Goal: Task Accomplishment & Management: Manage account settings

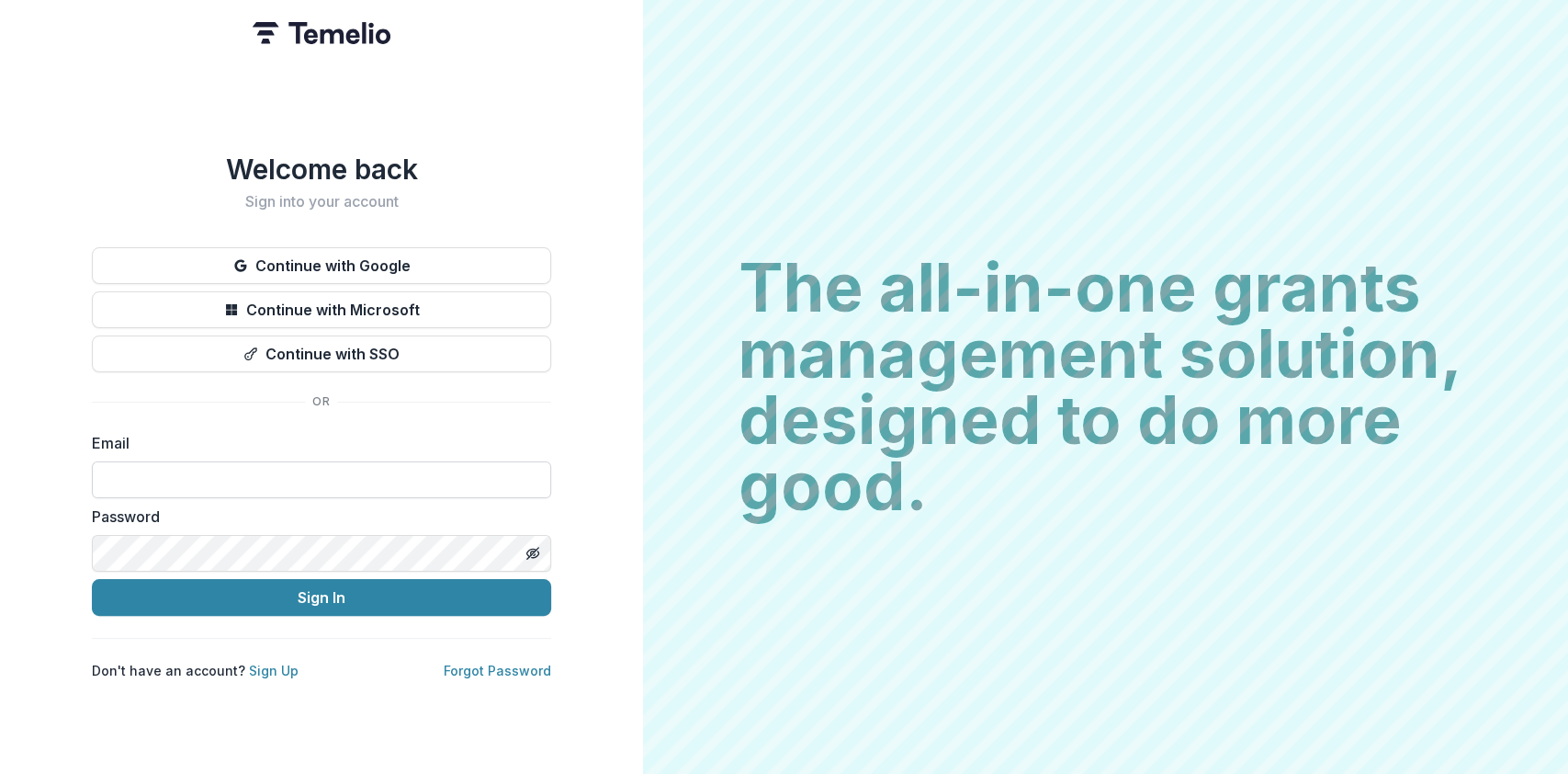
click at [348, 466] on input at bounding box center [321, 479] width 459 height 37
type input "**********"
click at [91, 580] on button "Sign In" at bounding box center [321, 598] width 459 height 37
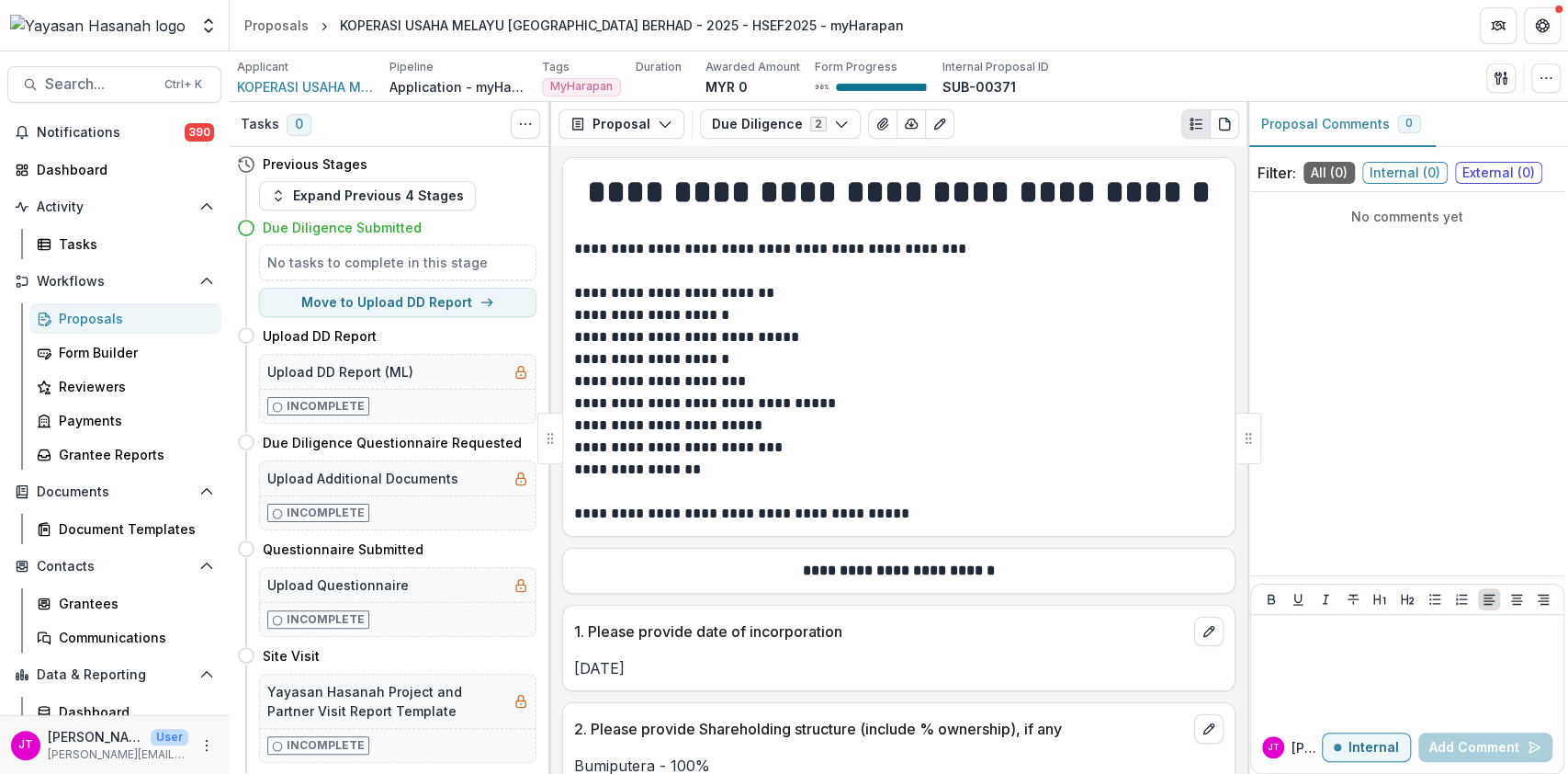
click at [129, 304] on link "Proposals" at bounding box center [126, 318] width 192 height 31
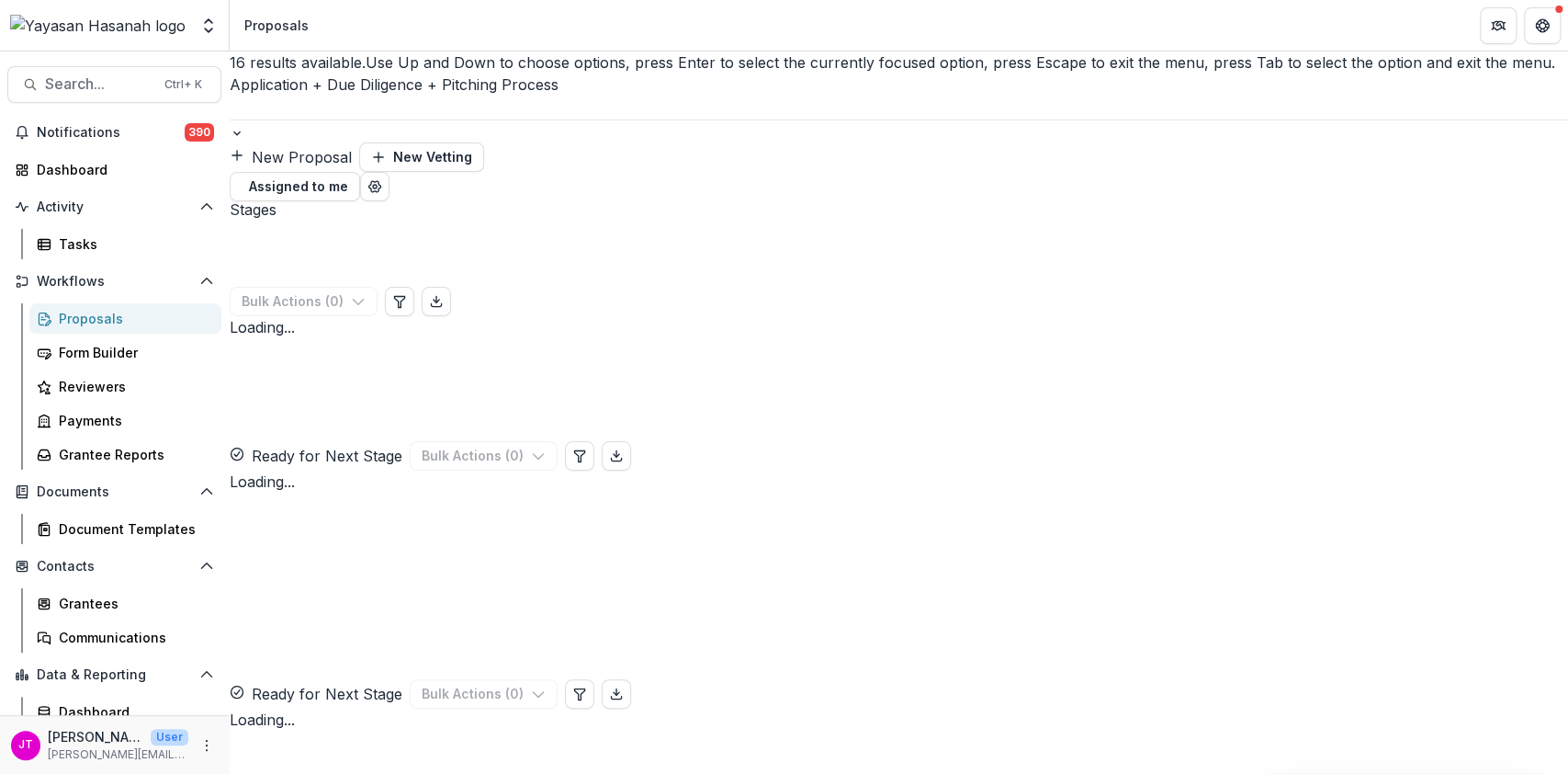
click at [428, 95] on div at bounding box center [898, 107] width 1338 height 24
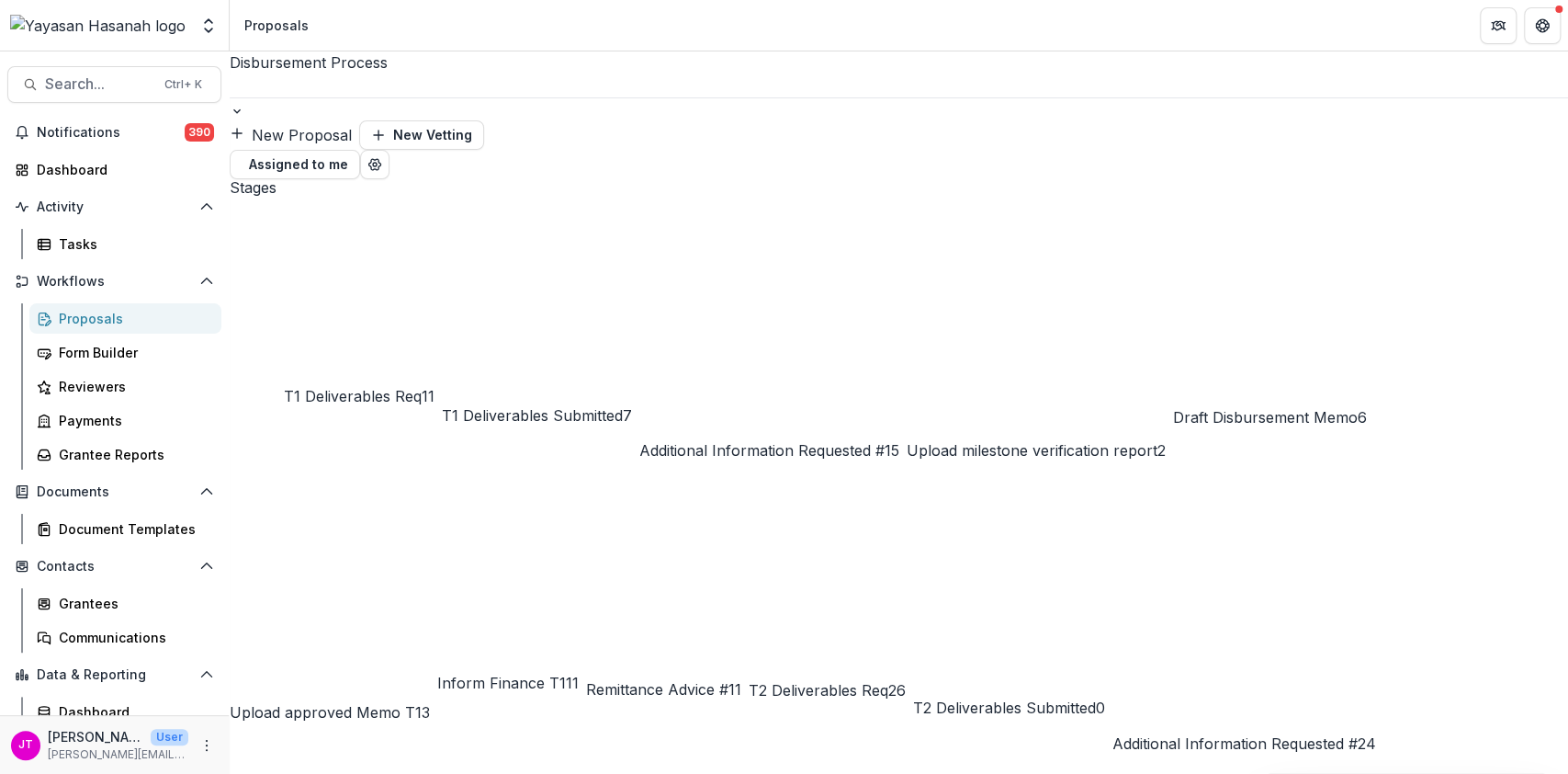
click at [801, 441] on span "Additional Information Requested #1" at bounding box center [765, 450] width 251 height 18
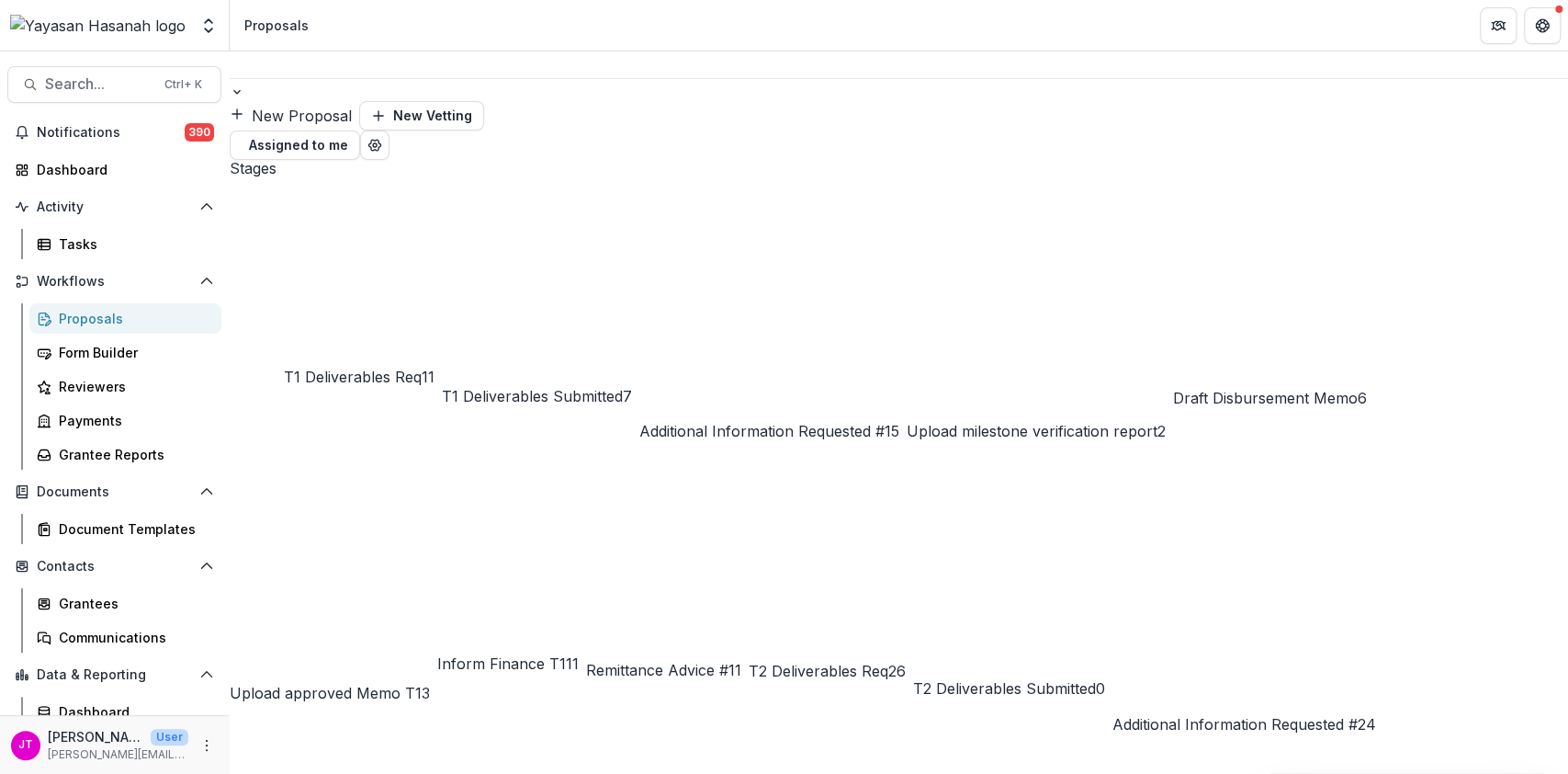
scroll to position [13, 0]
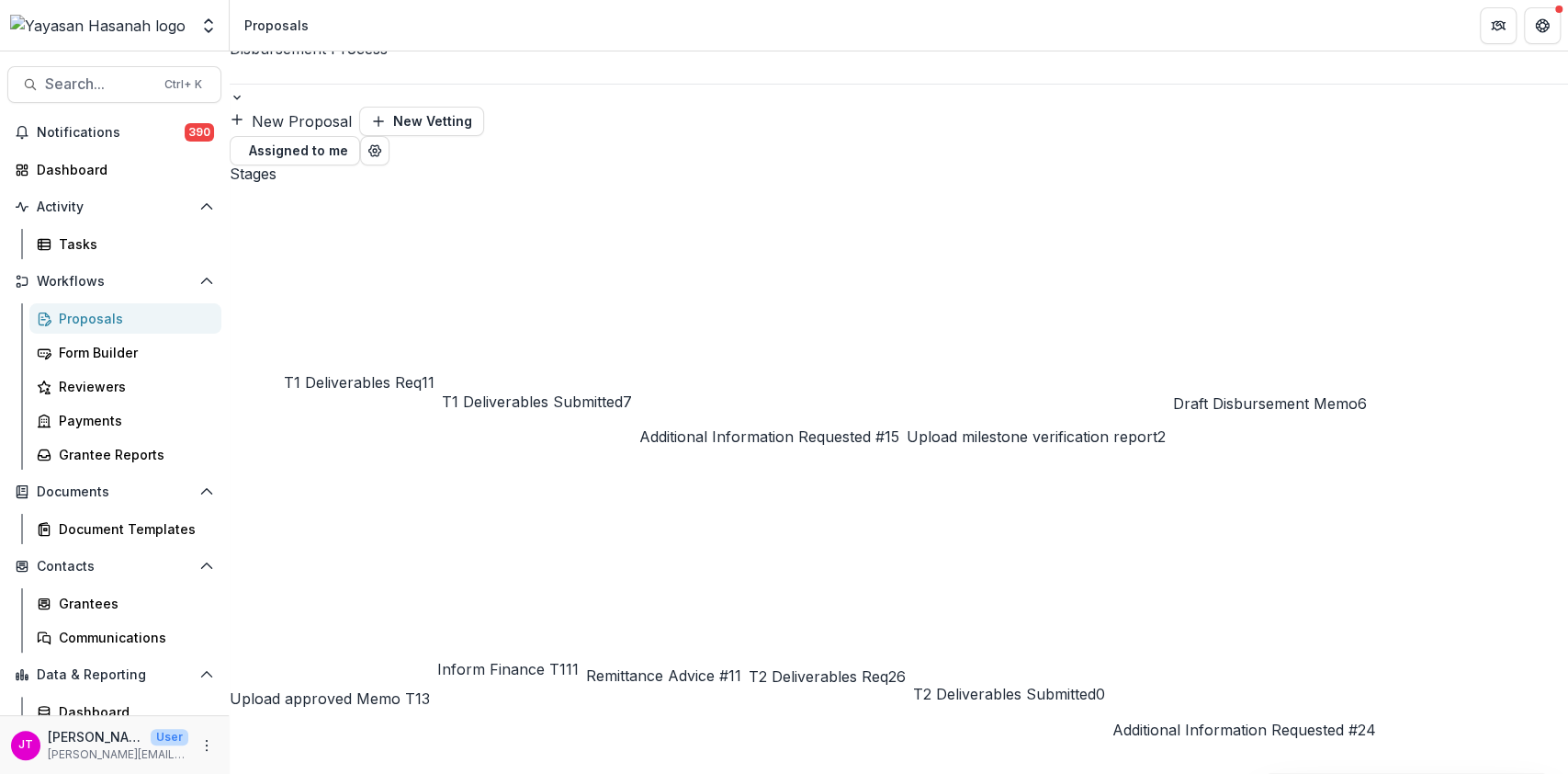
click at [619, 393] on span "T1 Deliverables Submitted" at bounding box center [533, 401] width 181 height 18
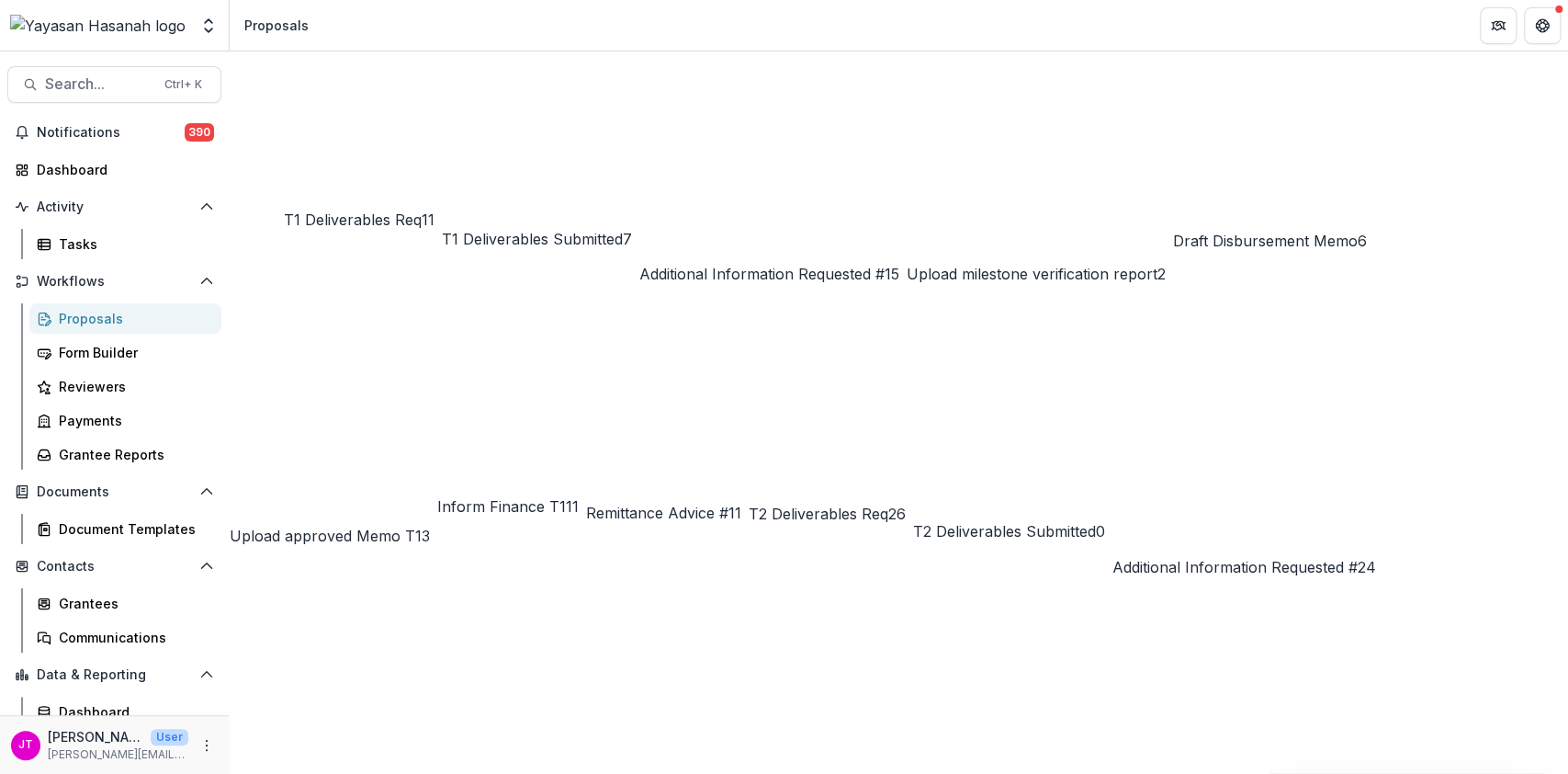
scroll to position [175, 0]
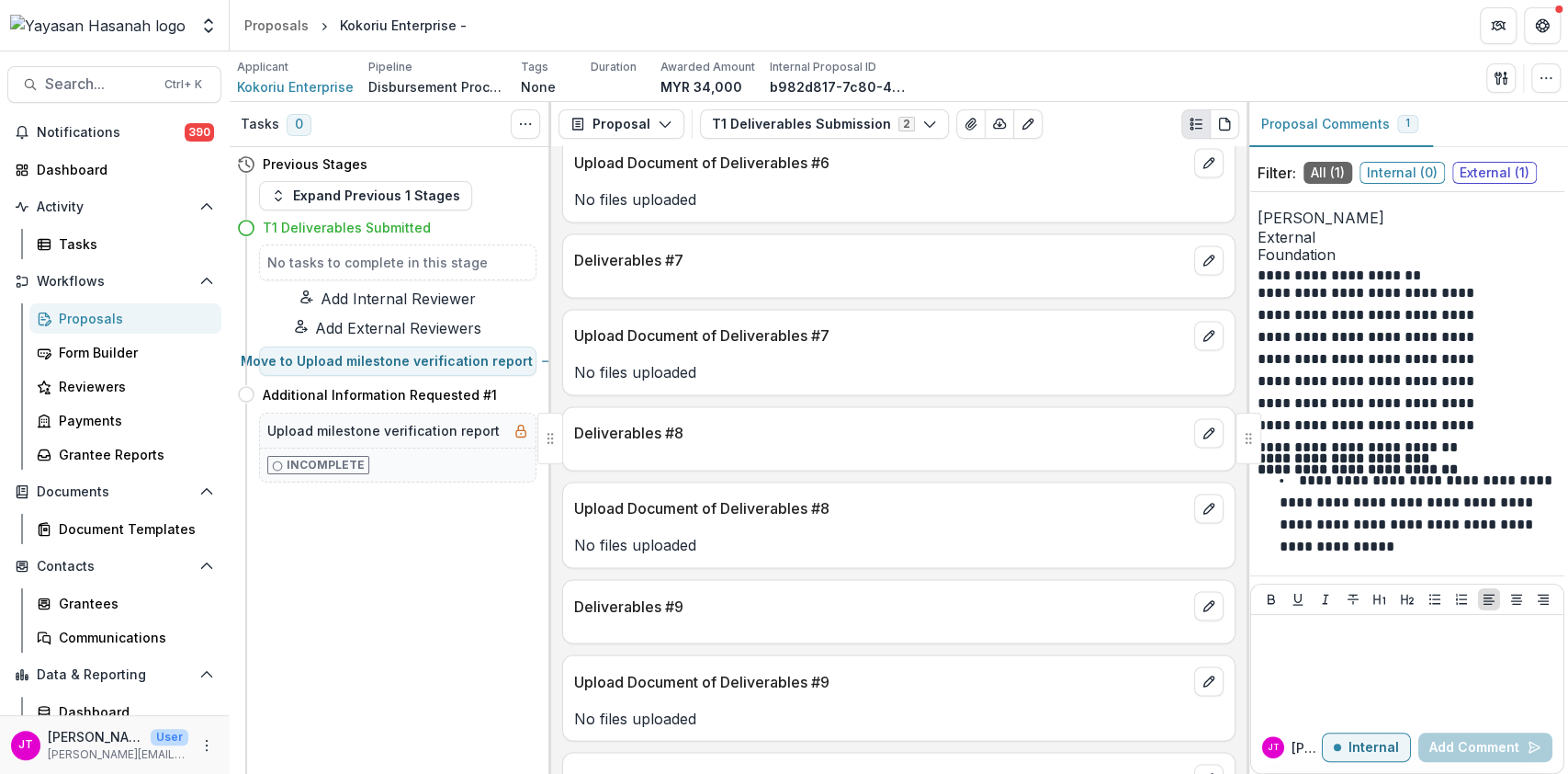
scroll to position [701, 0]
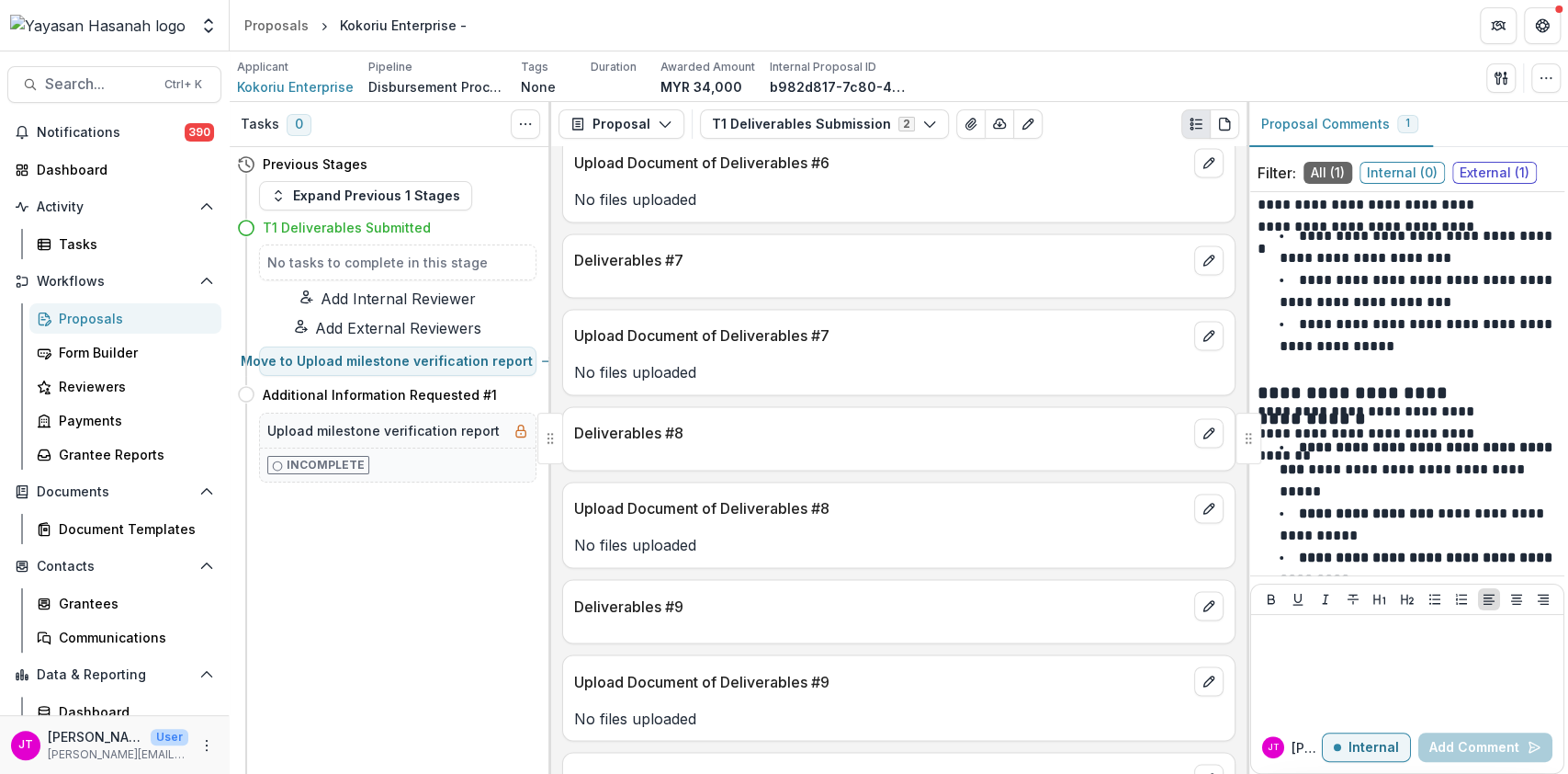
click at [162, 321] on div "Proposals" at bounding box center [132, 318] width 148 height 19
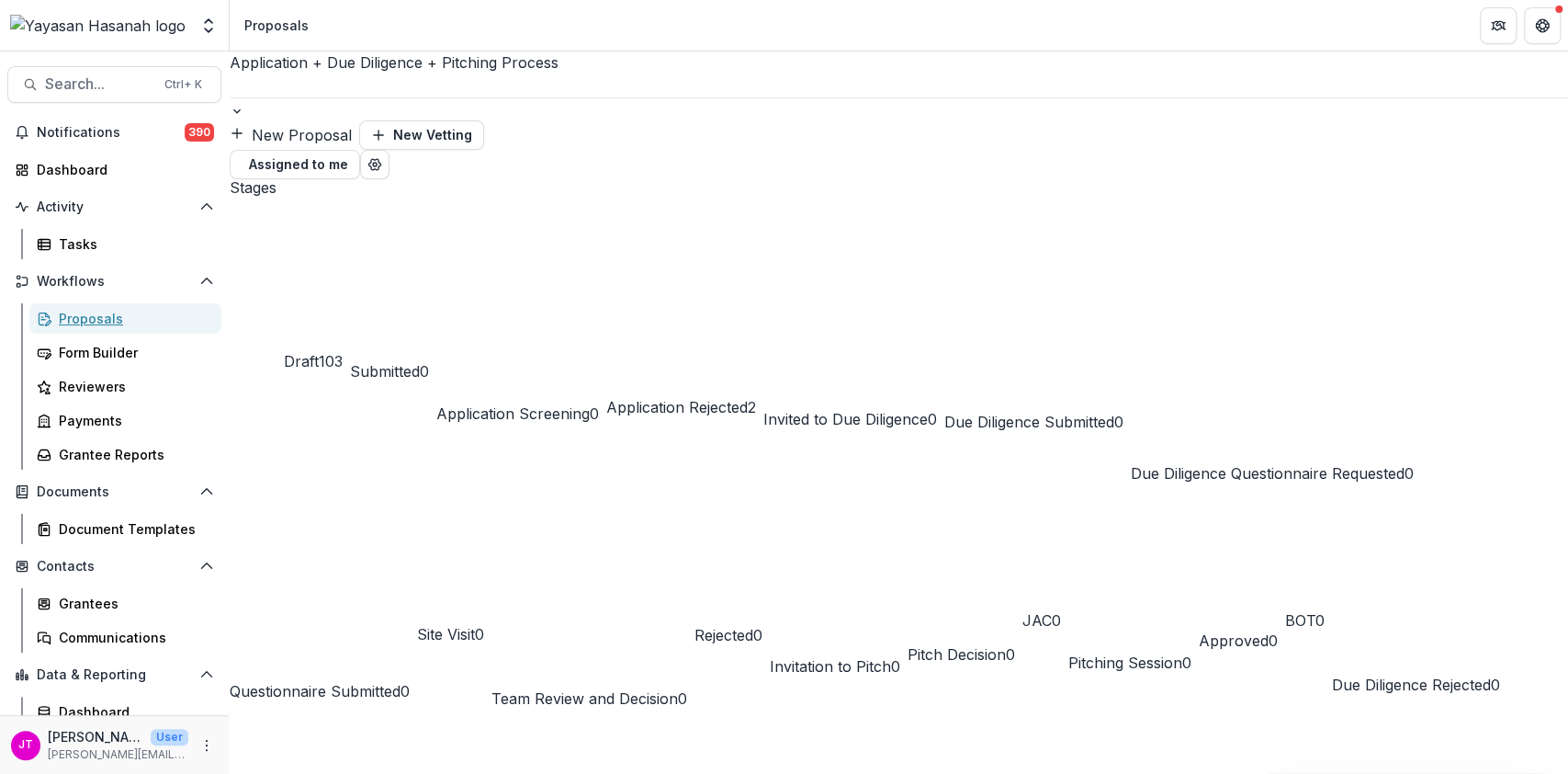
scroll to position [1073, 0]
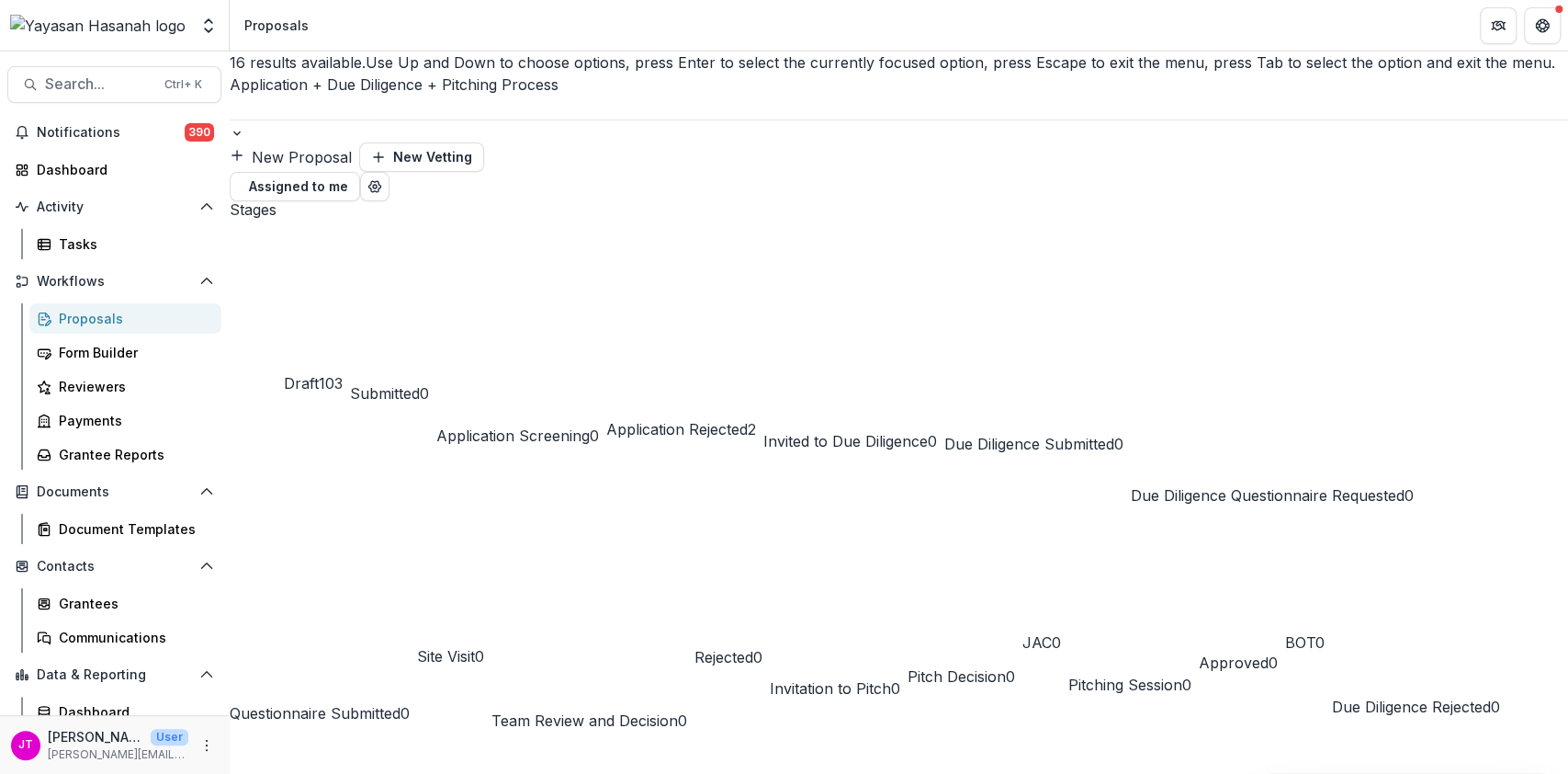
click at [452, 95] on div at bounding box center [898, 107] width 1338 height 24
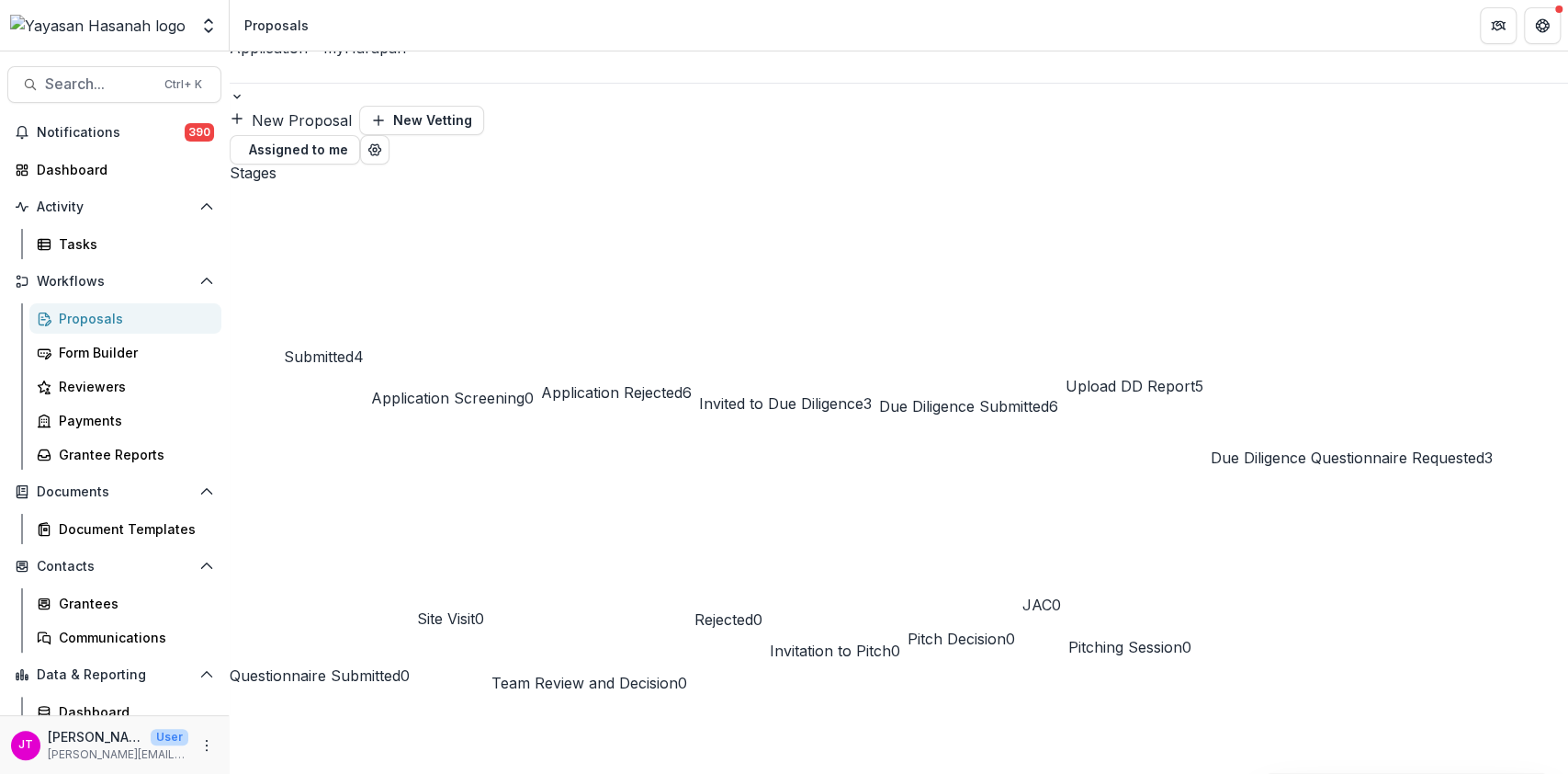
scroll to position [9, 0]
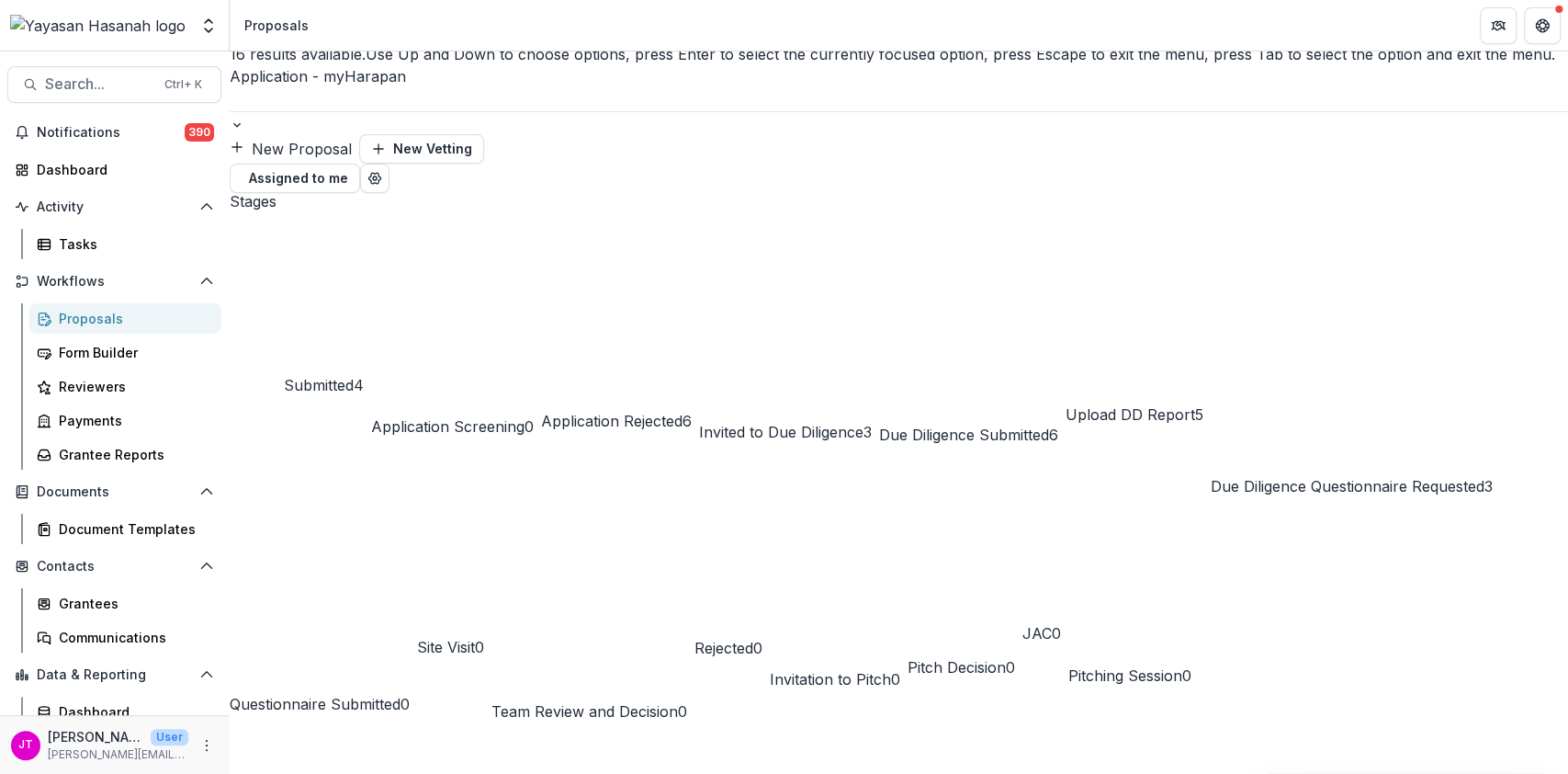
click at [384, 70] on div "Application - myHarapan" at bounding box center [898, 88] width 1338 height 46
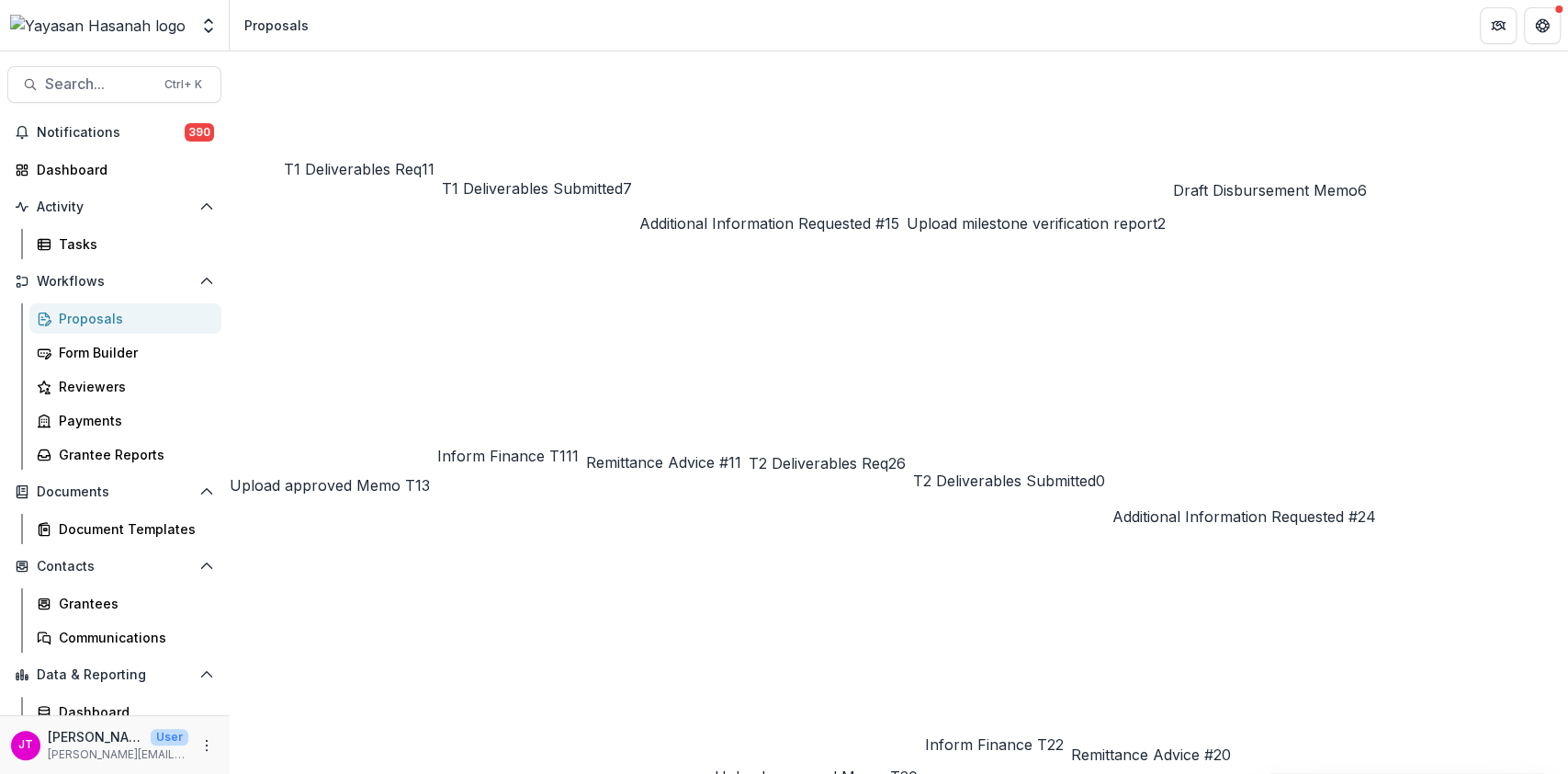
scroll to position [68, 0]
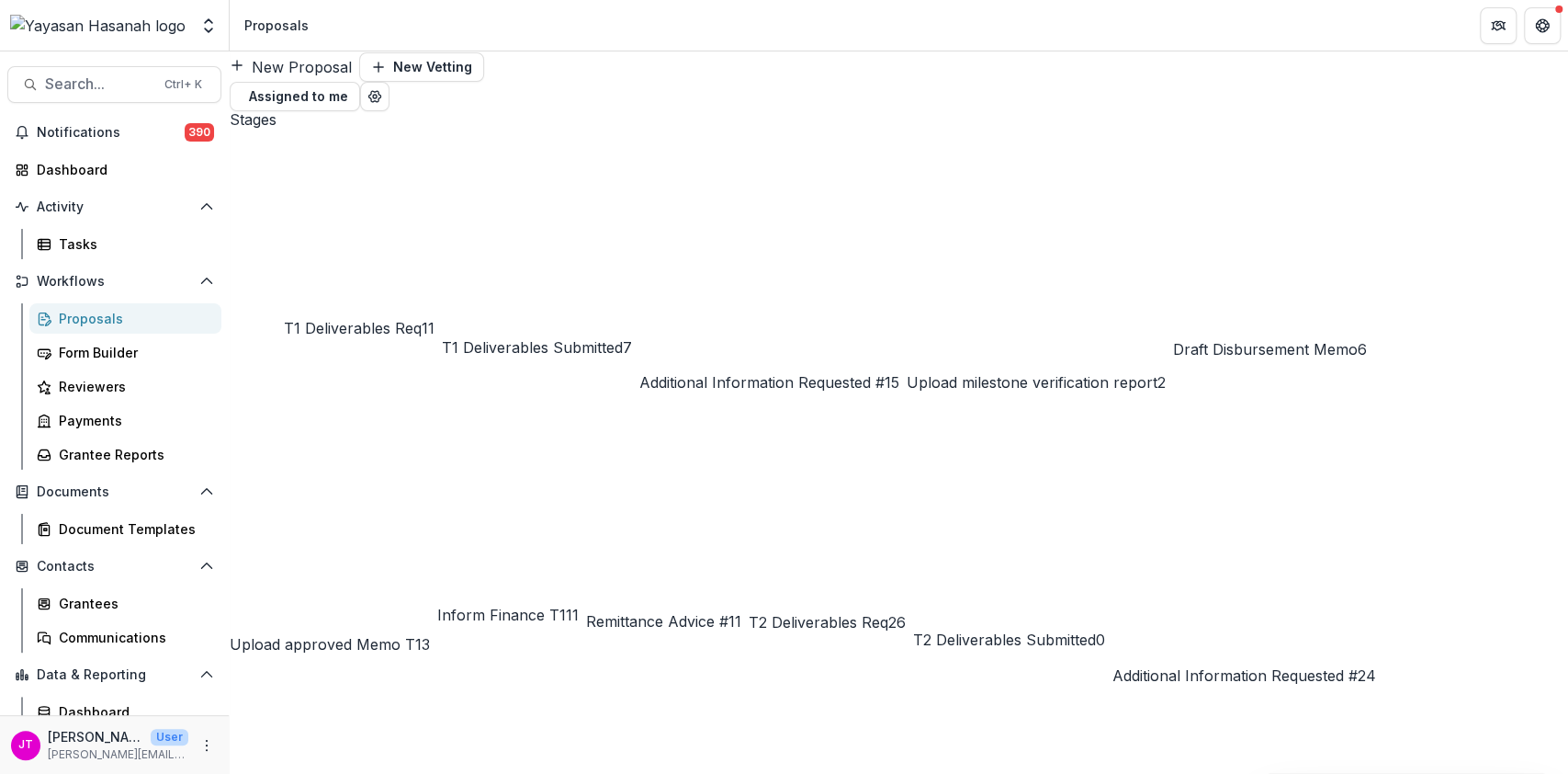
click at [619, 146] on div "T1 Deliverables Submitted 7" at bounding box center [537, 252] width 191 height 213
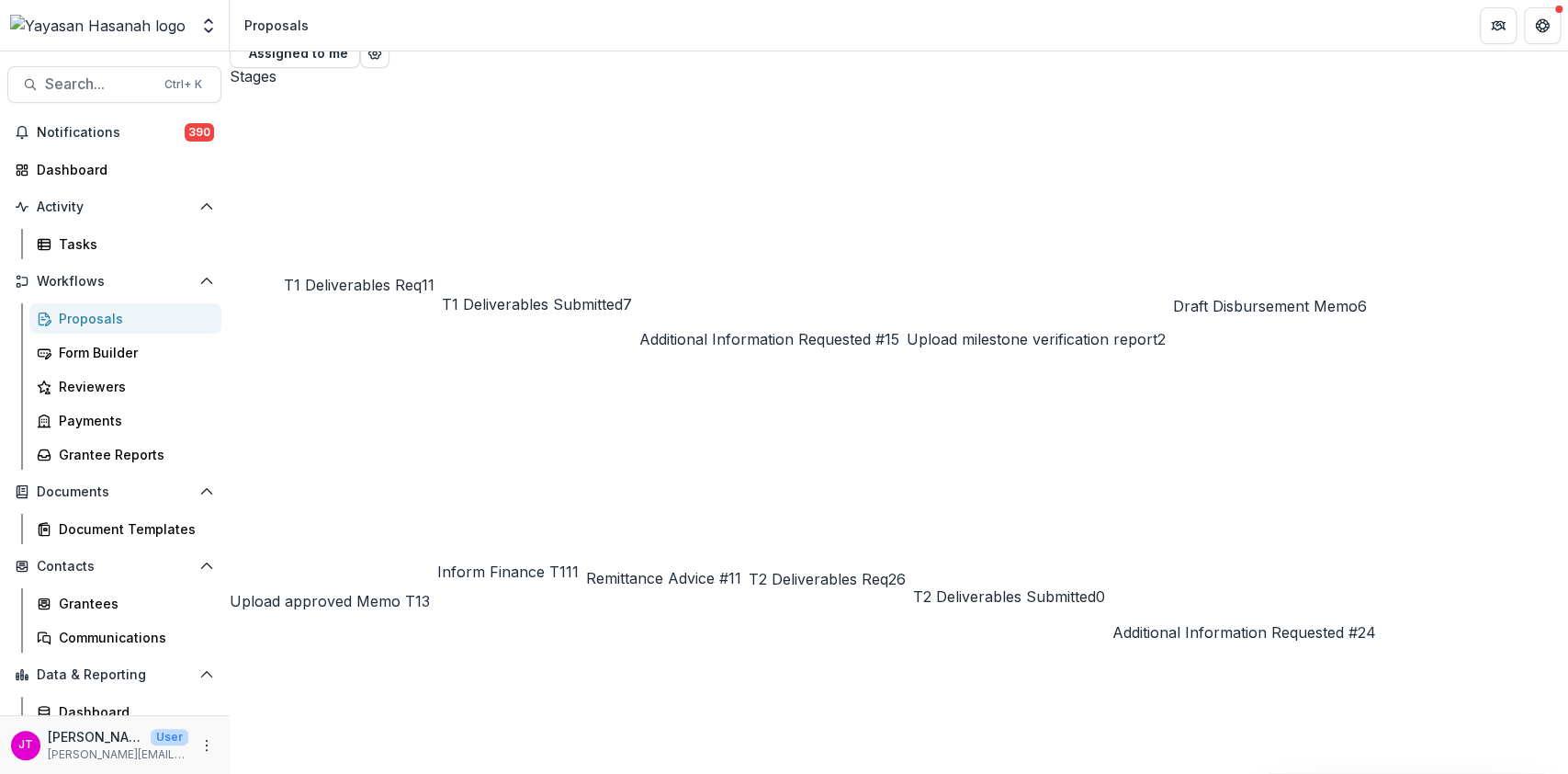
scroll to position [112, 0]
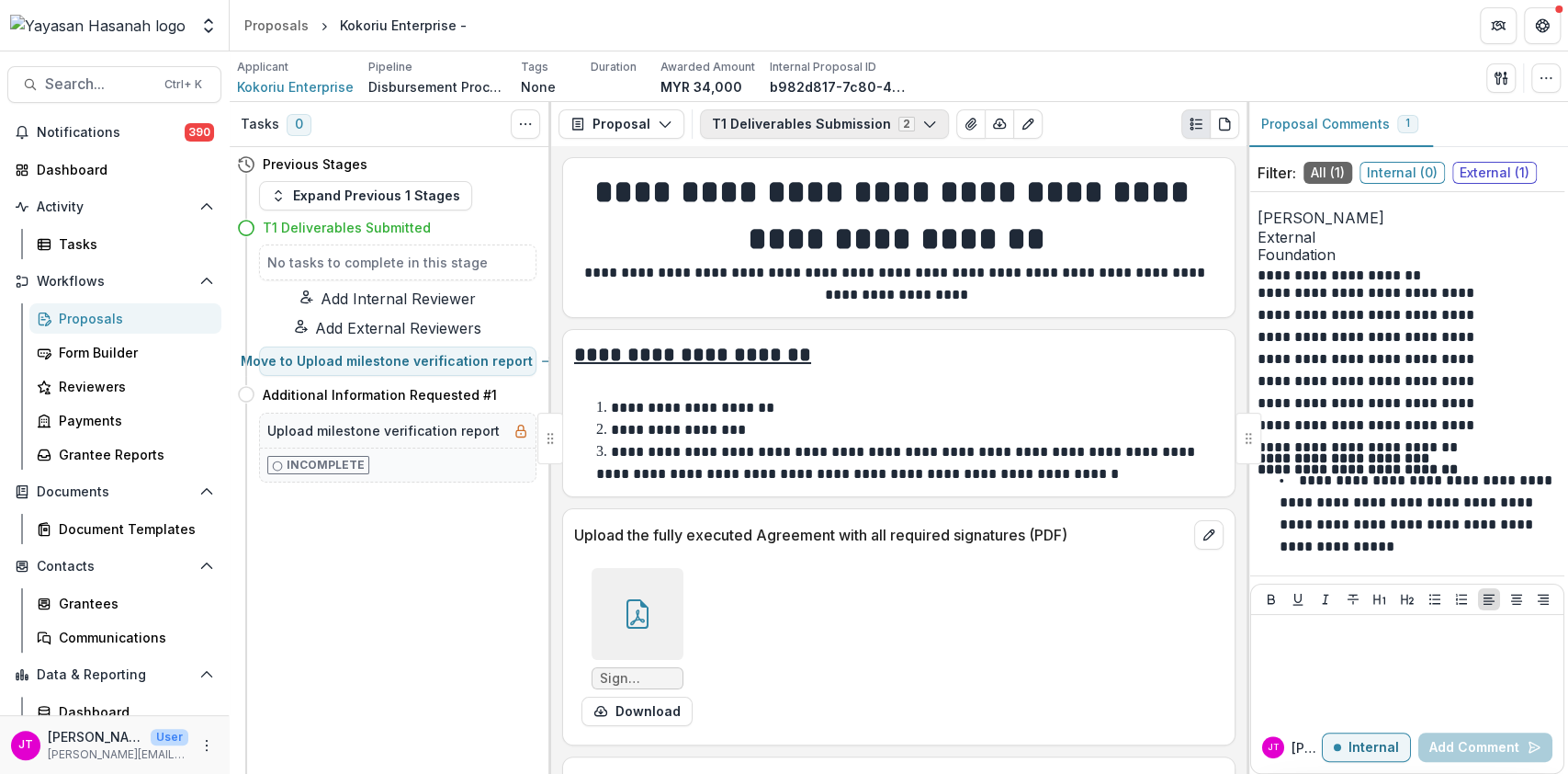
click at [867, 116] on button "T1 Deliverables Submission 2" at bounding box center [824, 124] width 249 height 30
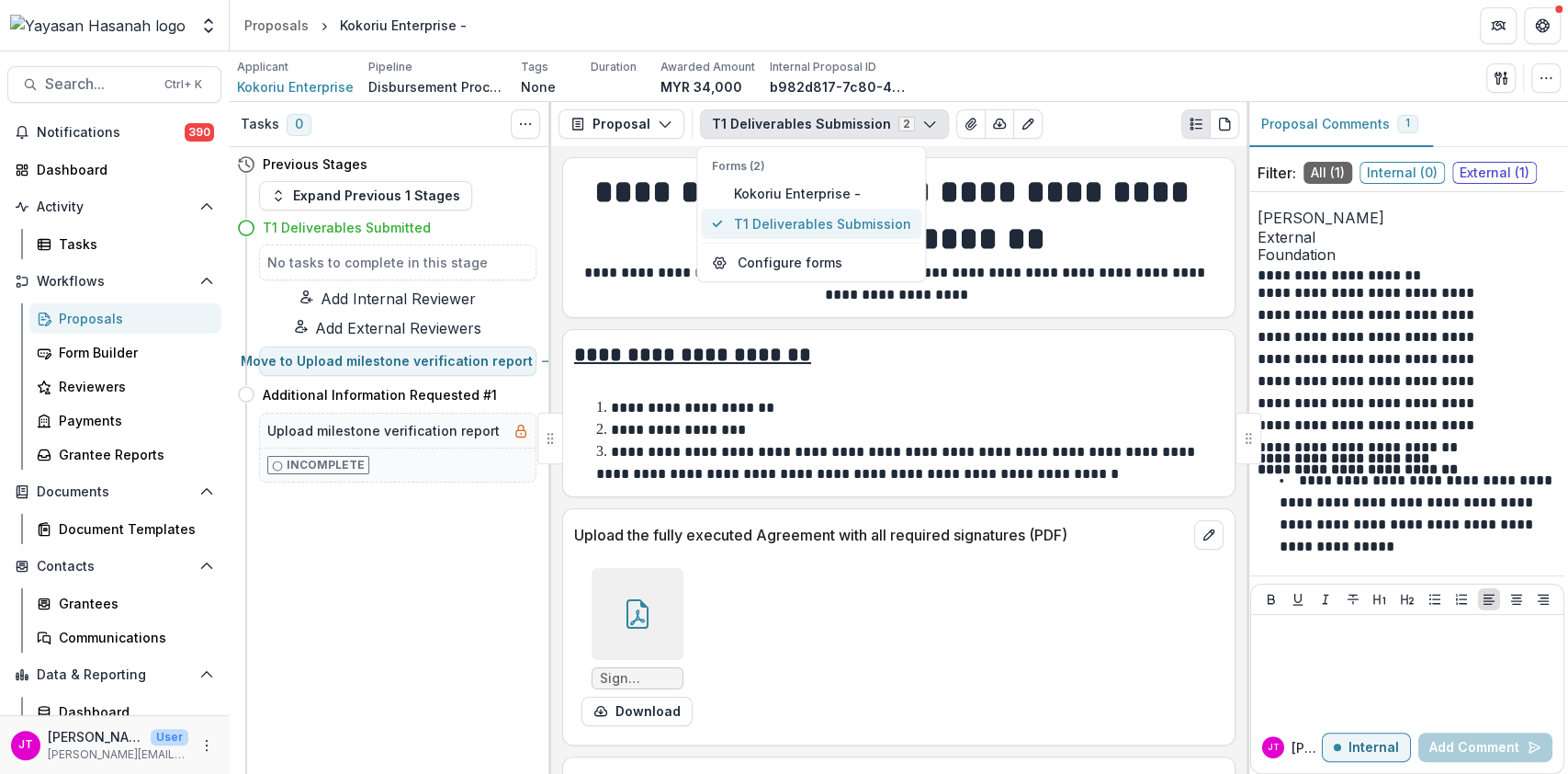
click at [838, 225] on span "T1 Deliverables Submission" at bounding box center [822, 224] width 177 height 19
click at [844, 194] on span "Kokoriu Enterprise -" at bounding box center [822, 194] width 177 height 19
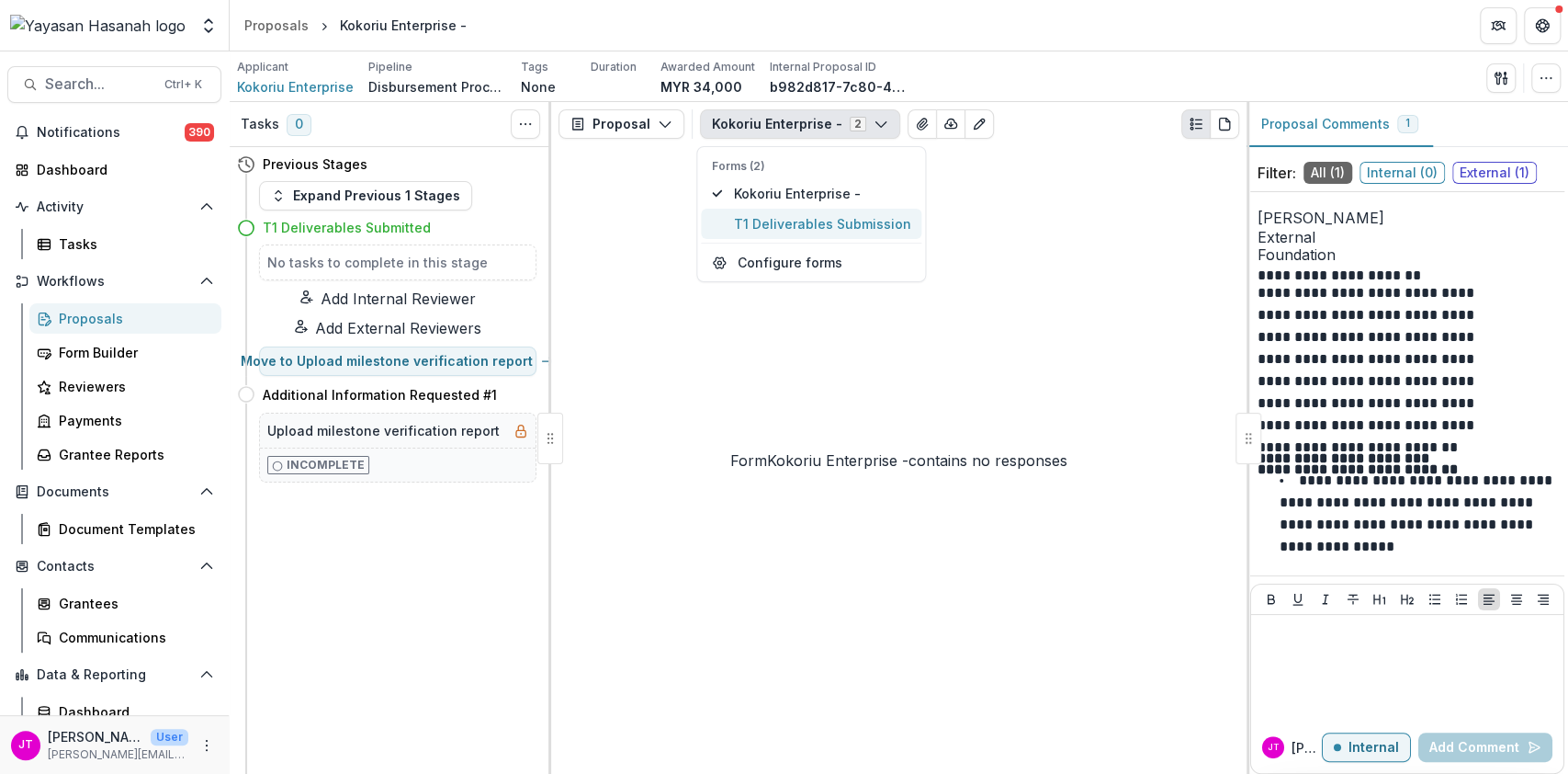
click at [821, 224] on span "T1 Deliverables Submission" at bounding box center [822, 224] width 177 height 19
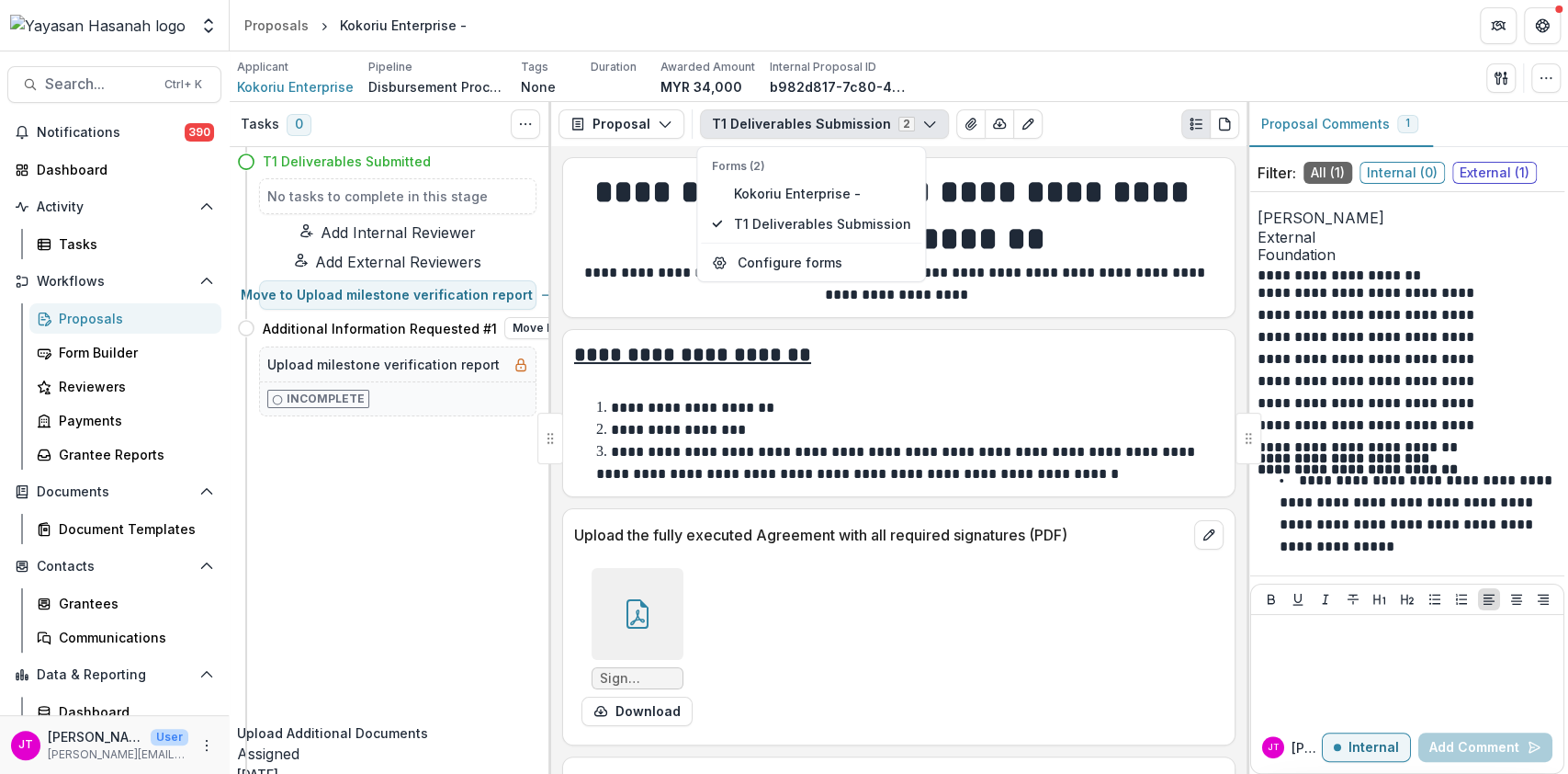
scroll to position [81, 0]
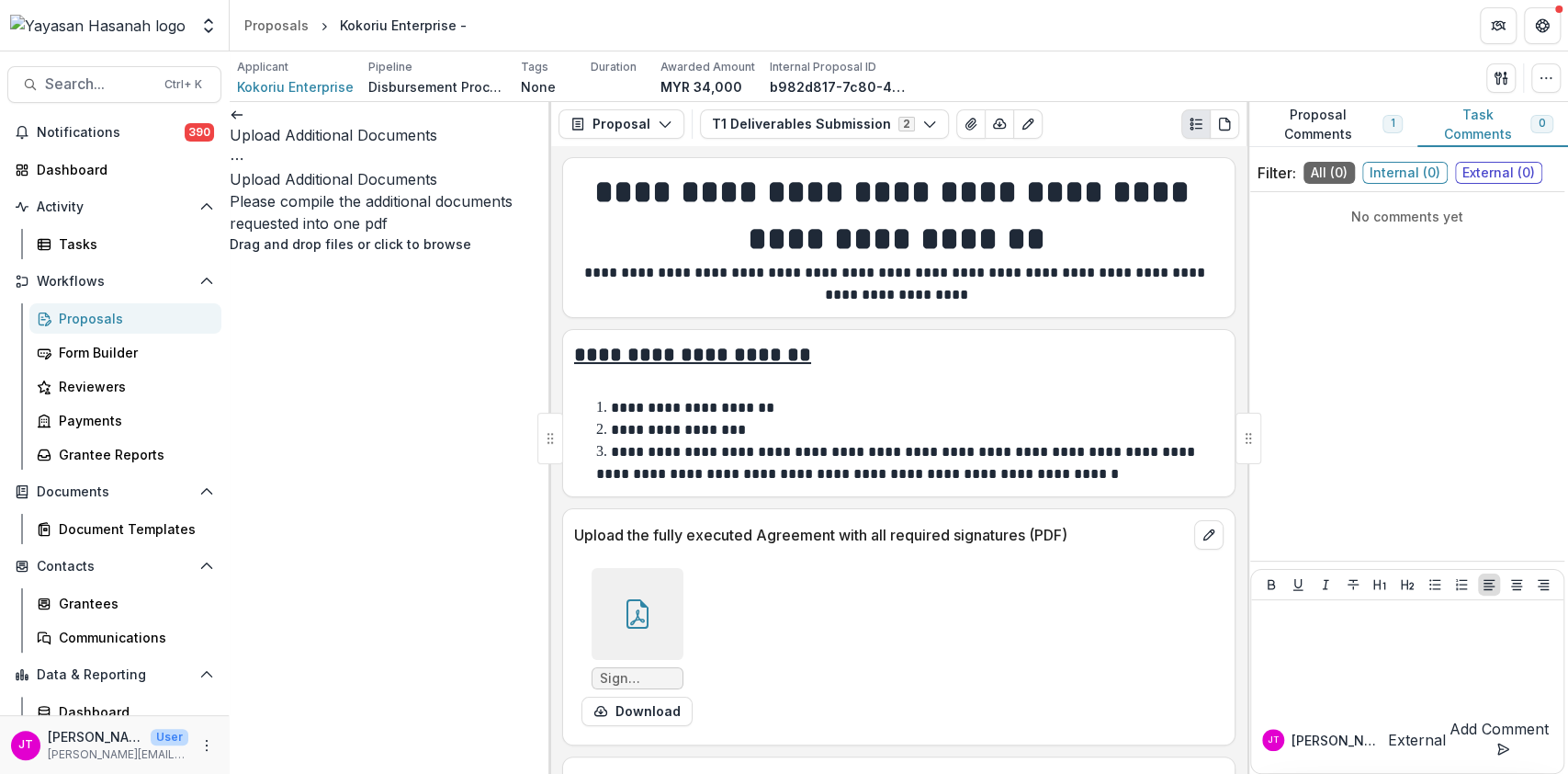
click at [243, 122] on link at bounding box center [236, 112] width 14 height 18
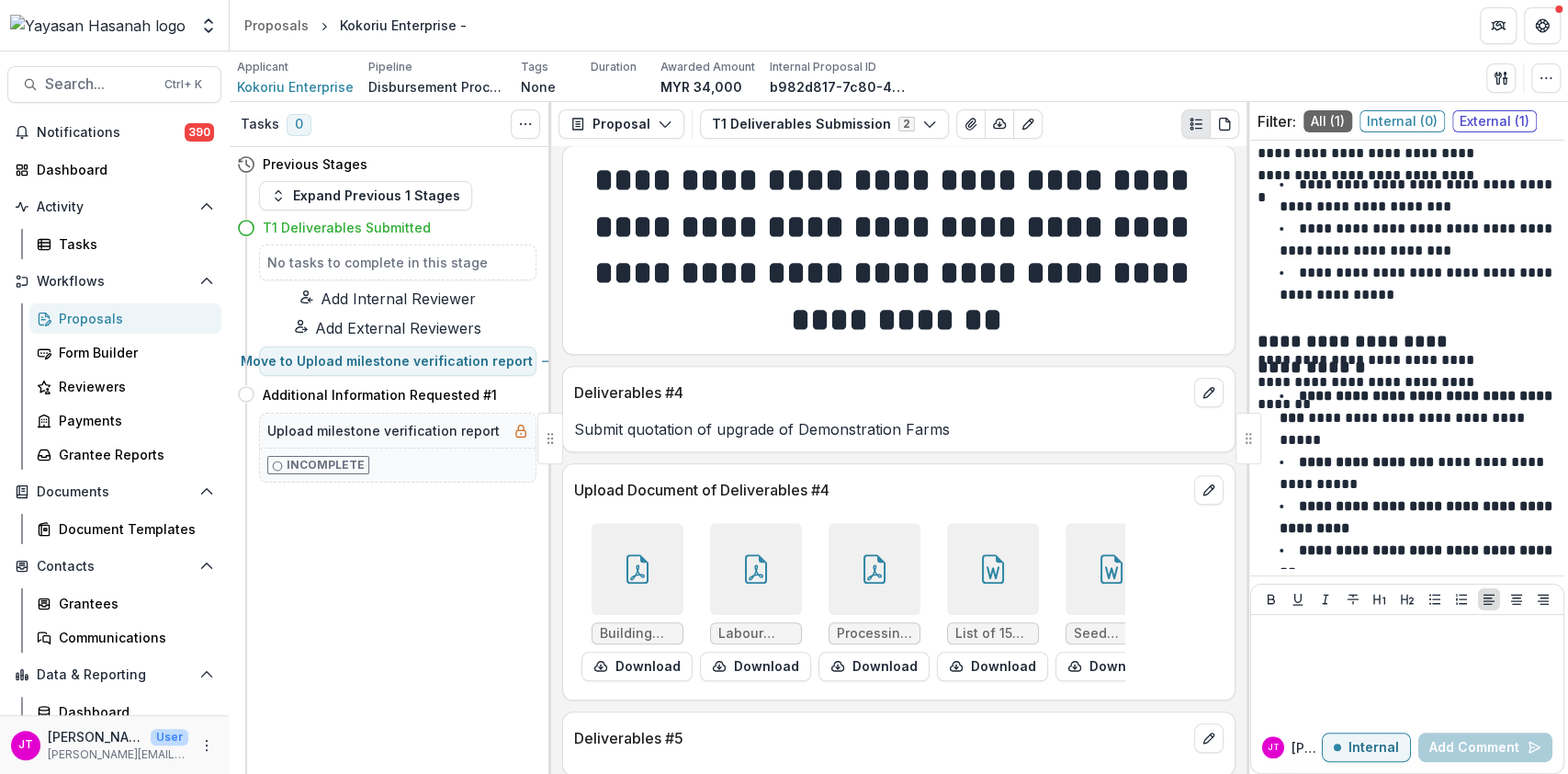
scroll to position [1077, 0]
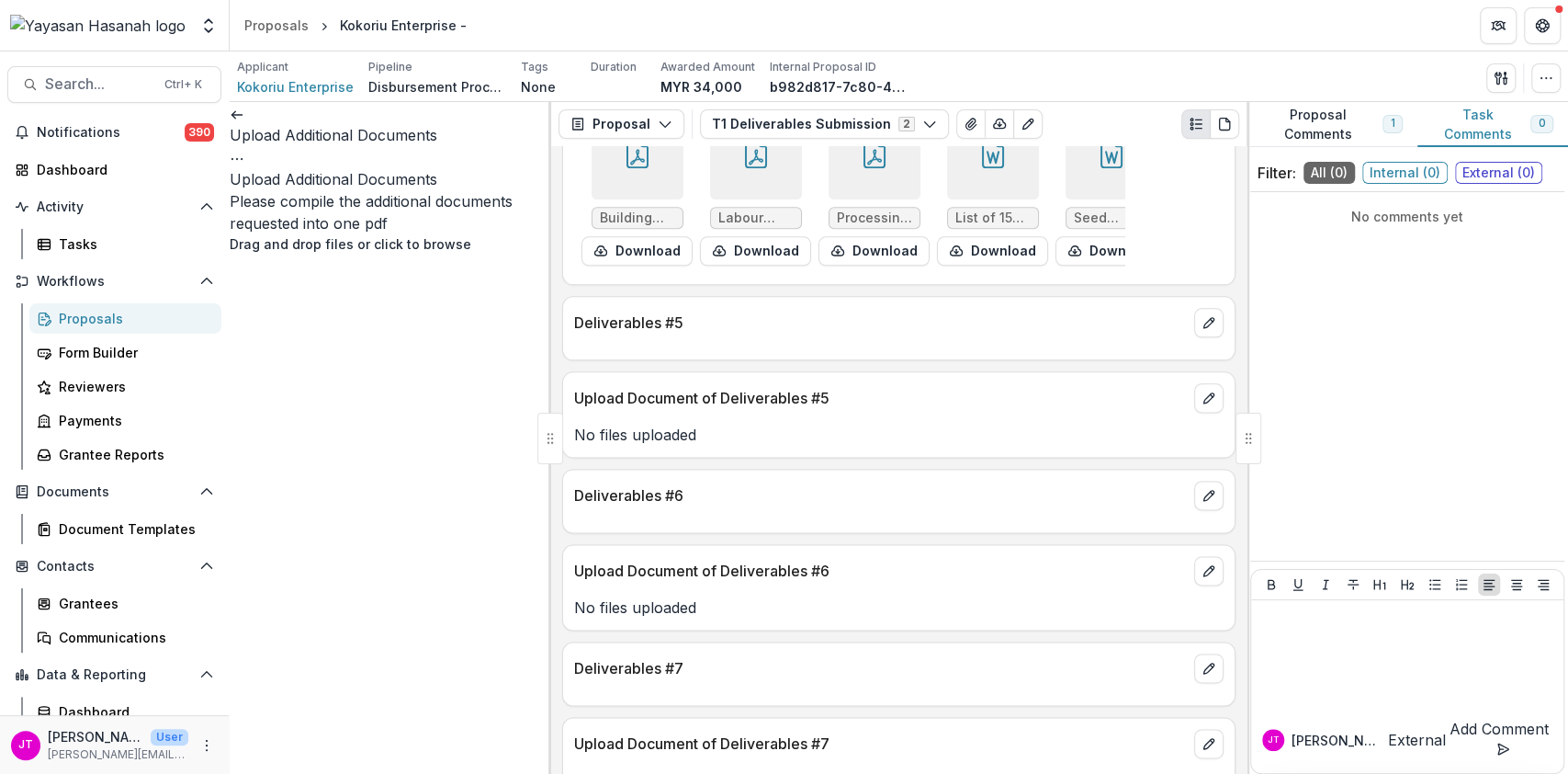
scroll to position [1495, 0]
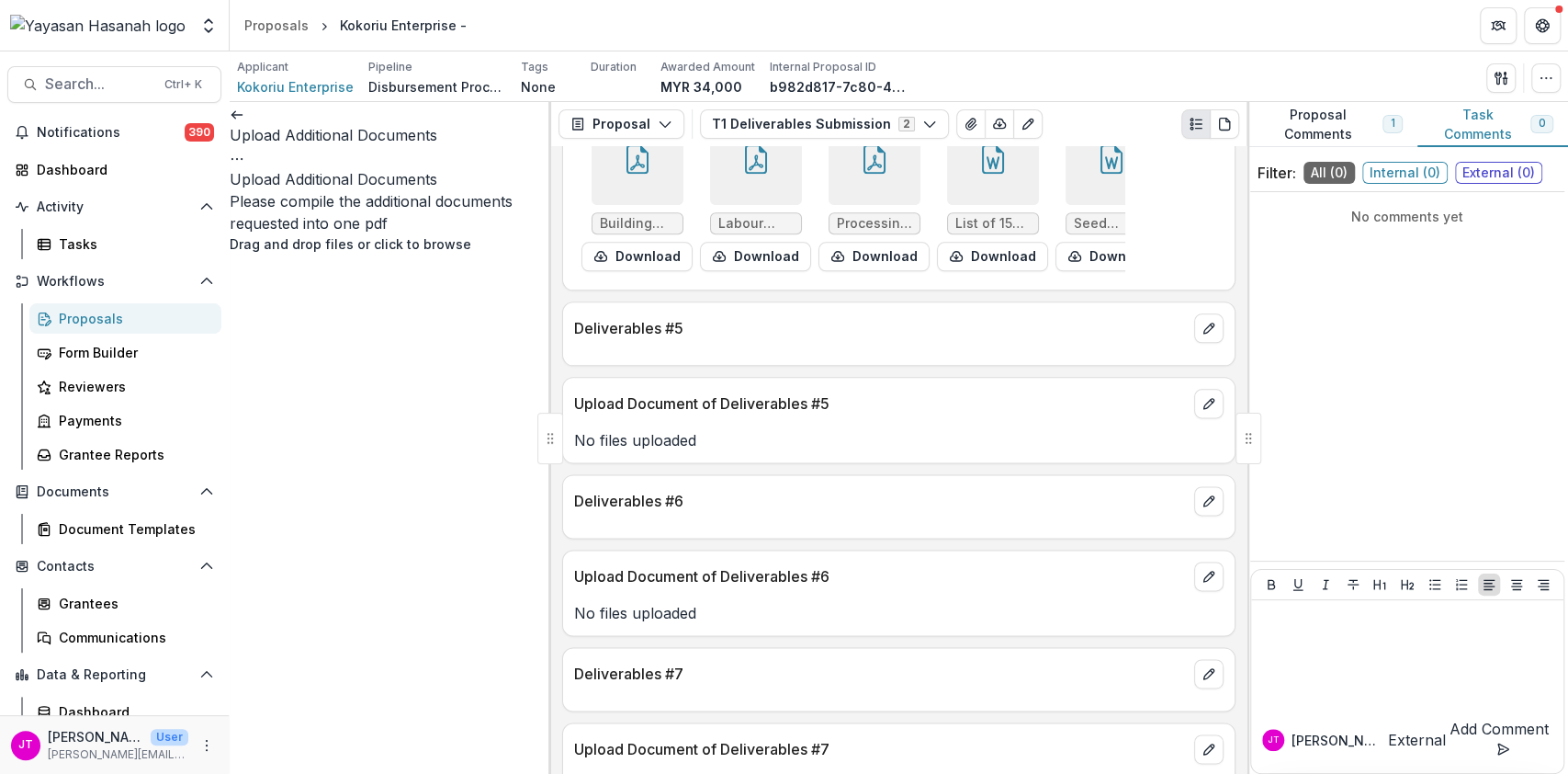
click at [245, 122] on icon at bounding box center [236, 114] width 14 height 14
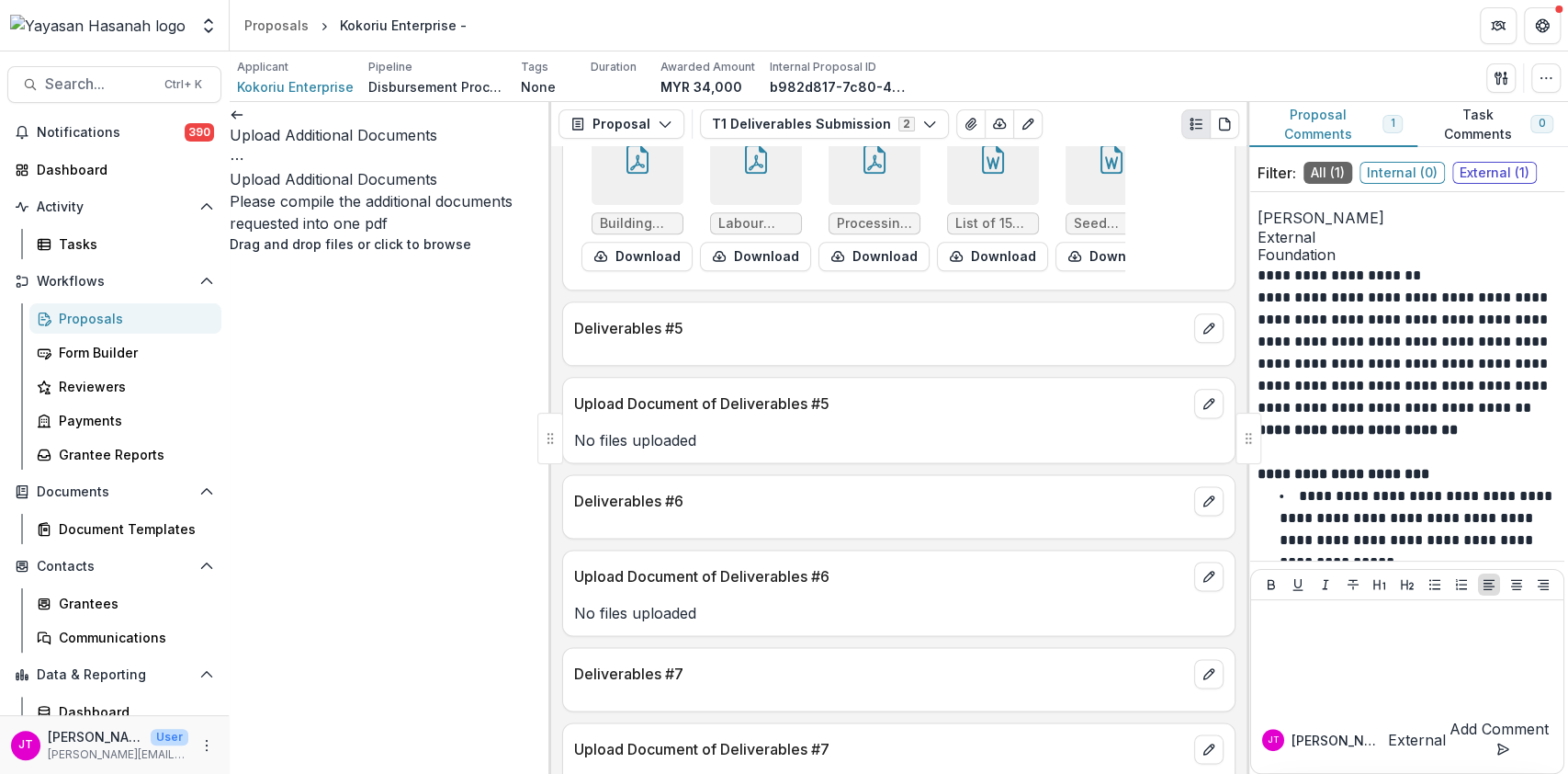
click at [1349, 123] on button "Proposal Comments 1" at bounding box center [1332, 124] width 171 height 45
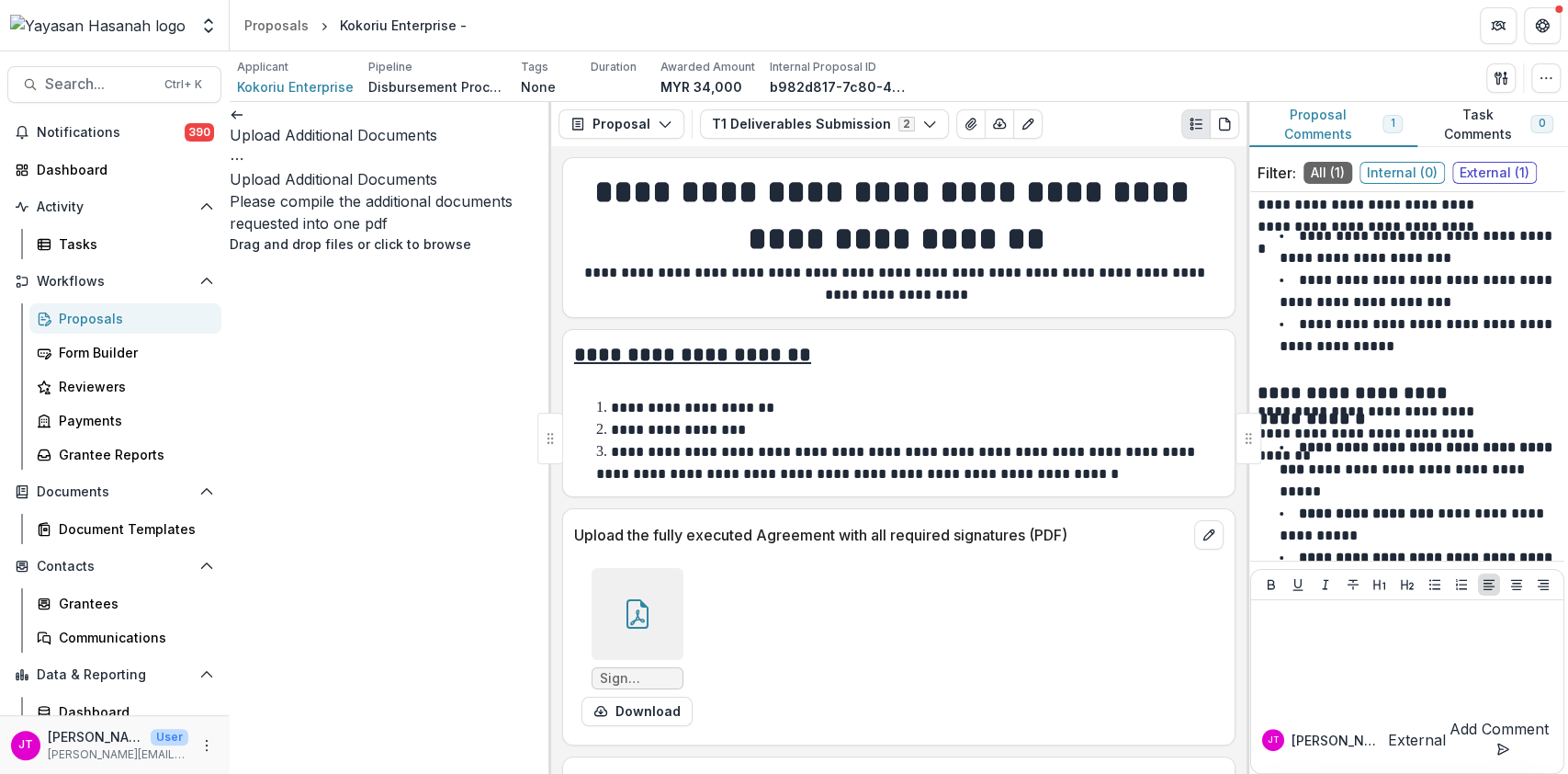
click at [39, 314] on icon at bounding box center [44, 318] width 10 height 12
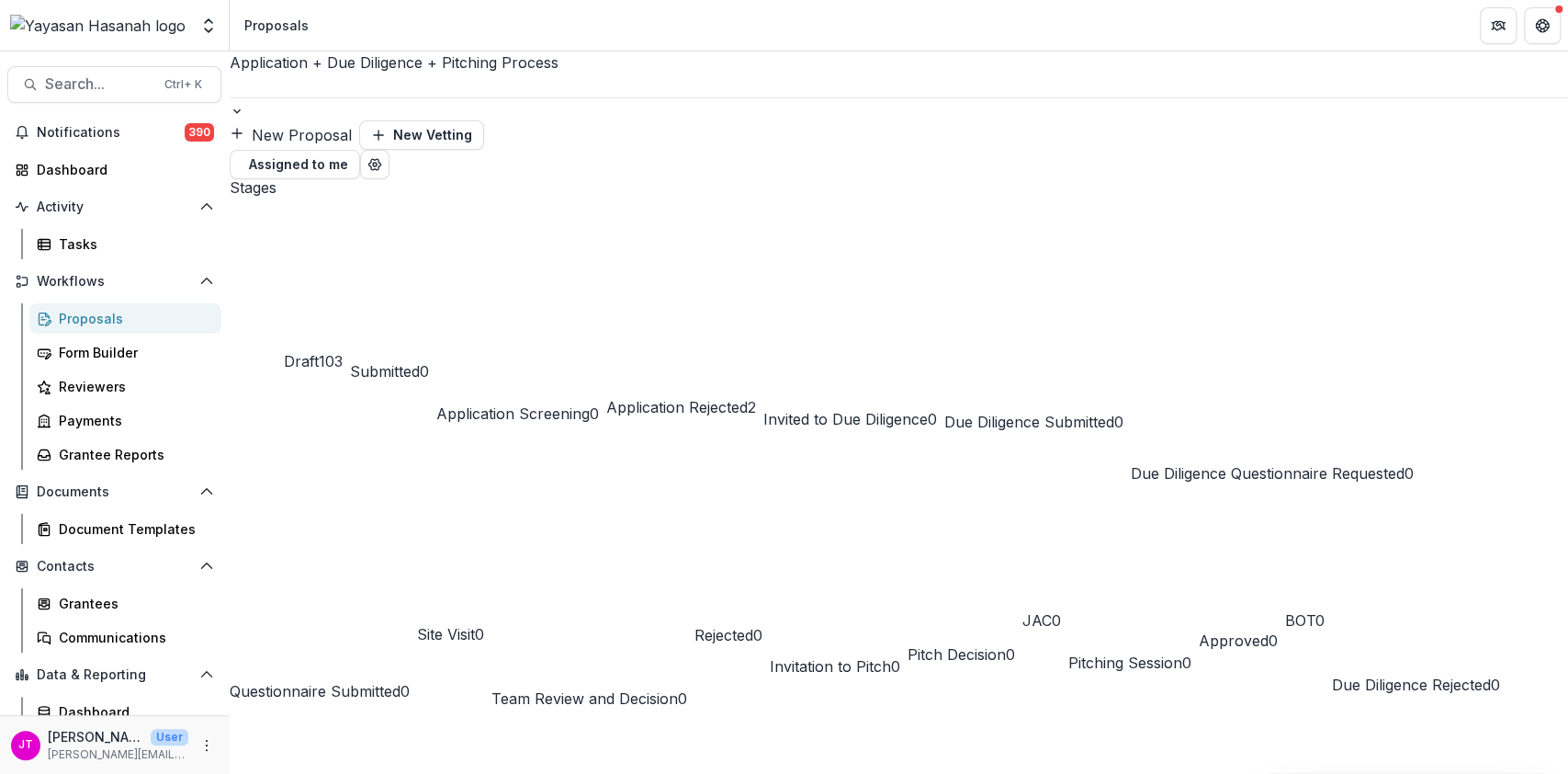
click at [295, 82] on div at bounding box center [898, 85] width 1338 height 24
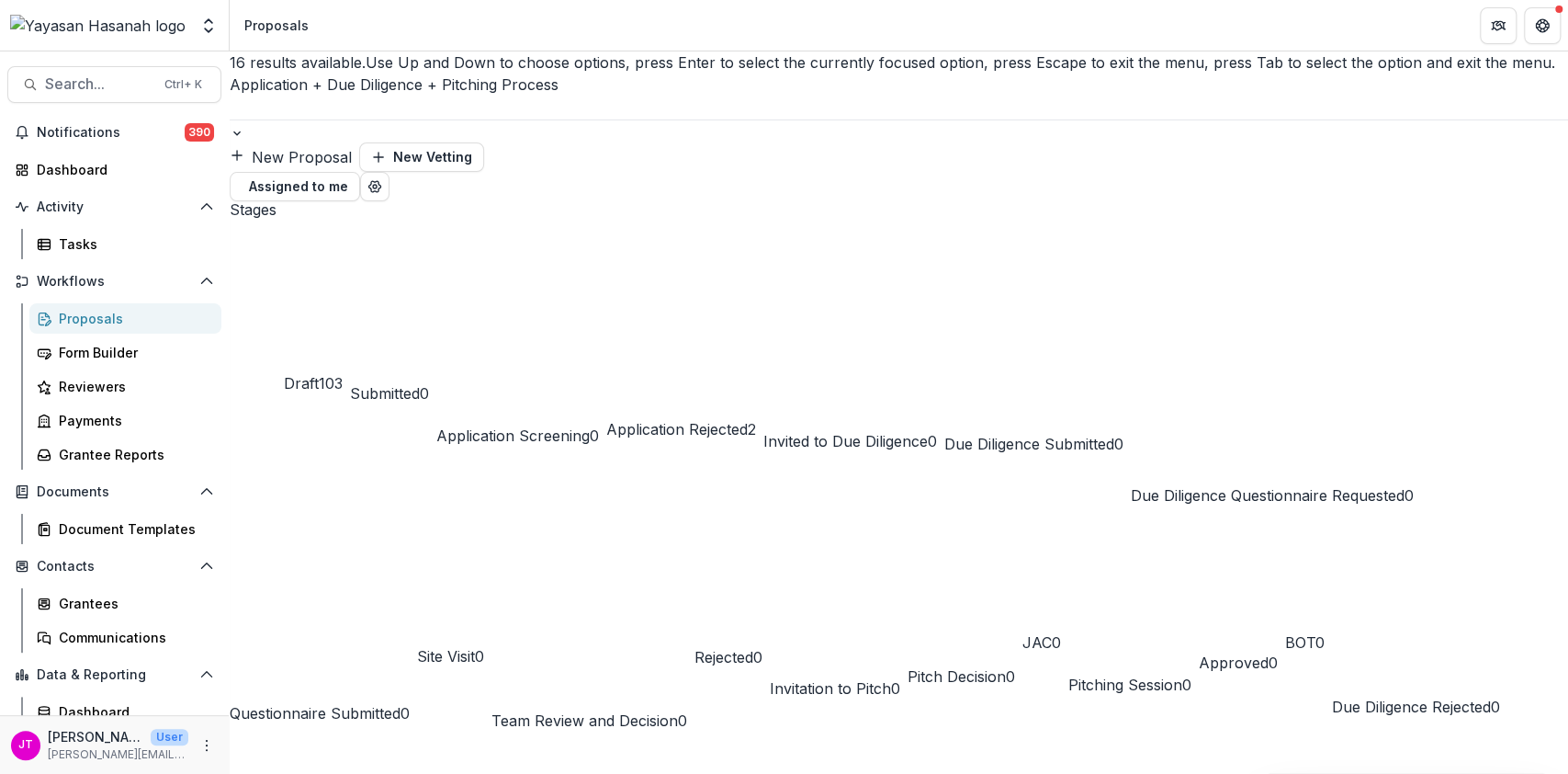
scroll to position [201, 0]
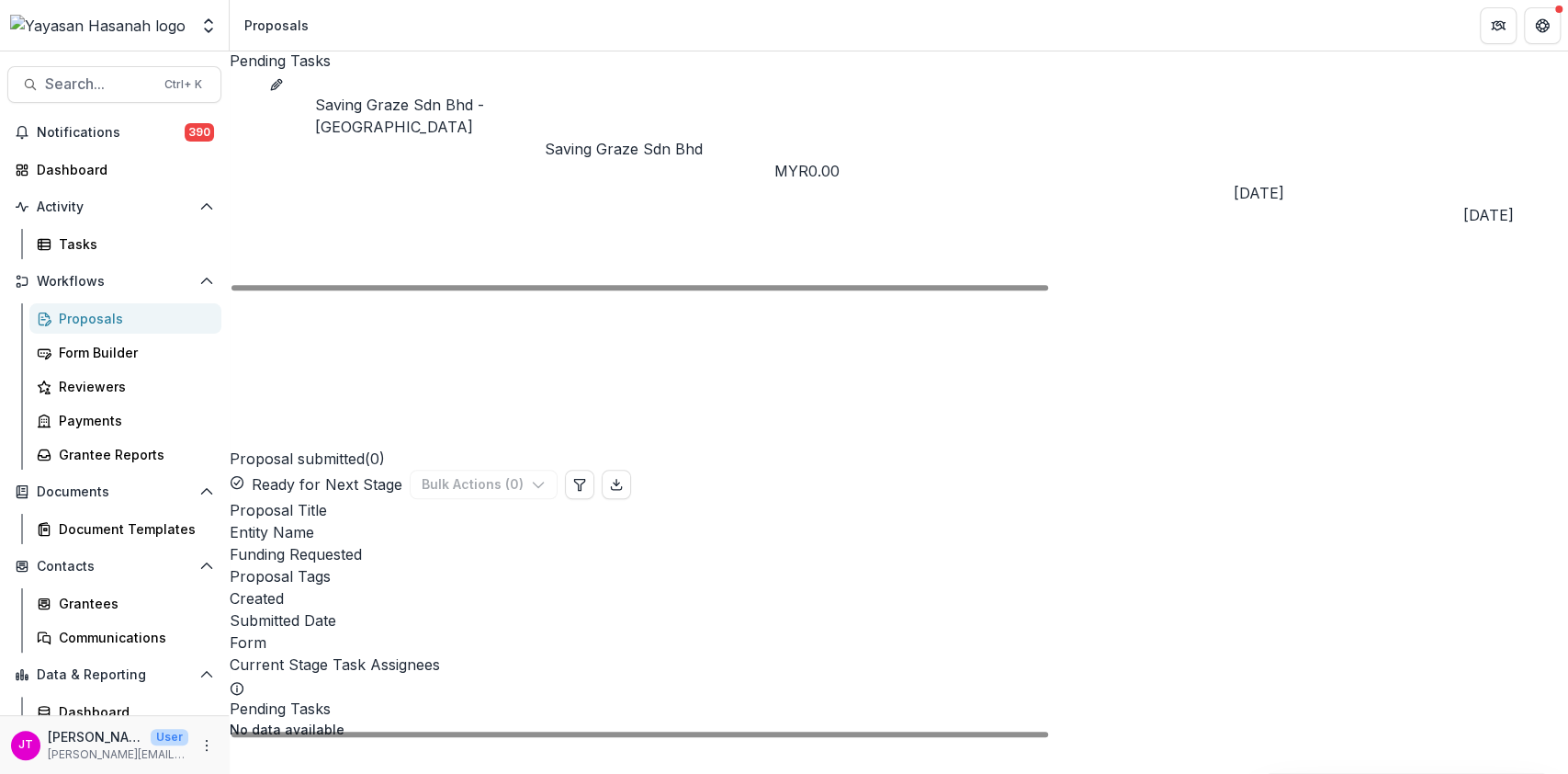
scroll to position [858, 0]
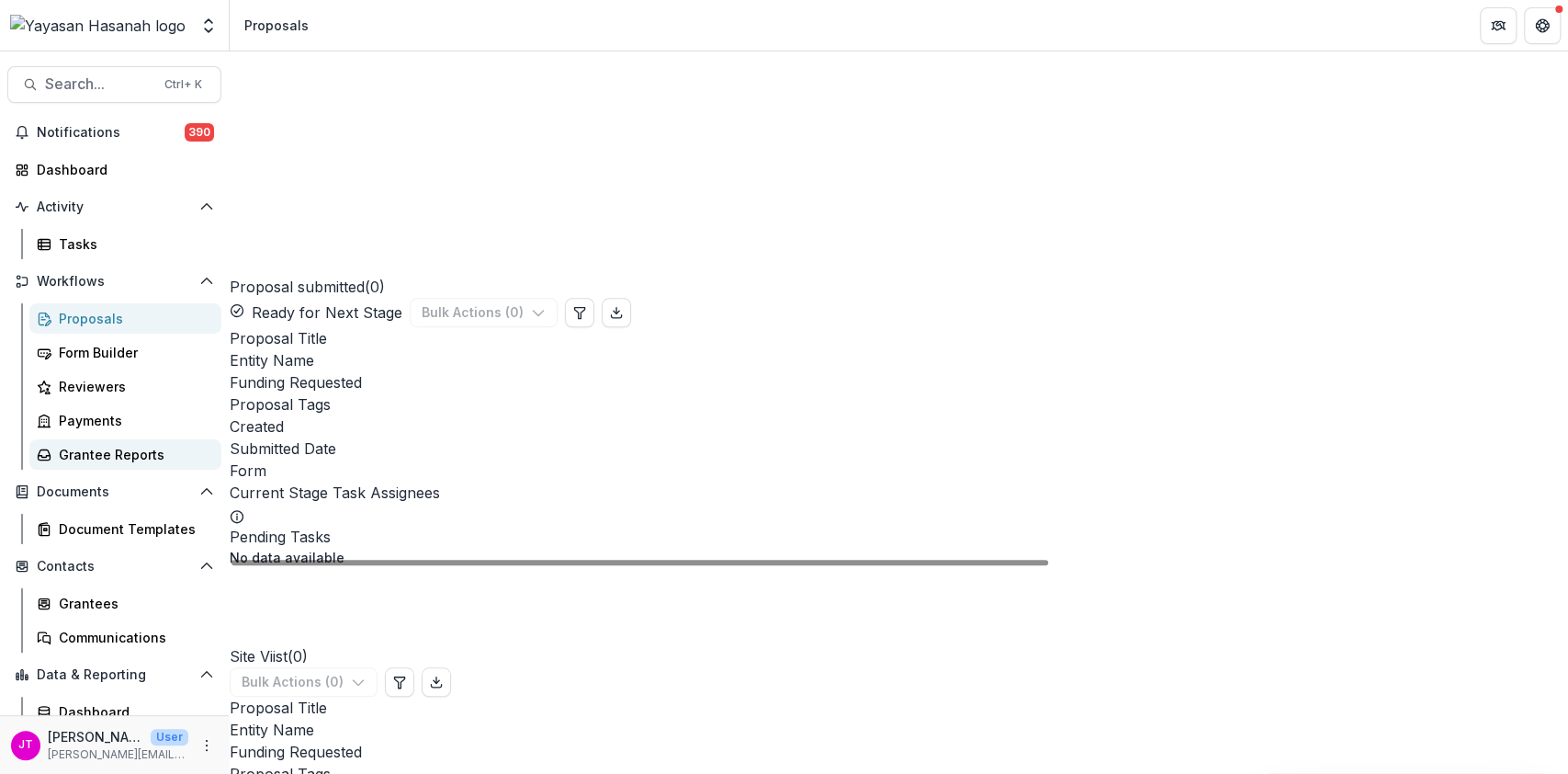
click at [116, 467] on link "Grantee Reports" at bounding box center [126, 455] width 192 height 31
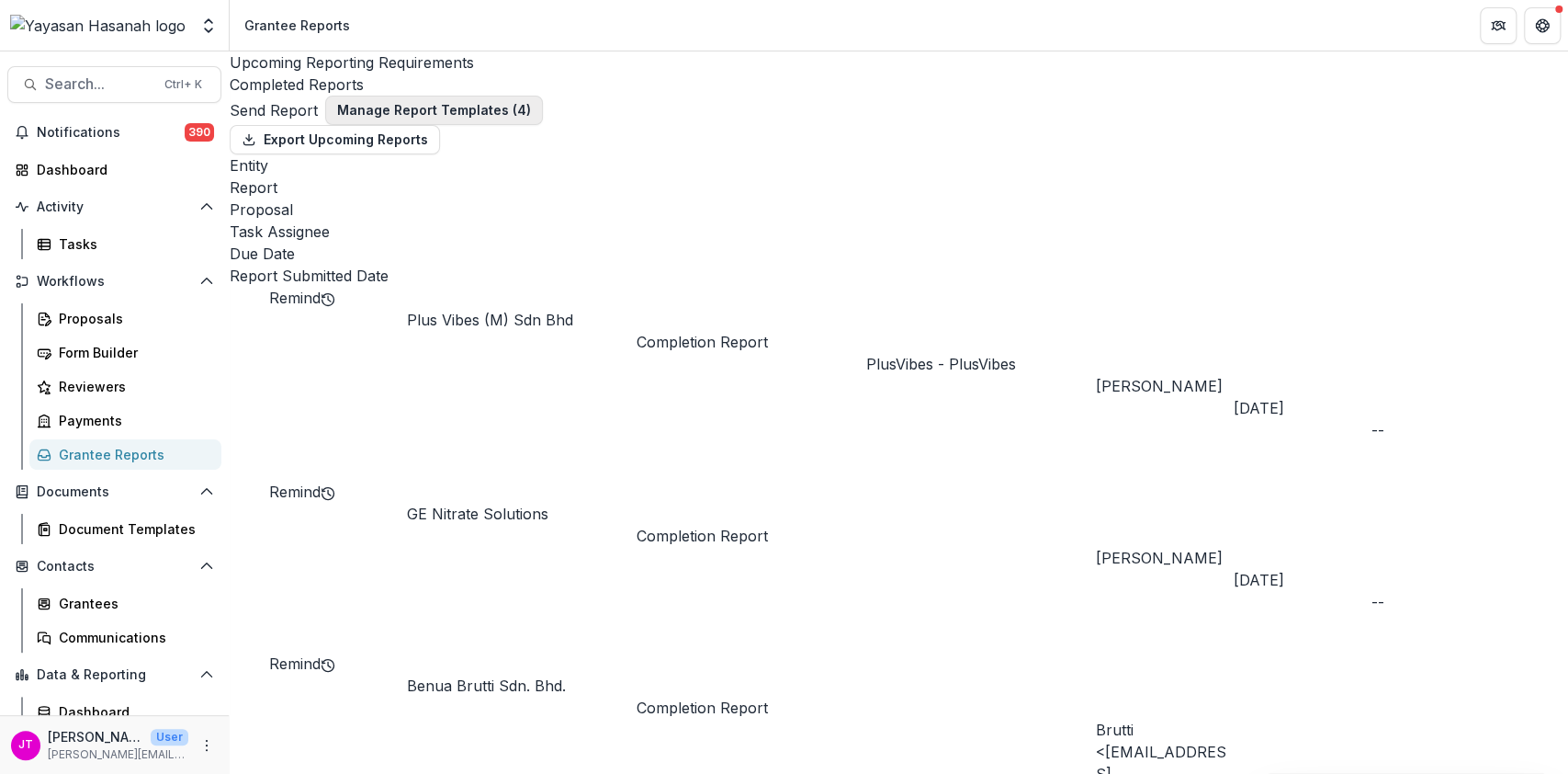
click at [543, 122] on button "Manage Report Templates ( 4 )" at bounding box center [433, 110] width 218 height 30
drag, startPoint x: 1184, startPoint y: 74, endPoint x: 1167, endPoint y: 77, distance: 17.3
click at [1184, 773] on header "Manage Report Templates" at bounding box center [784, 784] width 1568 height 22
click at [584, 73] on div "Completed Reports" at bounding box center [898, 84] width 1338 height 22
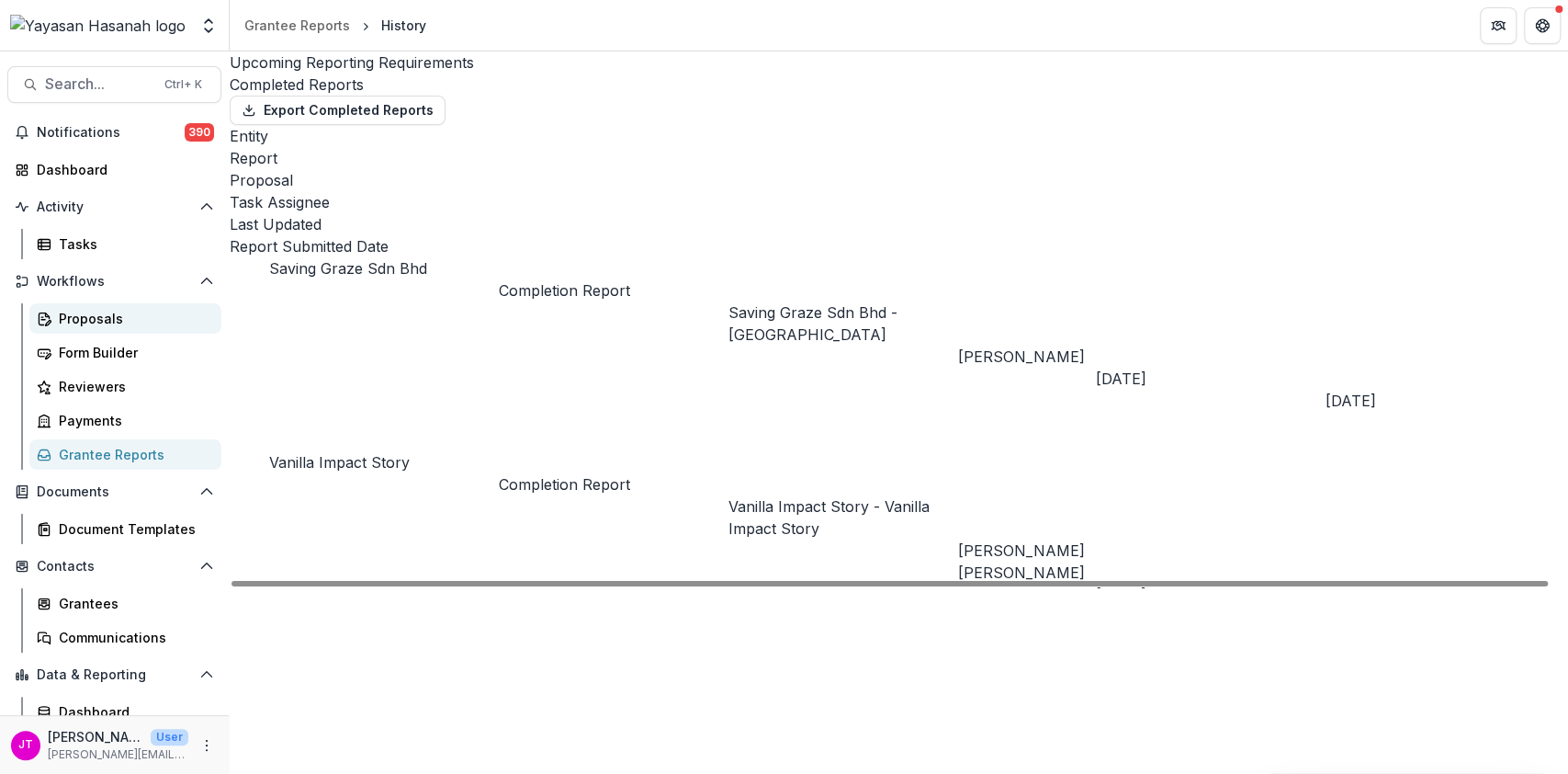
click at [103, 318] on div "Proposals" at bounding box center [132, 318] width 148 height 19
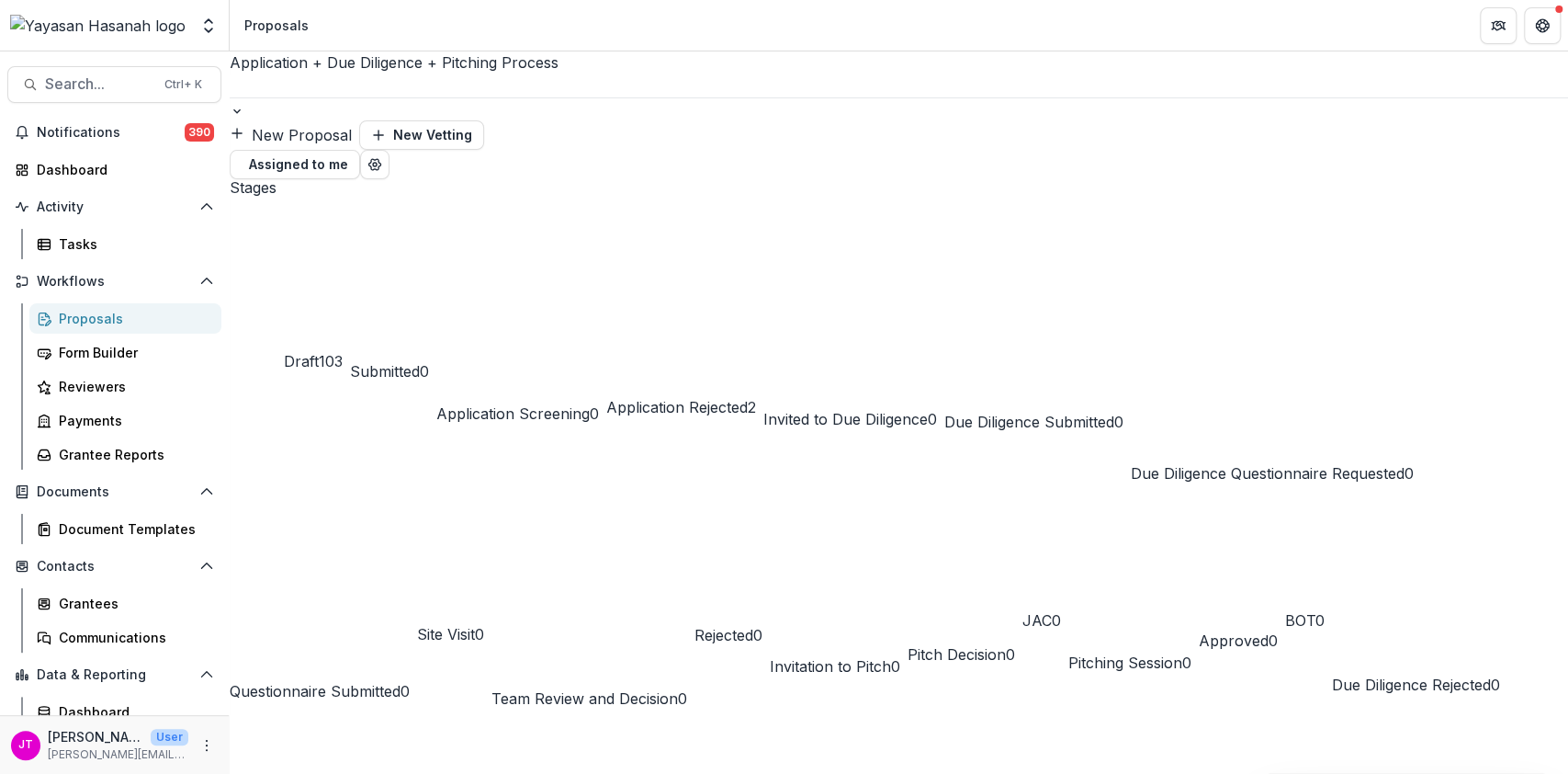
click at [85, 305] on link "Proposals" at bounding box center [126, 318] width 192 height 31
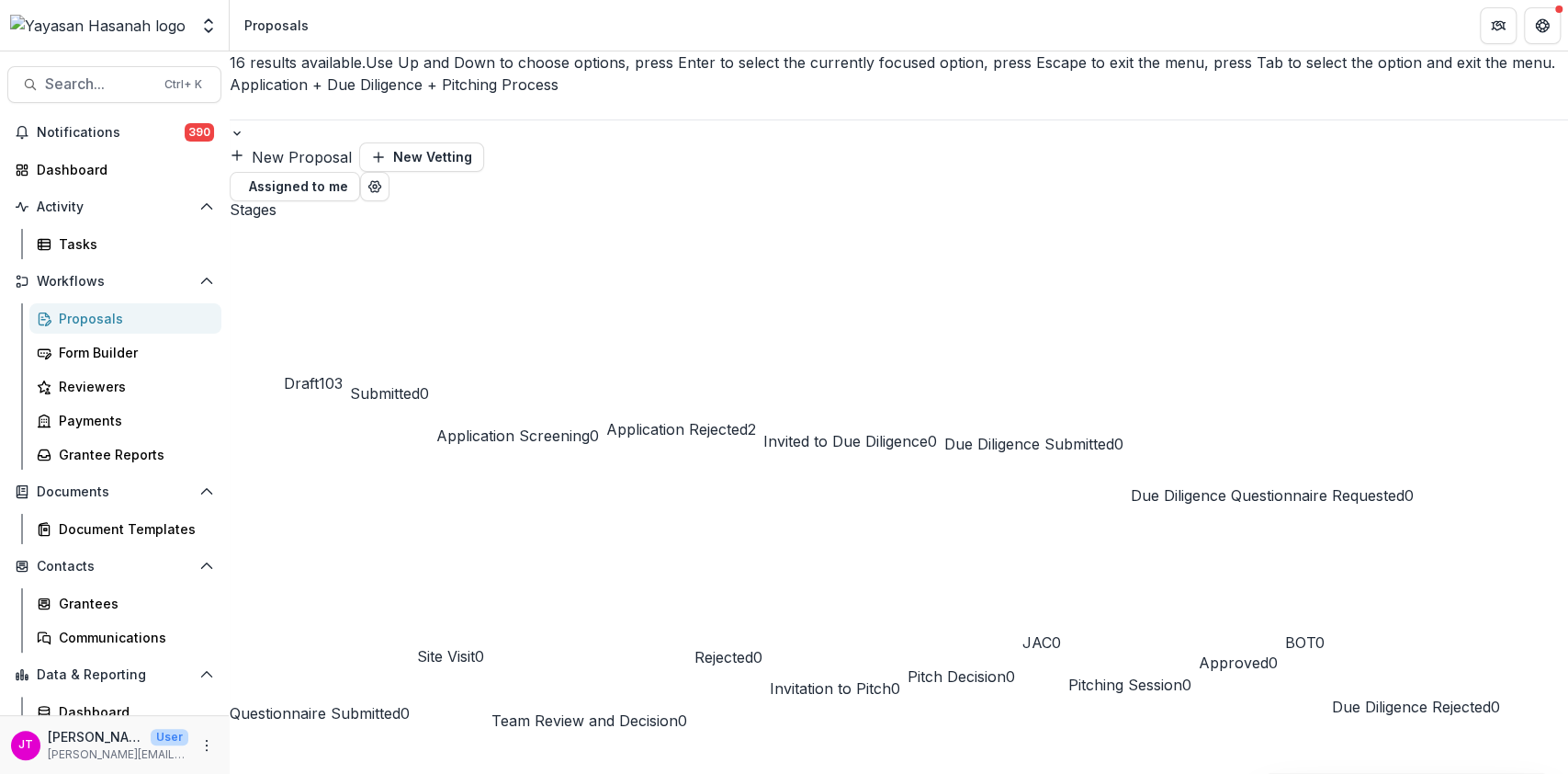
click at [449, 95] on div at bounding box center [898, 107] width 1338 height 24
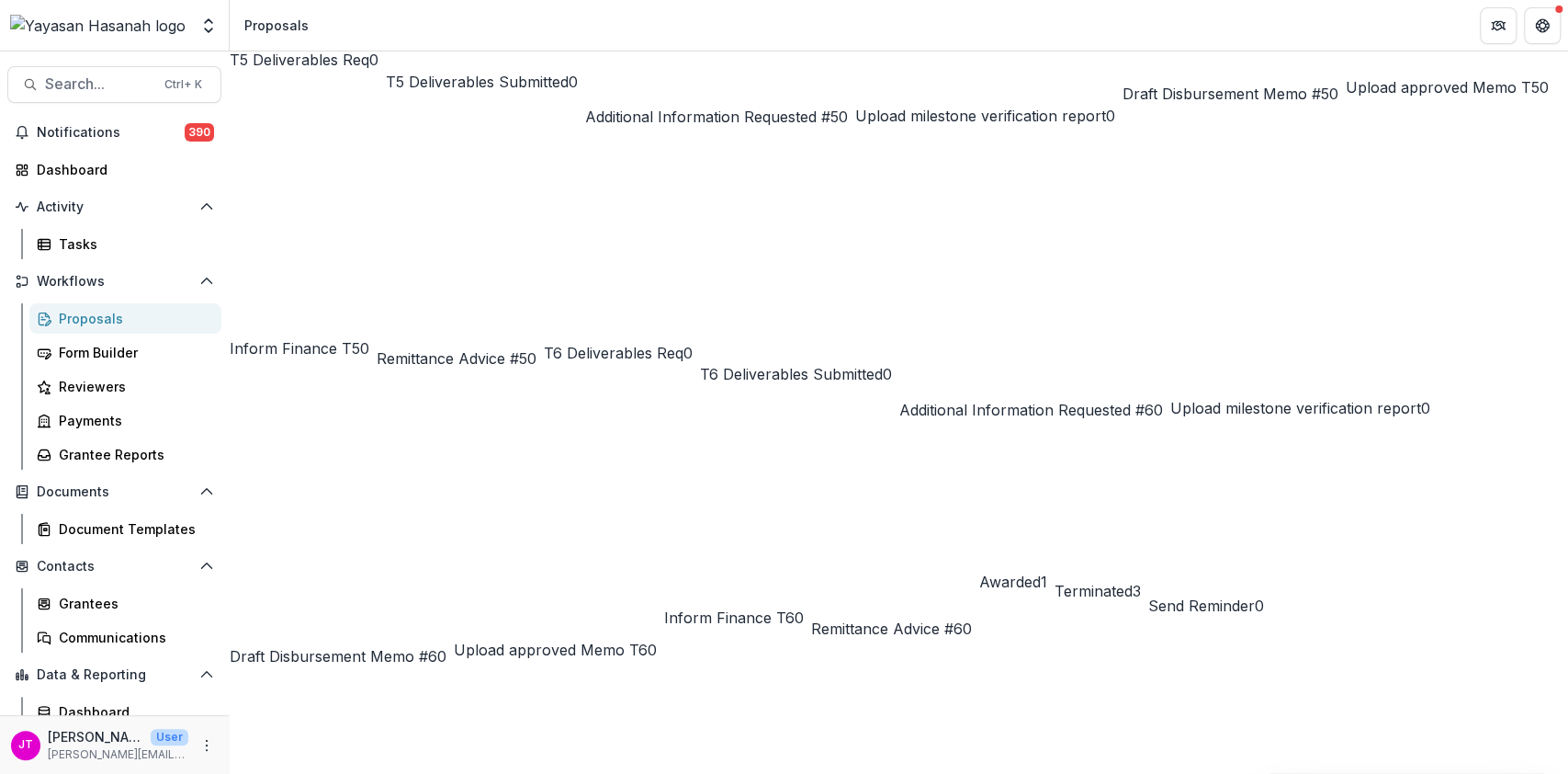
scroll to position [2206, 0]
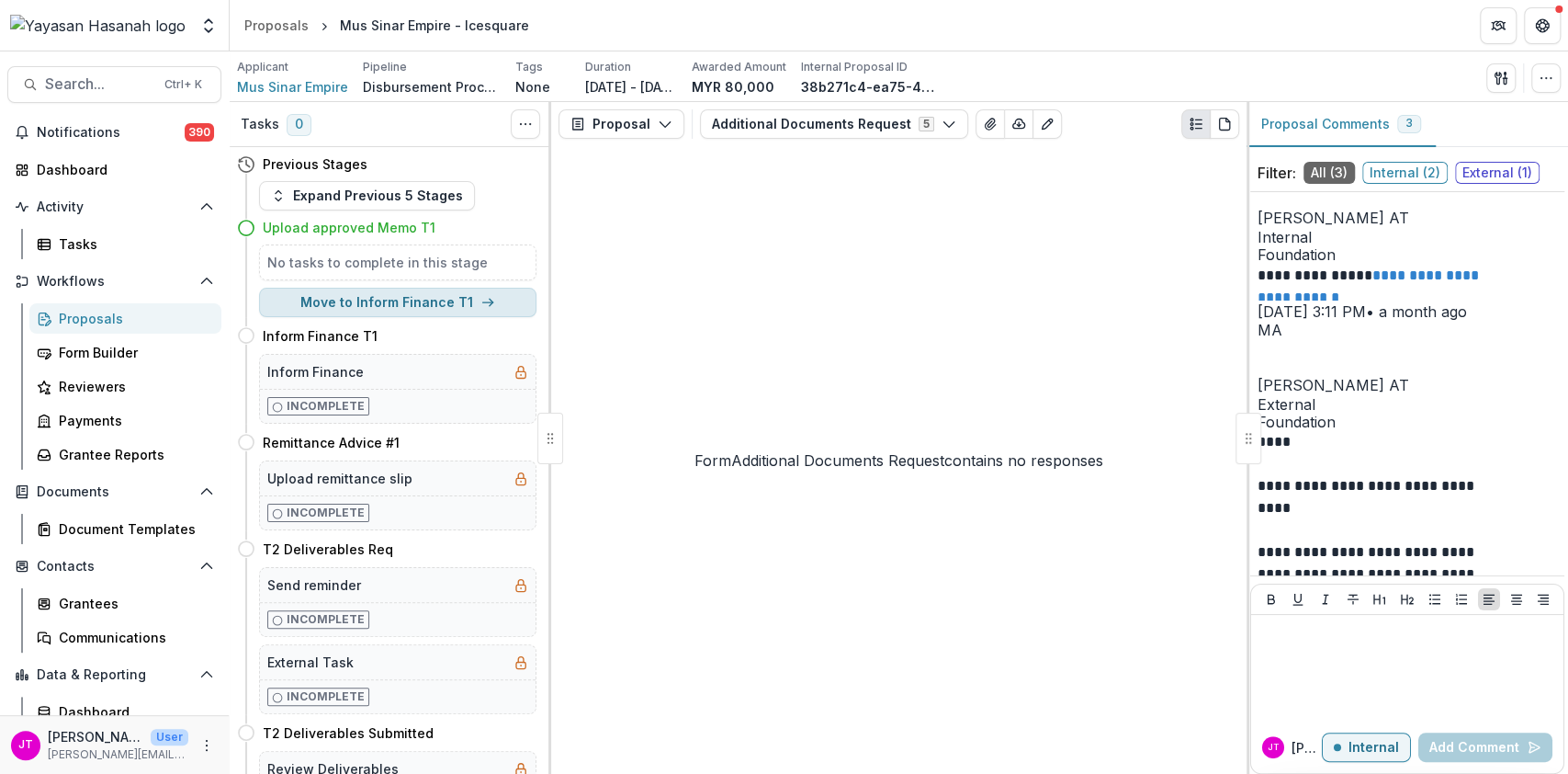
click at [412, 295] on button "Move to Inform Finance T1" at bounding box center [397, 302] width 277 height 30
select select "**********"
click at [374, 193] on button "Expand Previous 5 Stages" at bounding box center [367, 195] width 216 height 30
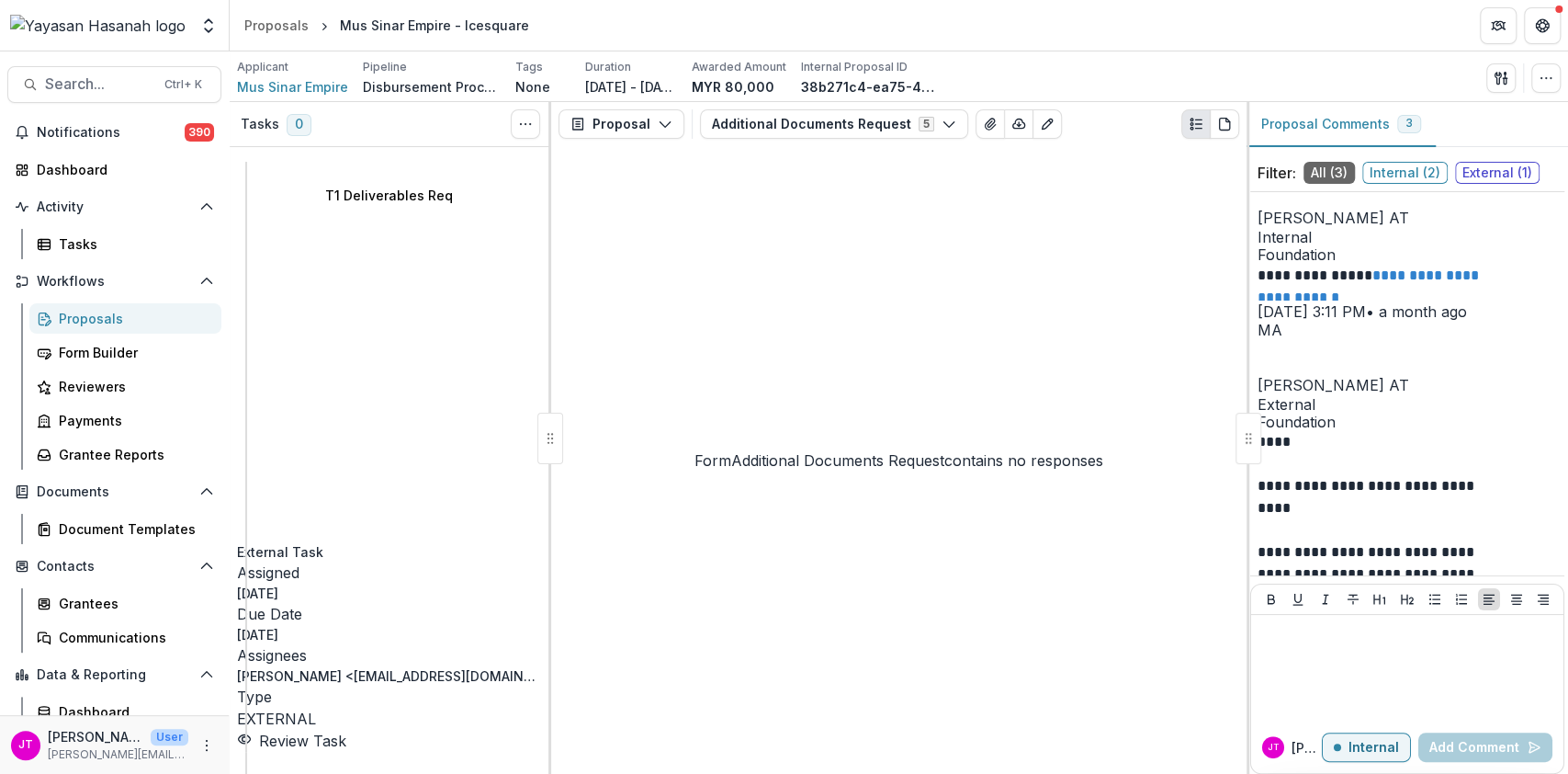
select select "**********"
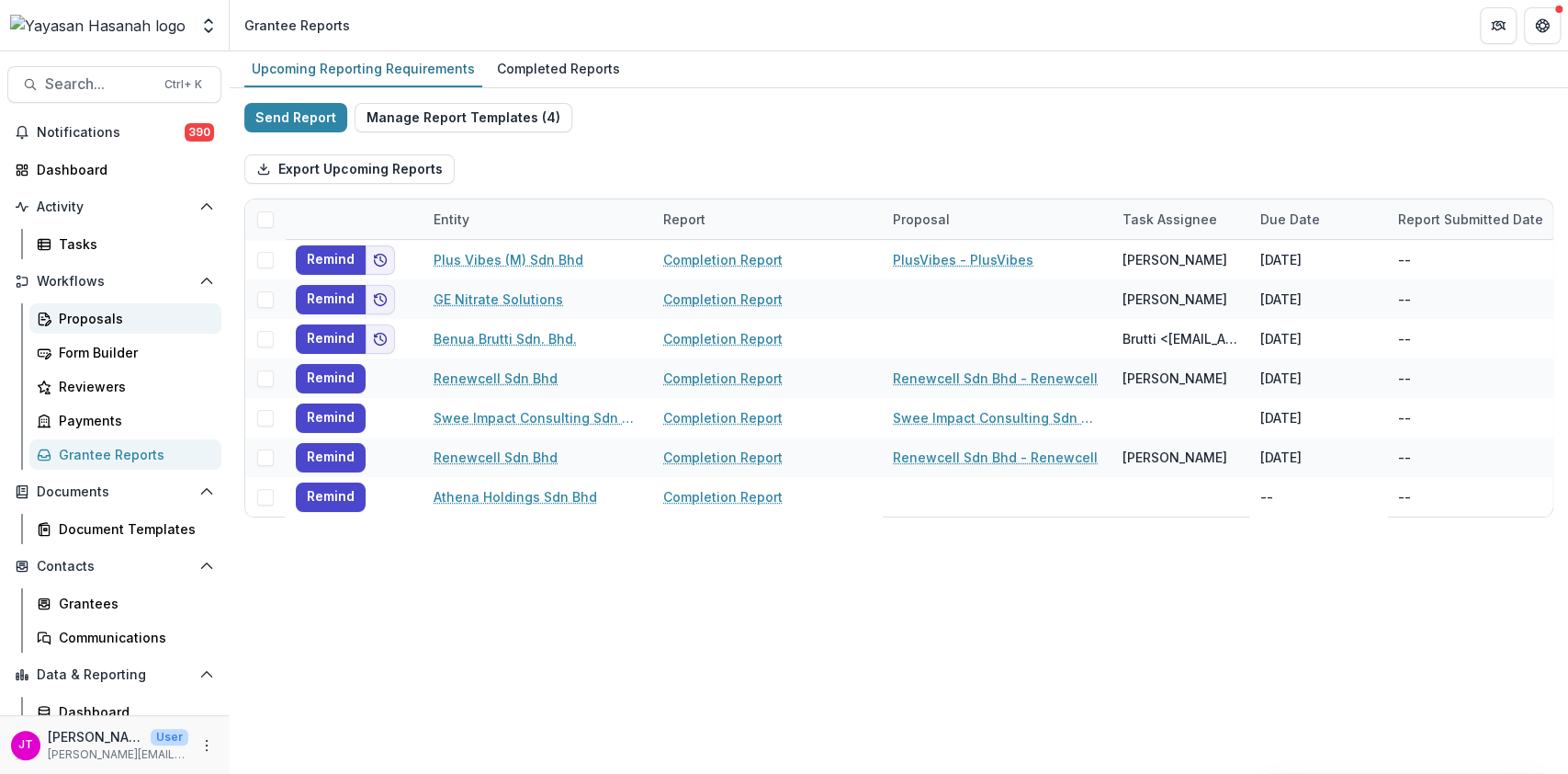
click at [82, 329] on link "Proposals" at bounding box center [126, 318] width 192 height 31
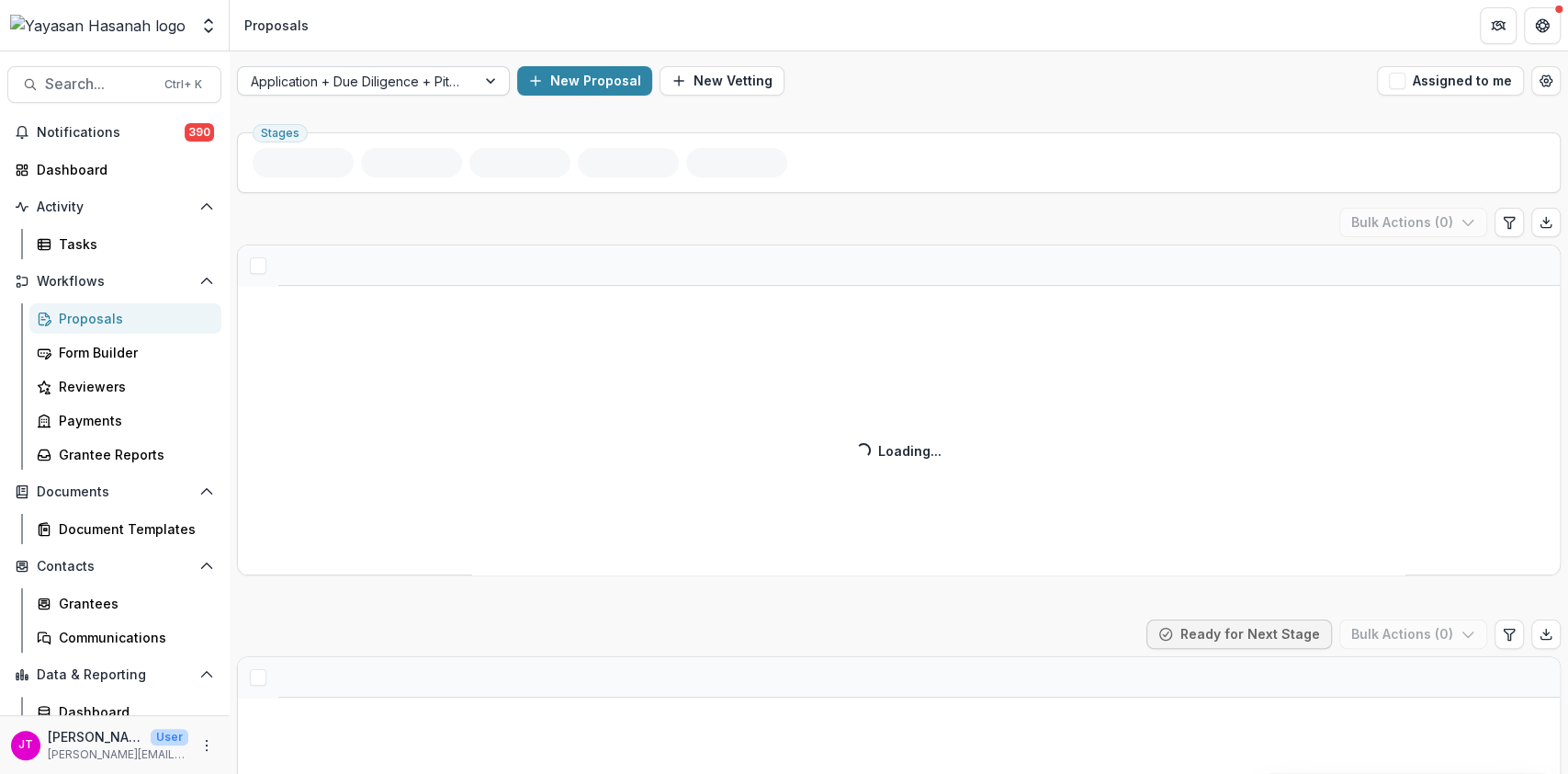
click at [366, 83] on div at bounding box center [356, 81] width 212 height 23
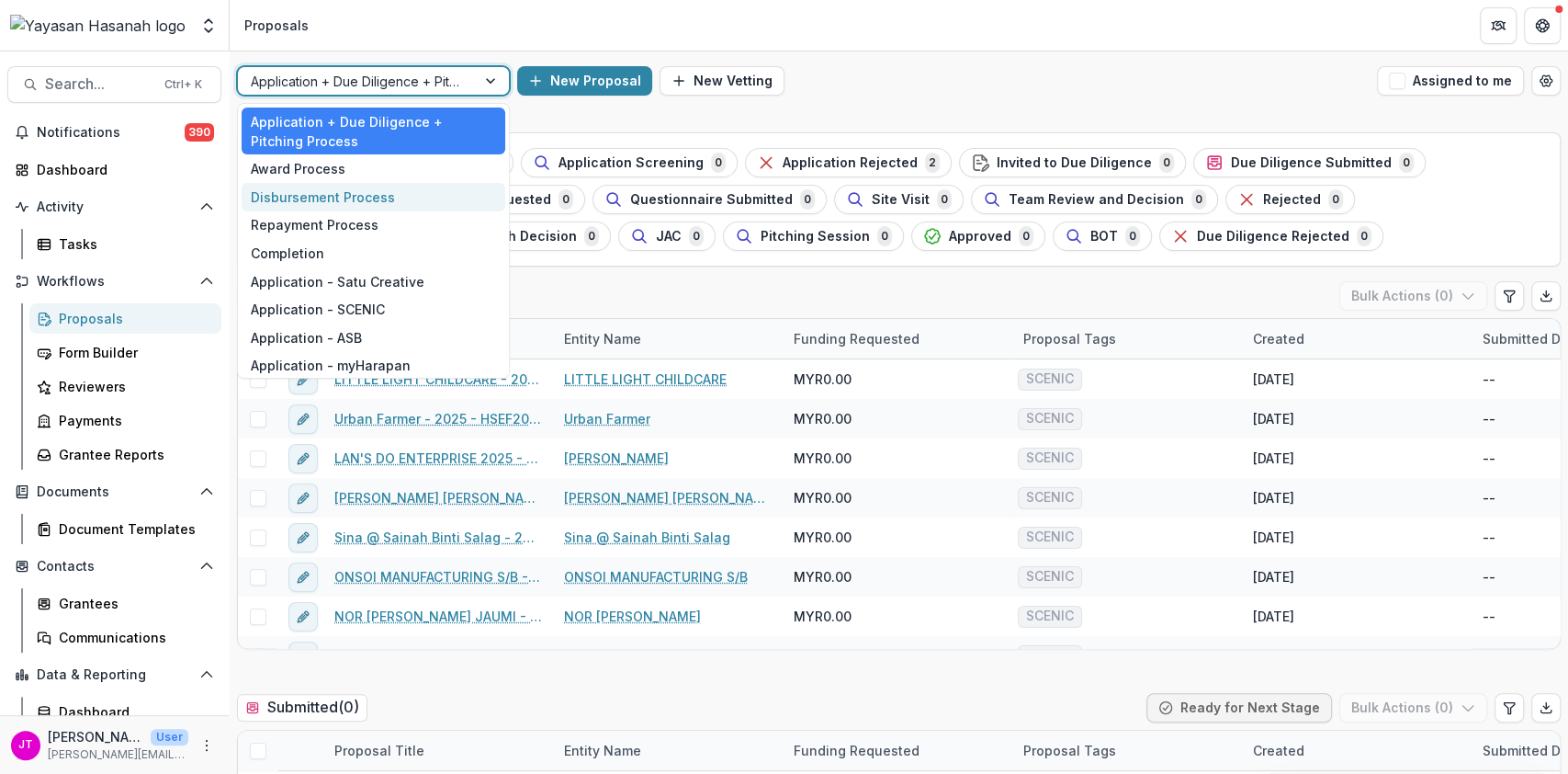
click at [330, 195] on div "Disbursement Process" at bounding box center [373, 197] width 264 height 29
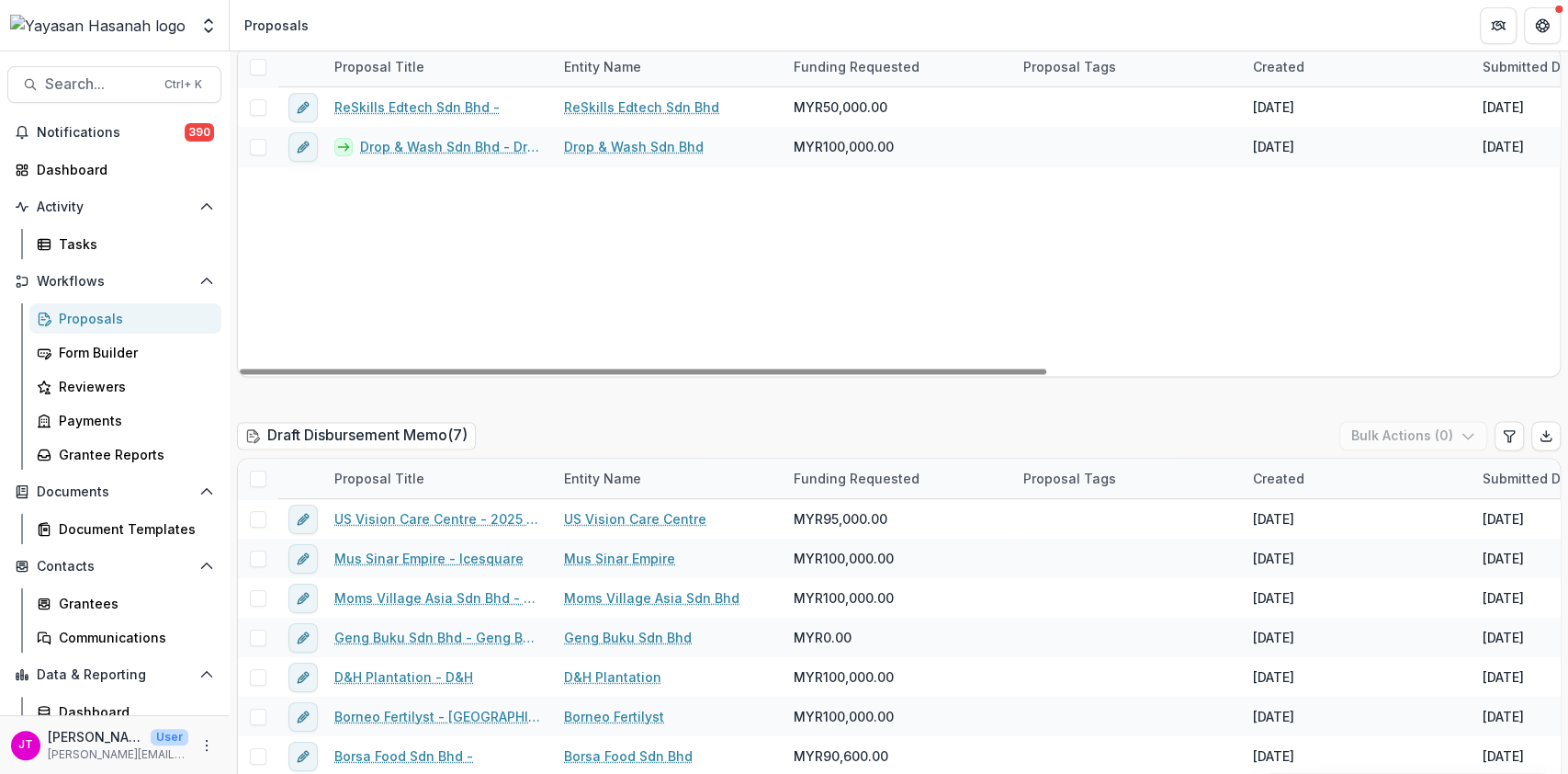
scroll to position [1961, 0]
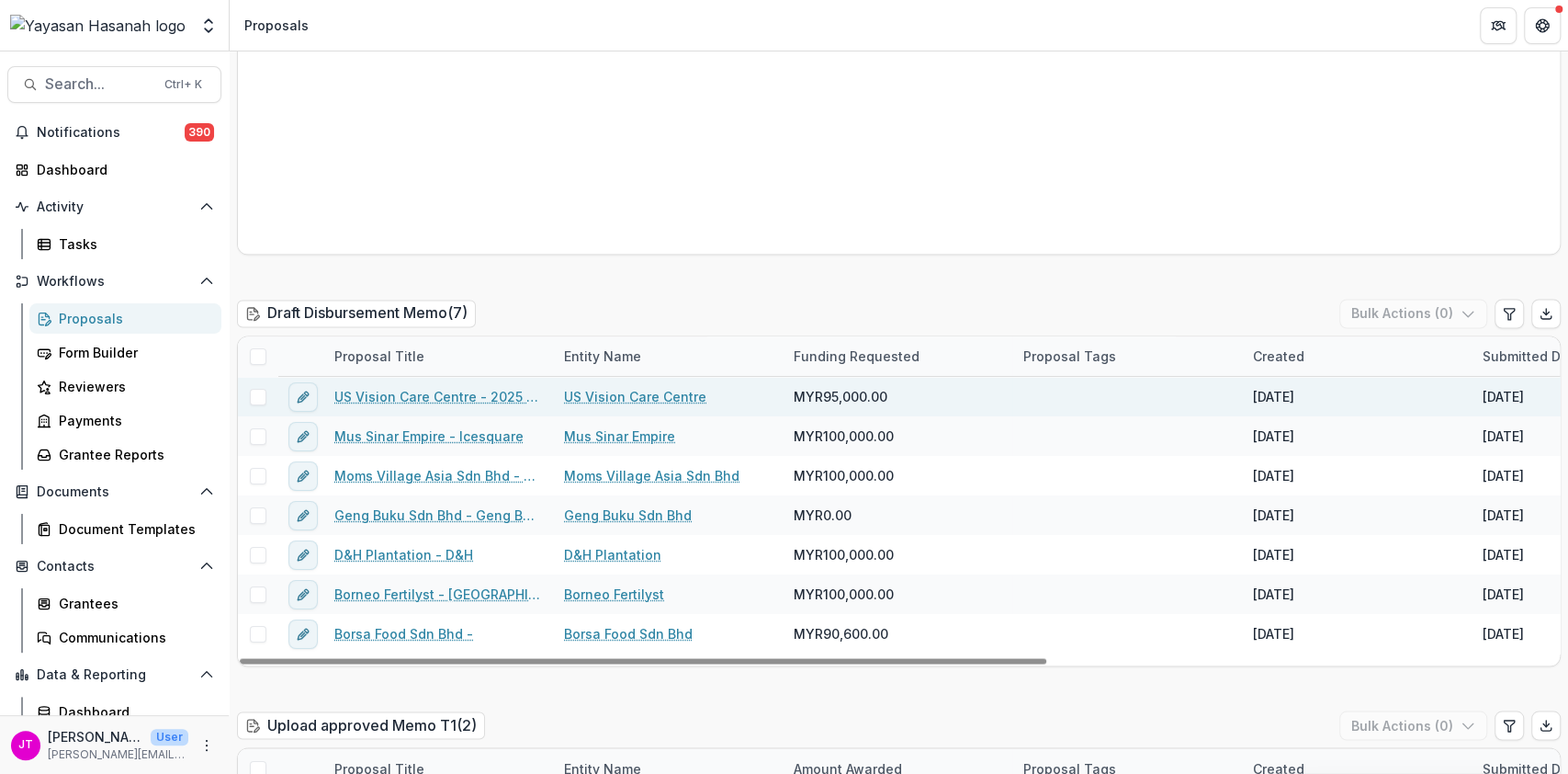
click at [262, 389] on span at bounding box center [257, 397] width 16 height 16
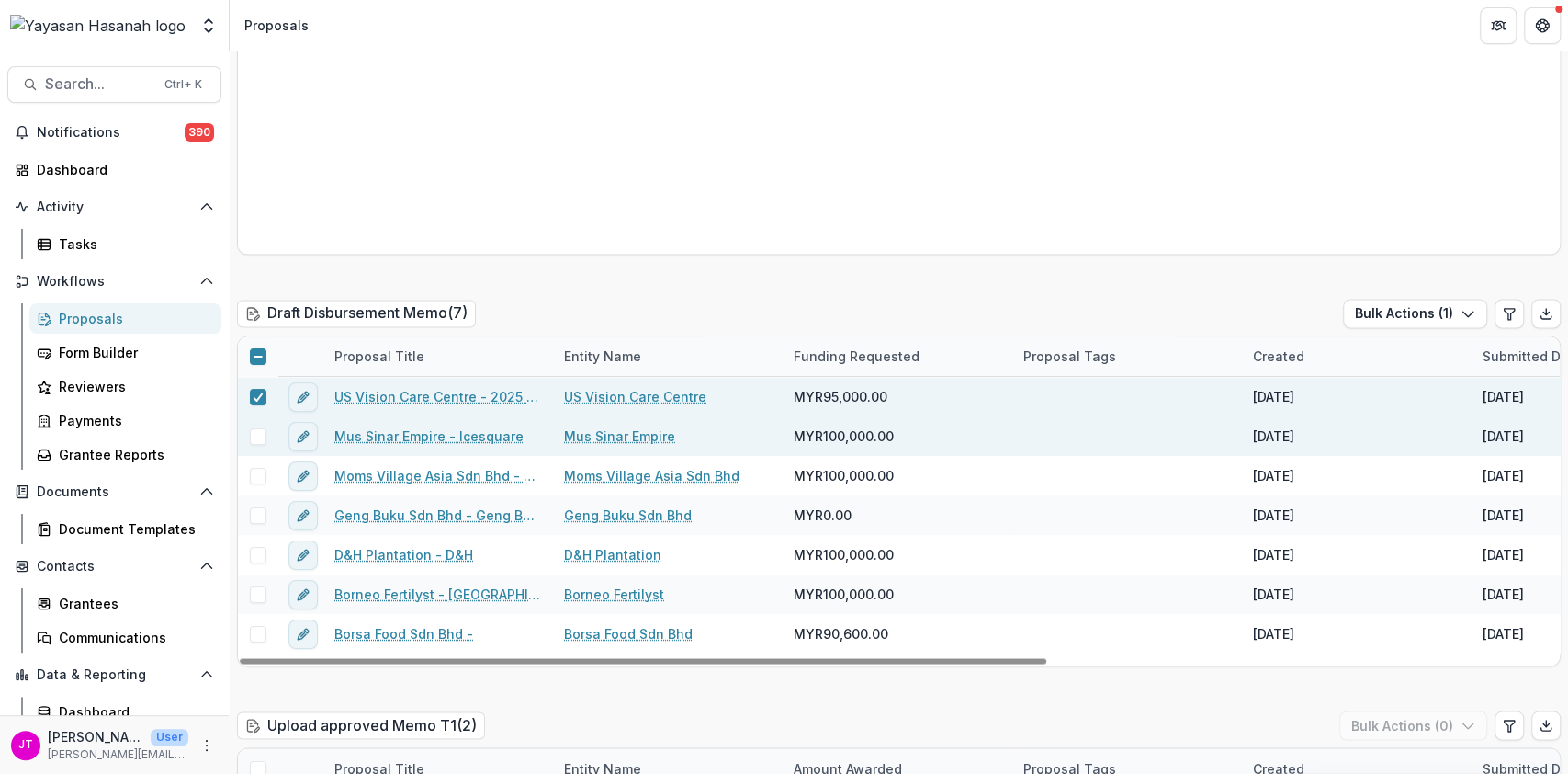
click at [257, 428] on span at bounding box center [257, 436] width 16 height 16
click at [257, 429] on div at bounding box center [258, 436] width 11 height 14
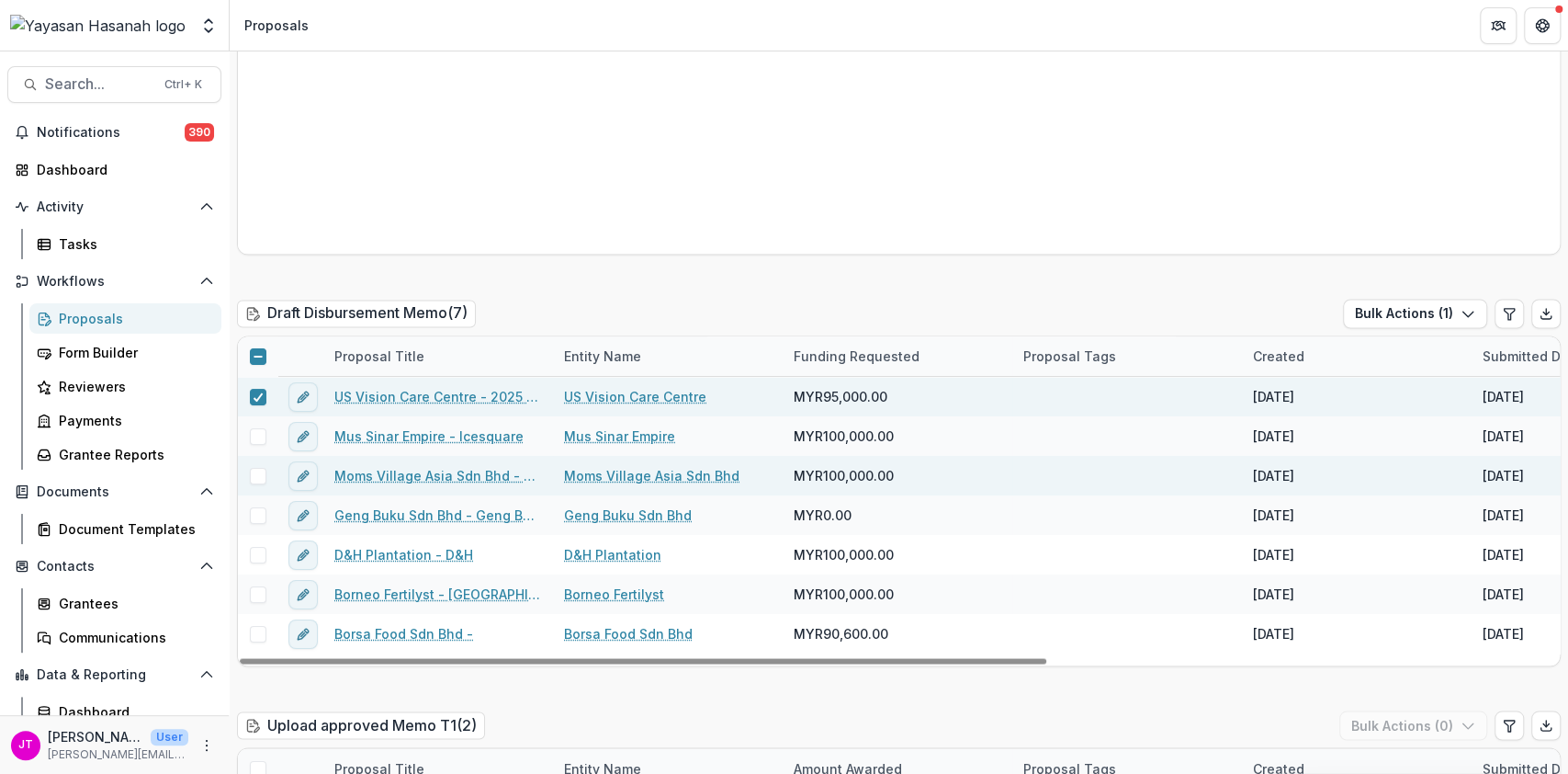
click at [250, 468] on span at bounding box center [257, 476] width 16 height 16
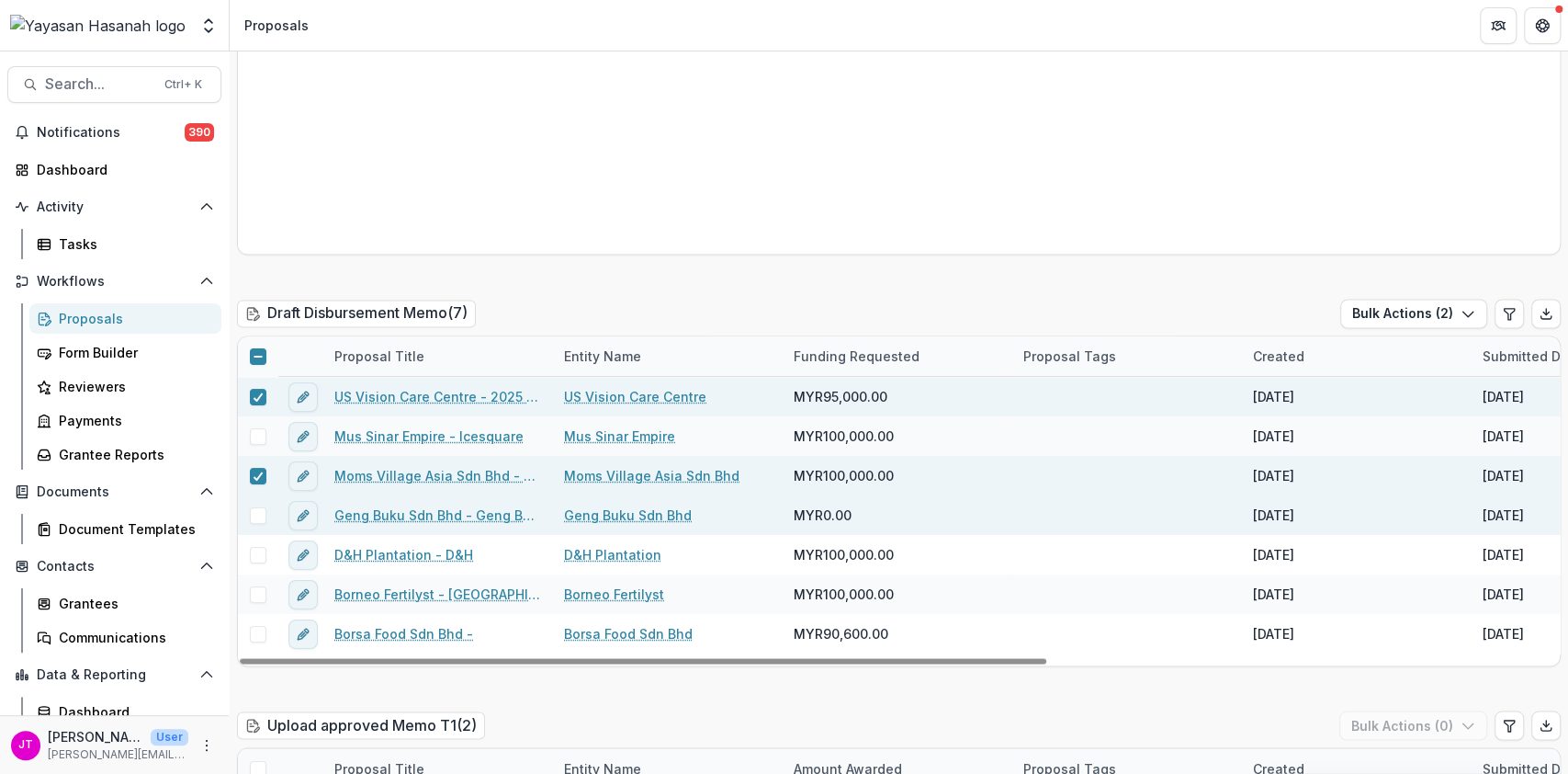
click at [274, 507] on div at bounding box center [257, 515] width 39 height 16
click at [257, 507] on span at bounding box center [257, 515] width 16 height 16
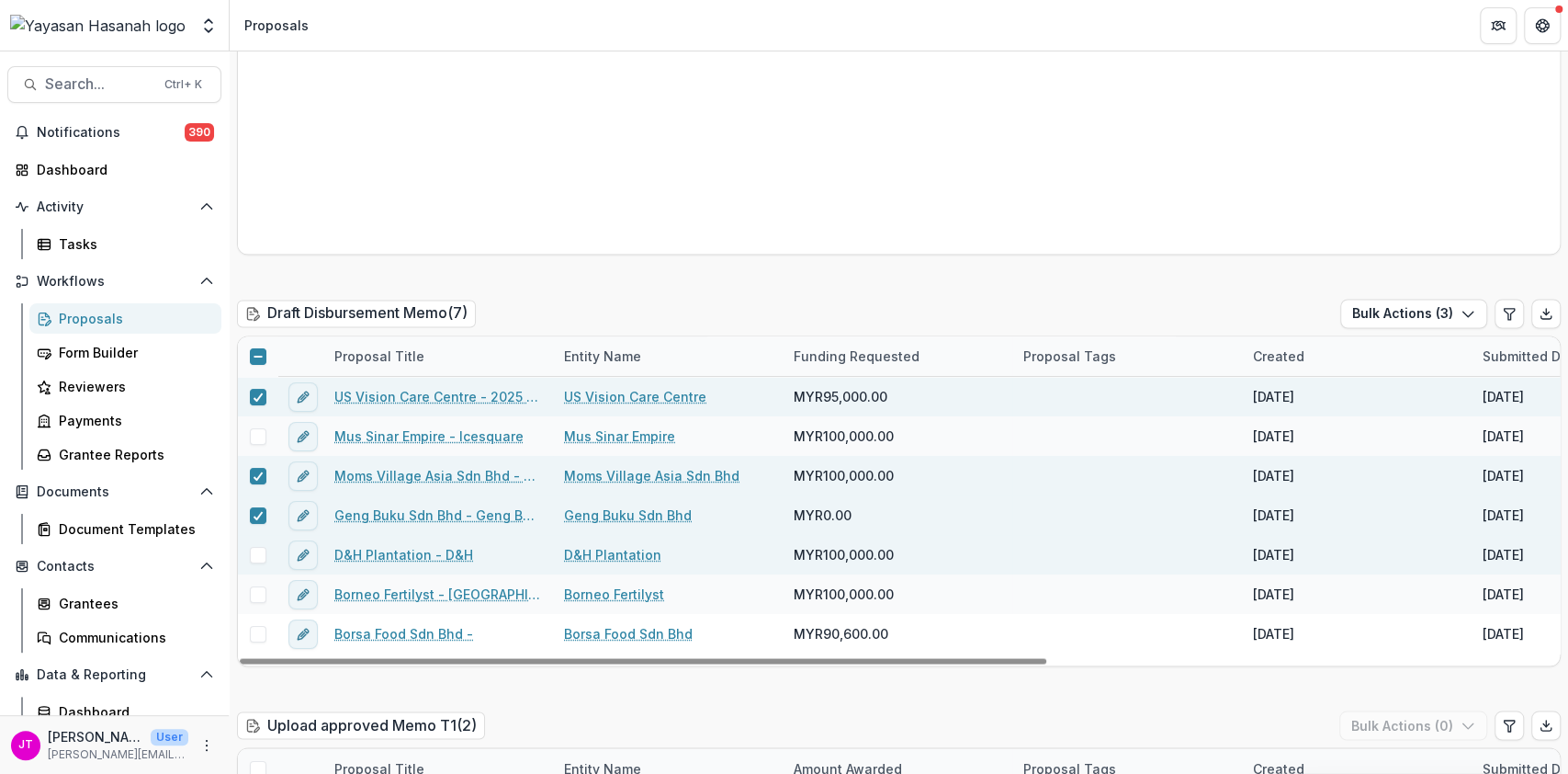
click at [257, 547] on span at bounding box center [257, 555] width 16 height 16
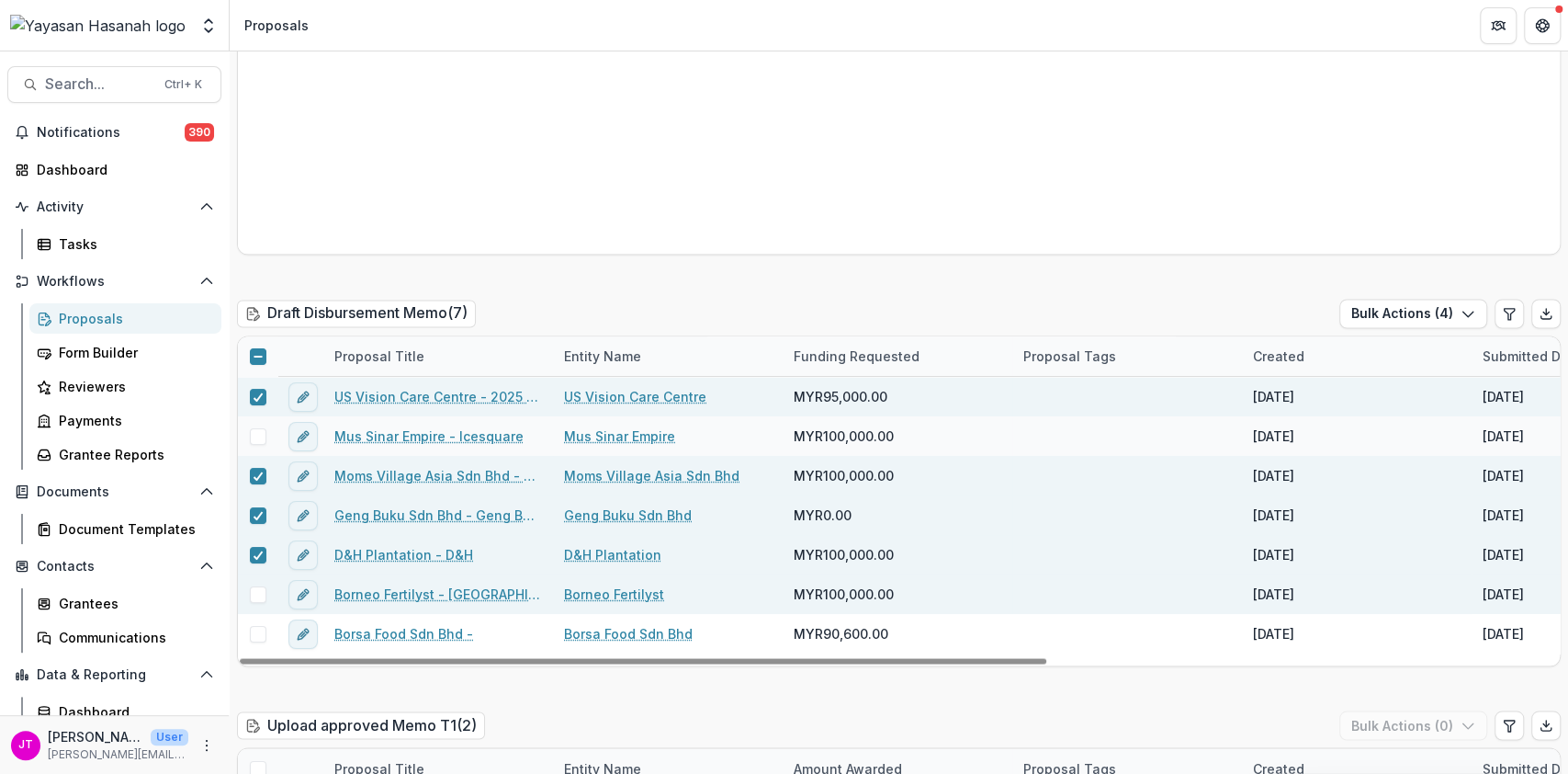
click at [266, 586] on div at bounding box center [257, 594] width 39 height 16
click at [255, 586] on span at bounding box center [257, 594] width 16 height 16
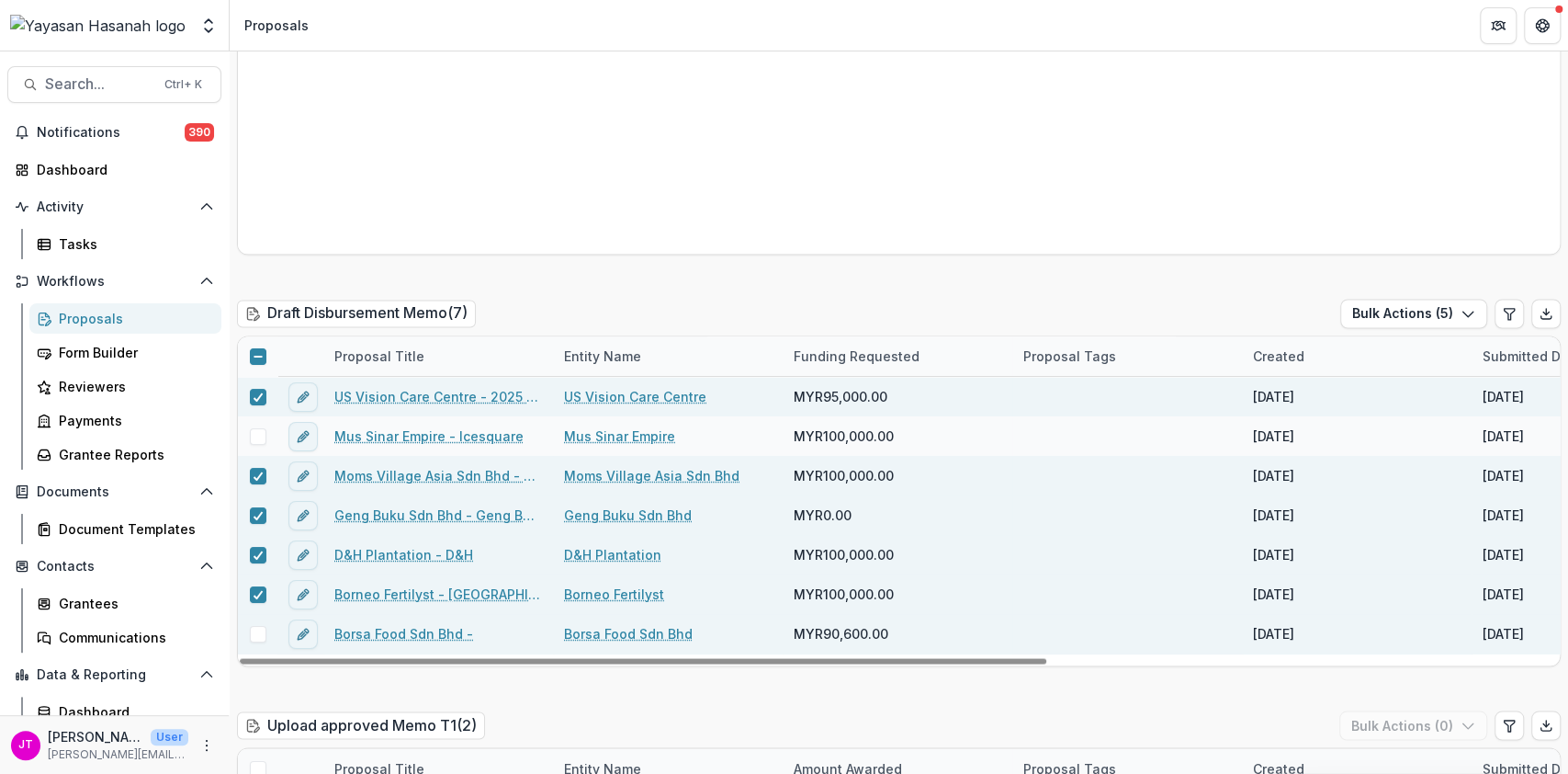
click at [256, 626] on span at bounding box center [257, 634] width 16 height 16
click at [1353, 298] on button "Bulk Actions ( 6 )" at bounding box center [1413, 313] width 148 height 30
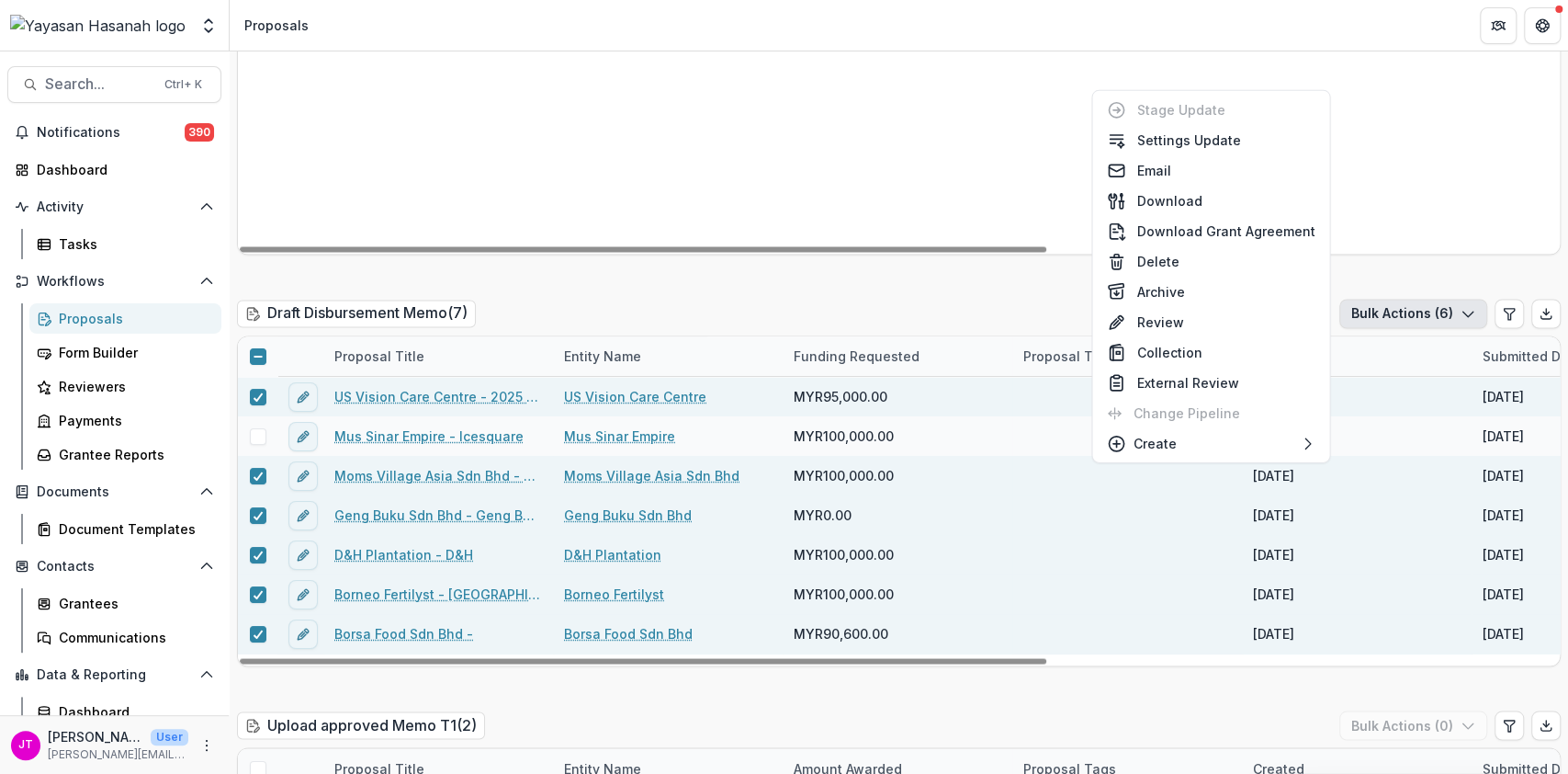
click at [985, 298] on div "Draft Disbursement Memo ( 7 ) Bulk Actions ( 6 )" at bounding box center [899, 316] width 1324 height 37
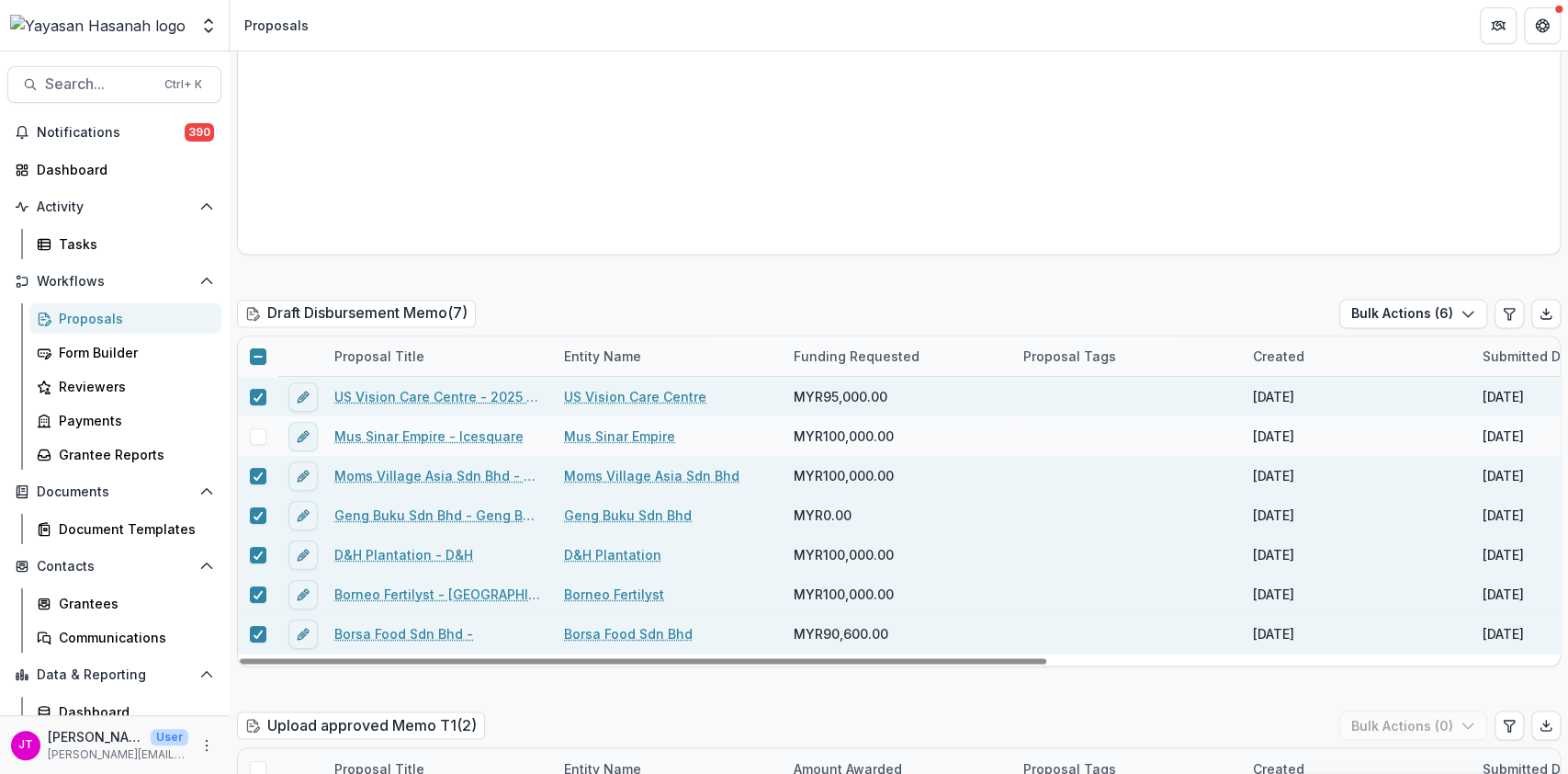
click at [257, 336] on div at bounding box center [257, 356] width 39 height 39
click at [255, 351] on icon at bounding box center [258, 356] width 11 height 11
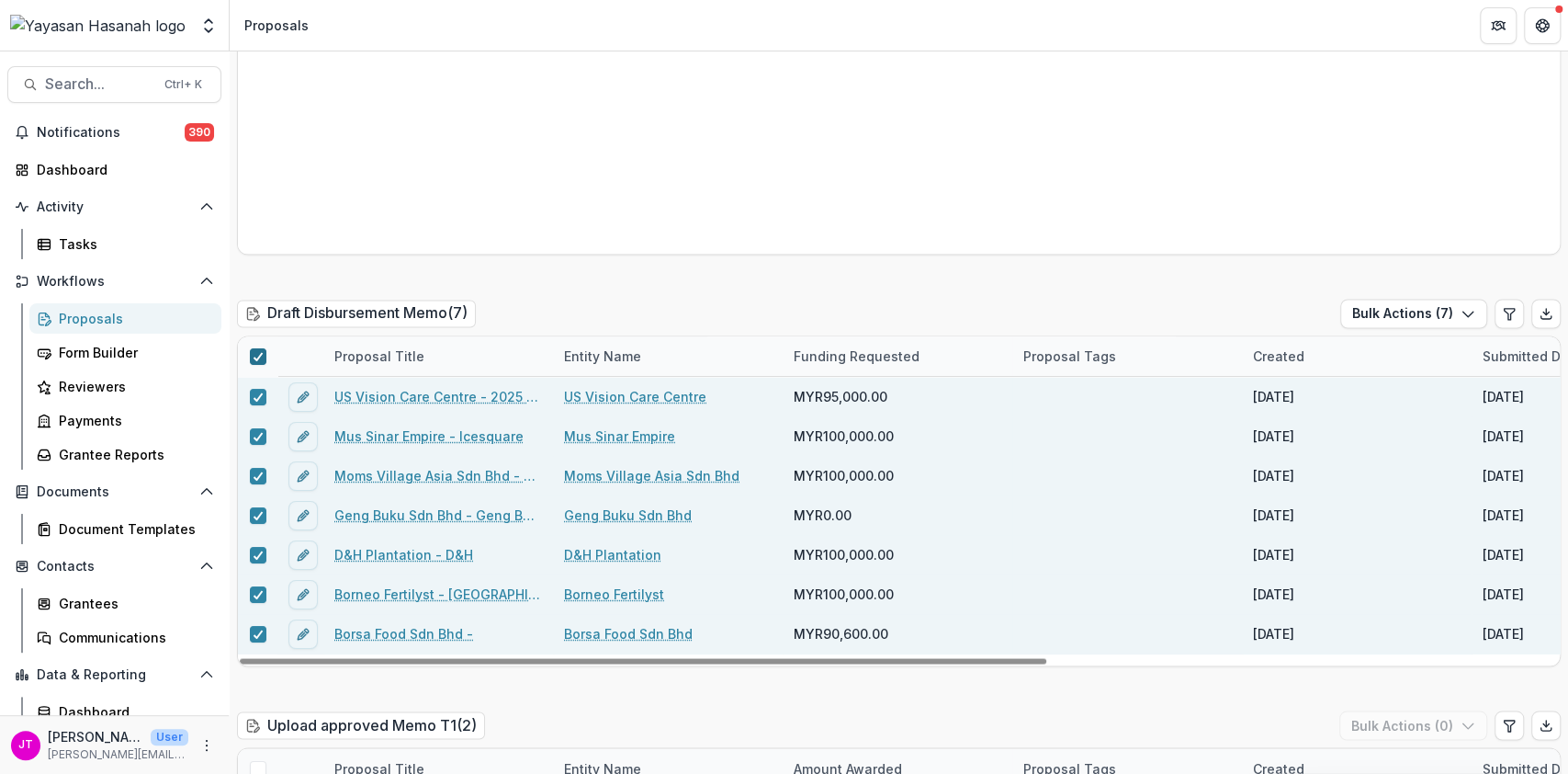
click at [255, 352] on icon at bounding box center [258, 356] width 11 height 10
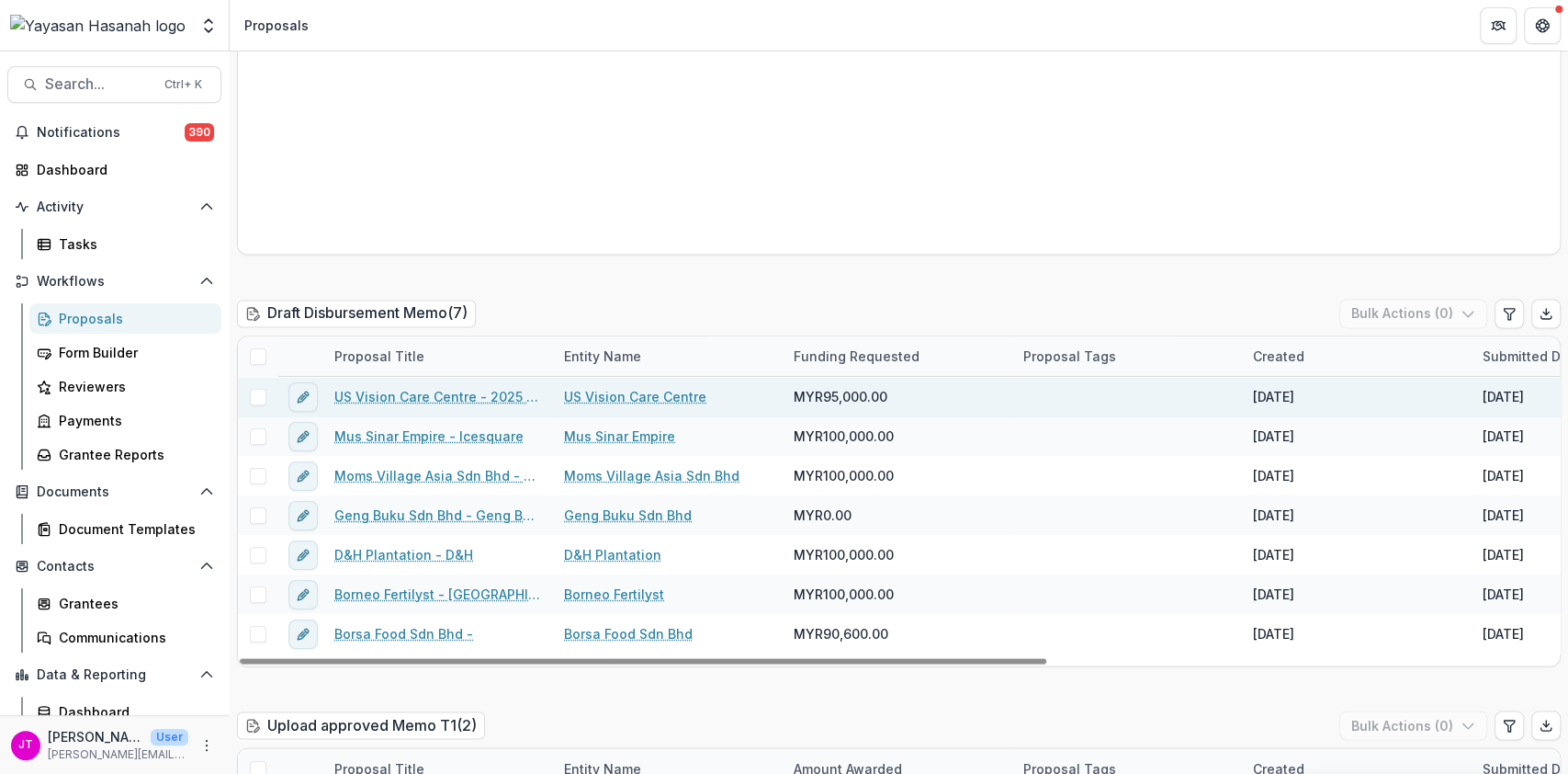
click at [388, 387] on link "US Vision Care Centre - 2025 - HSEF2025 Application" at bounding box center [438, 397] width 208 height 19
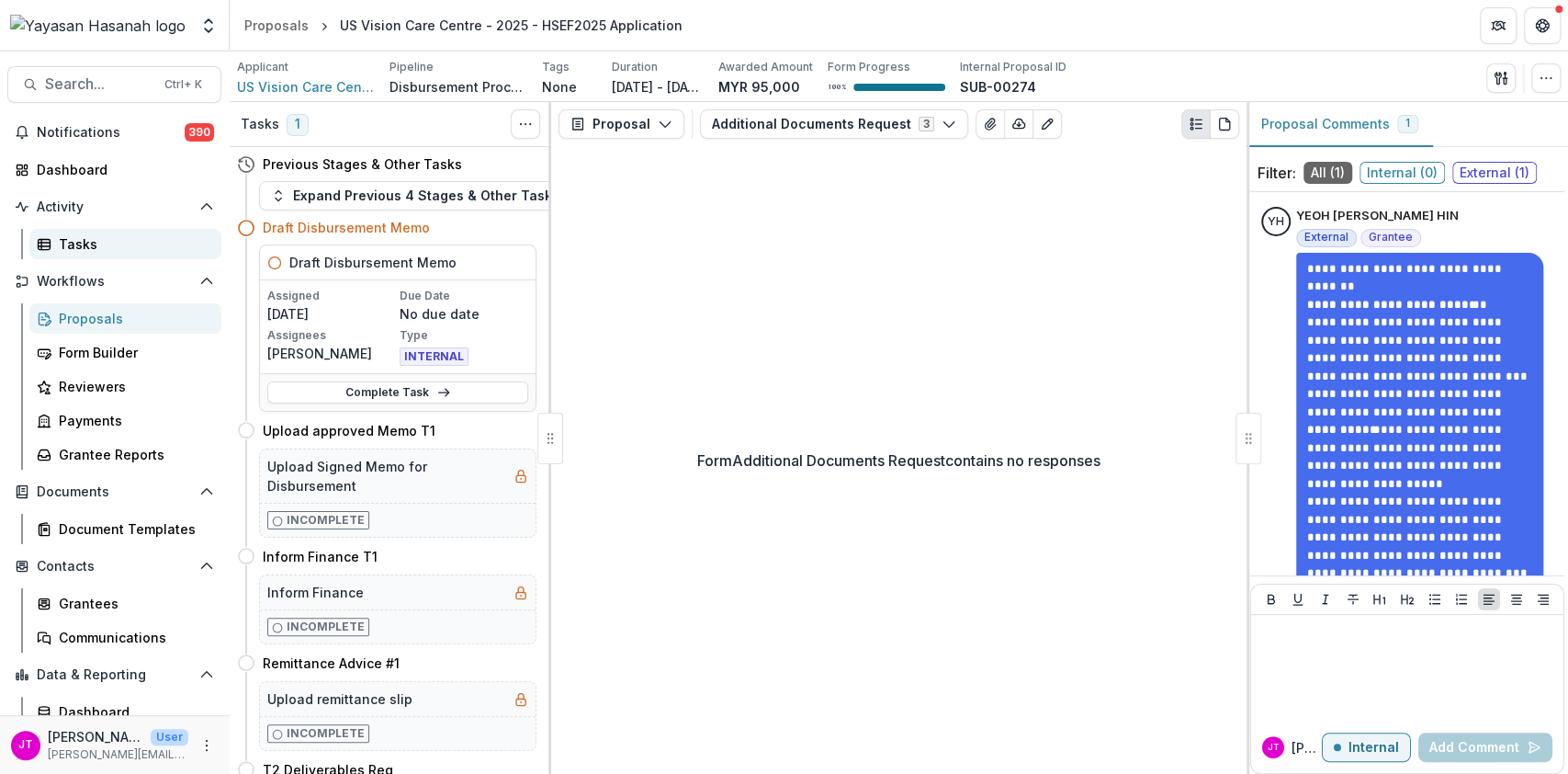
click at [125, 253] on div "Tasks" at bounding box center [132, 244] width 148 height 19
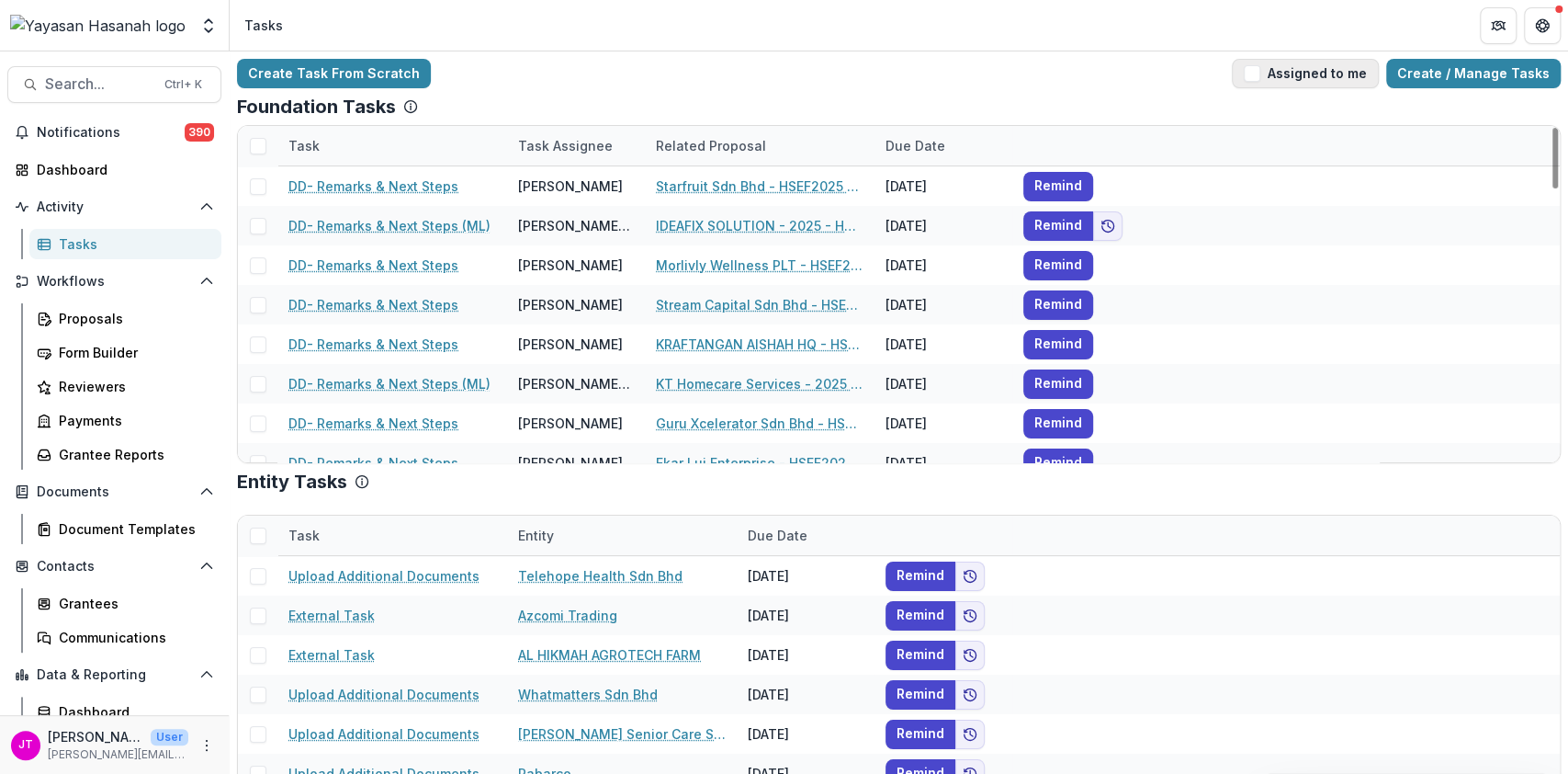
click at [1311, 67] on button "Assigned to me" at bounding box center [1305, 73] width 147 height 30
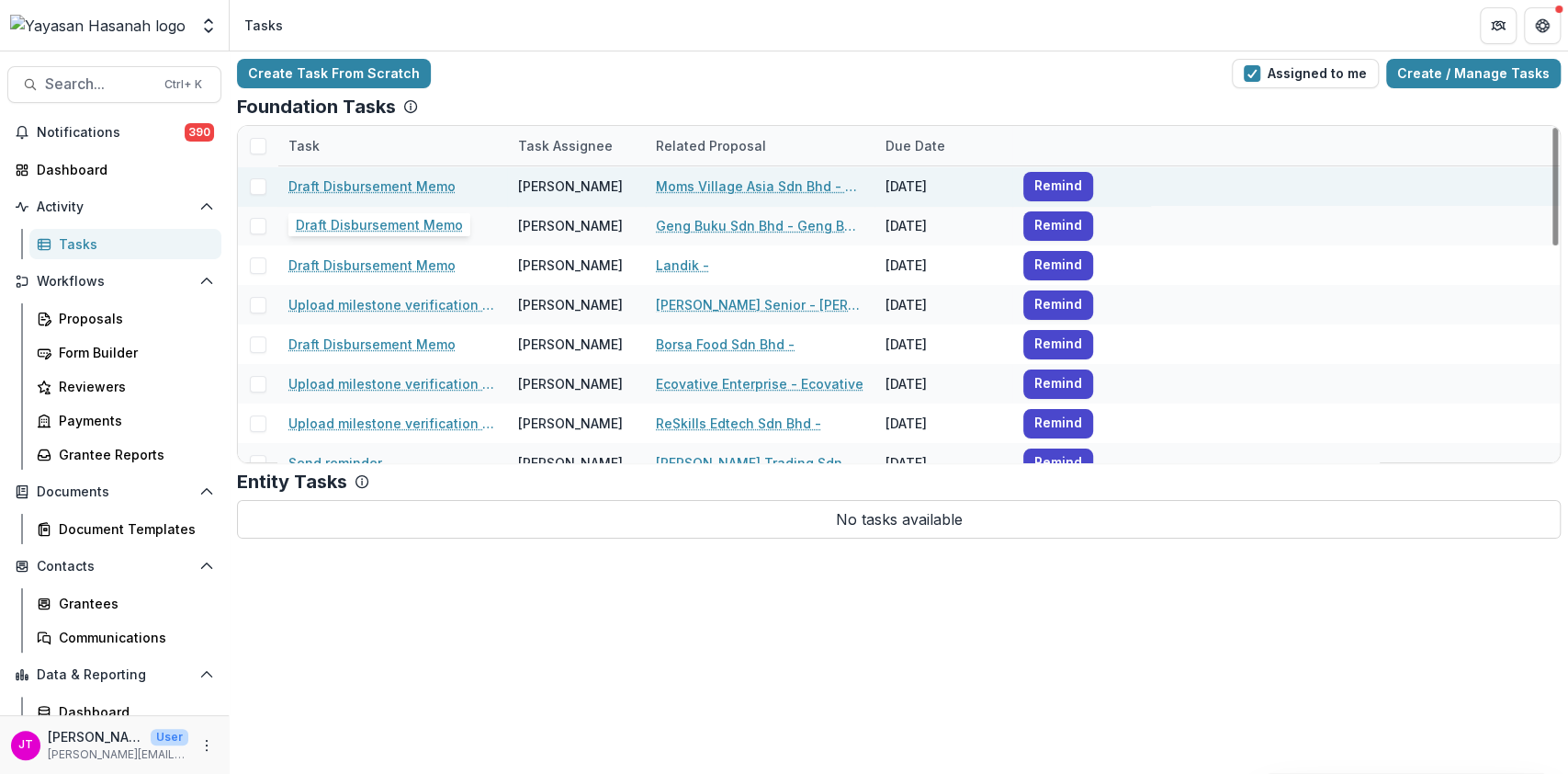
click at [329, 190] on link "Draft Disbursement Memo" at bounding box center [372, 186] width 168 height 19
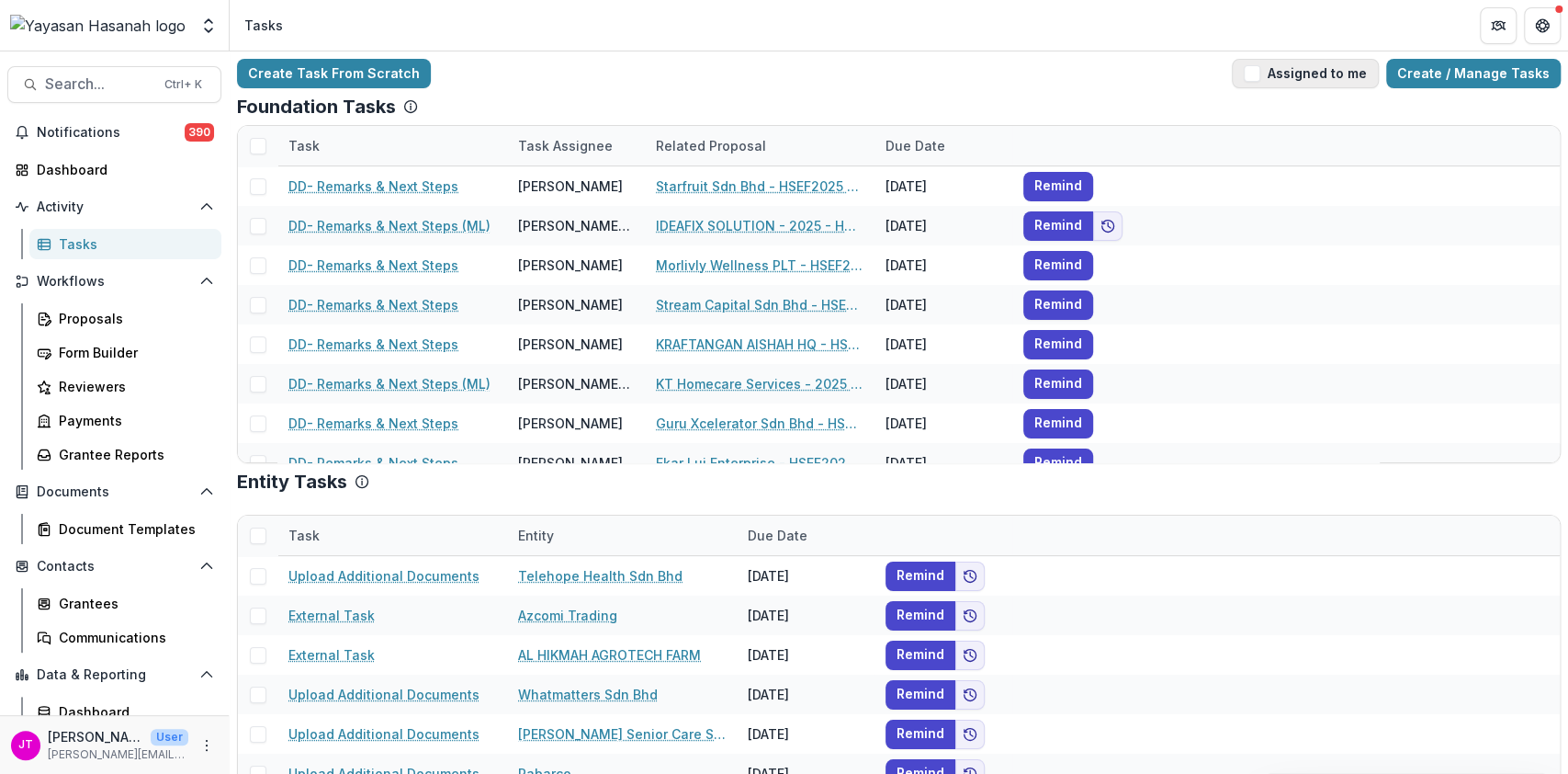
click at [1260, 71] on span "button" at bounding box center [1252, 72] width 16 height 16
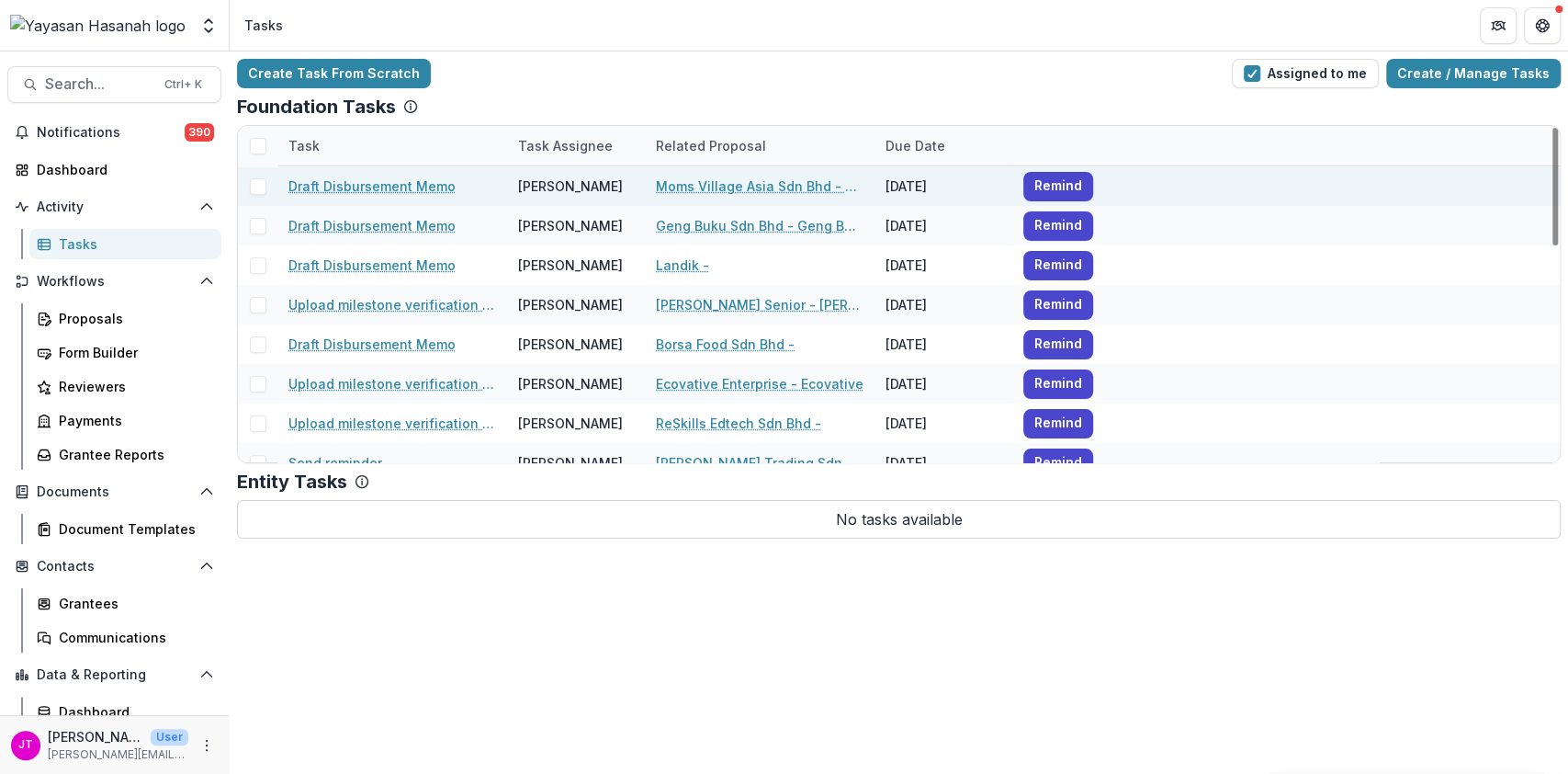
click at [253, 184] on span at bounding box center [257, 186] width 16 height 16
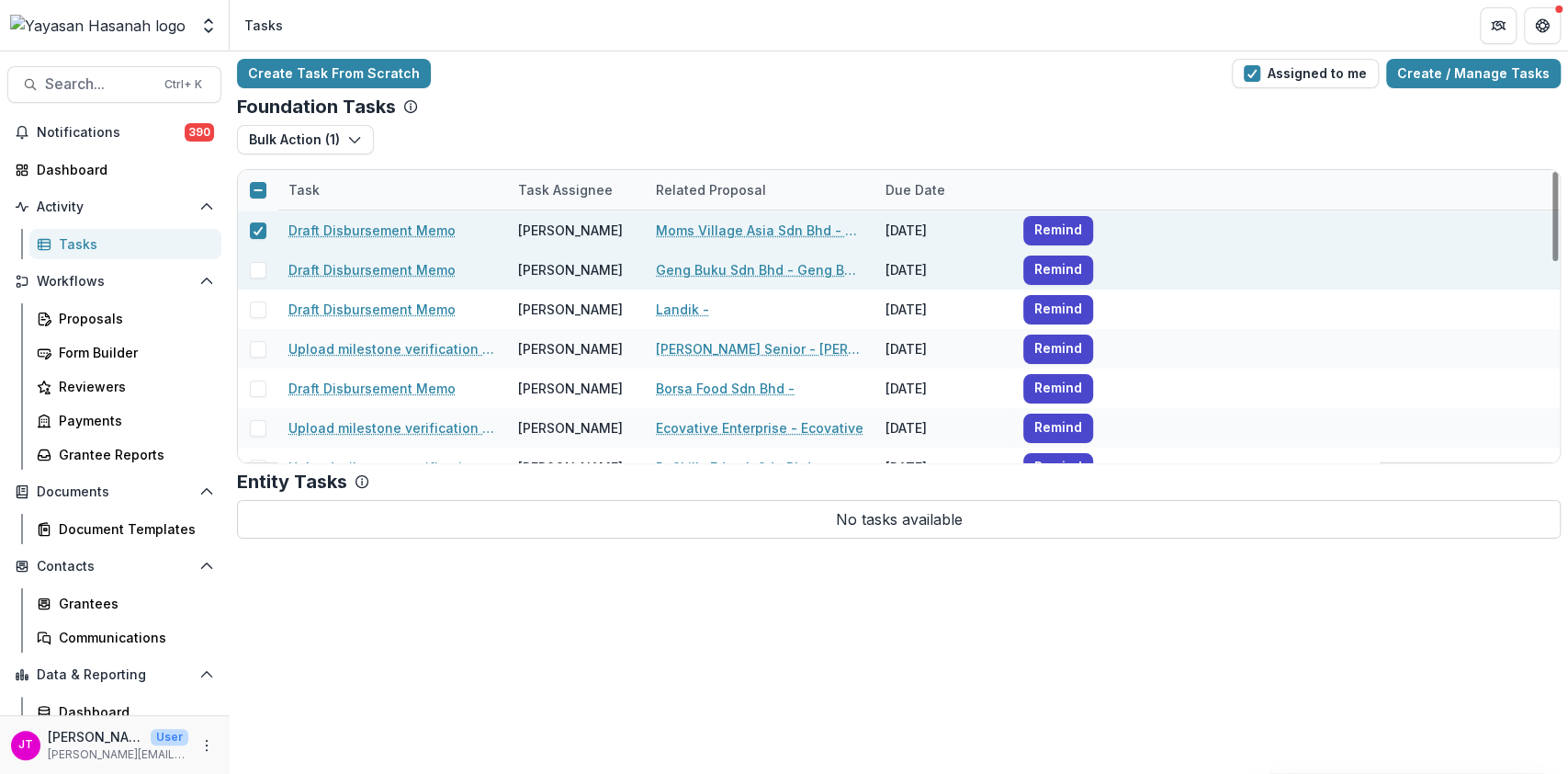
click at [246, 265] on div at bounding box center [257, 270] width 39 height 16
click at [254, 265] on span at bounding box center [257, 270] width 16 height 16
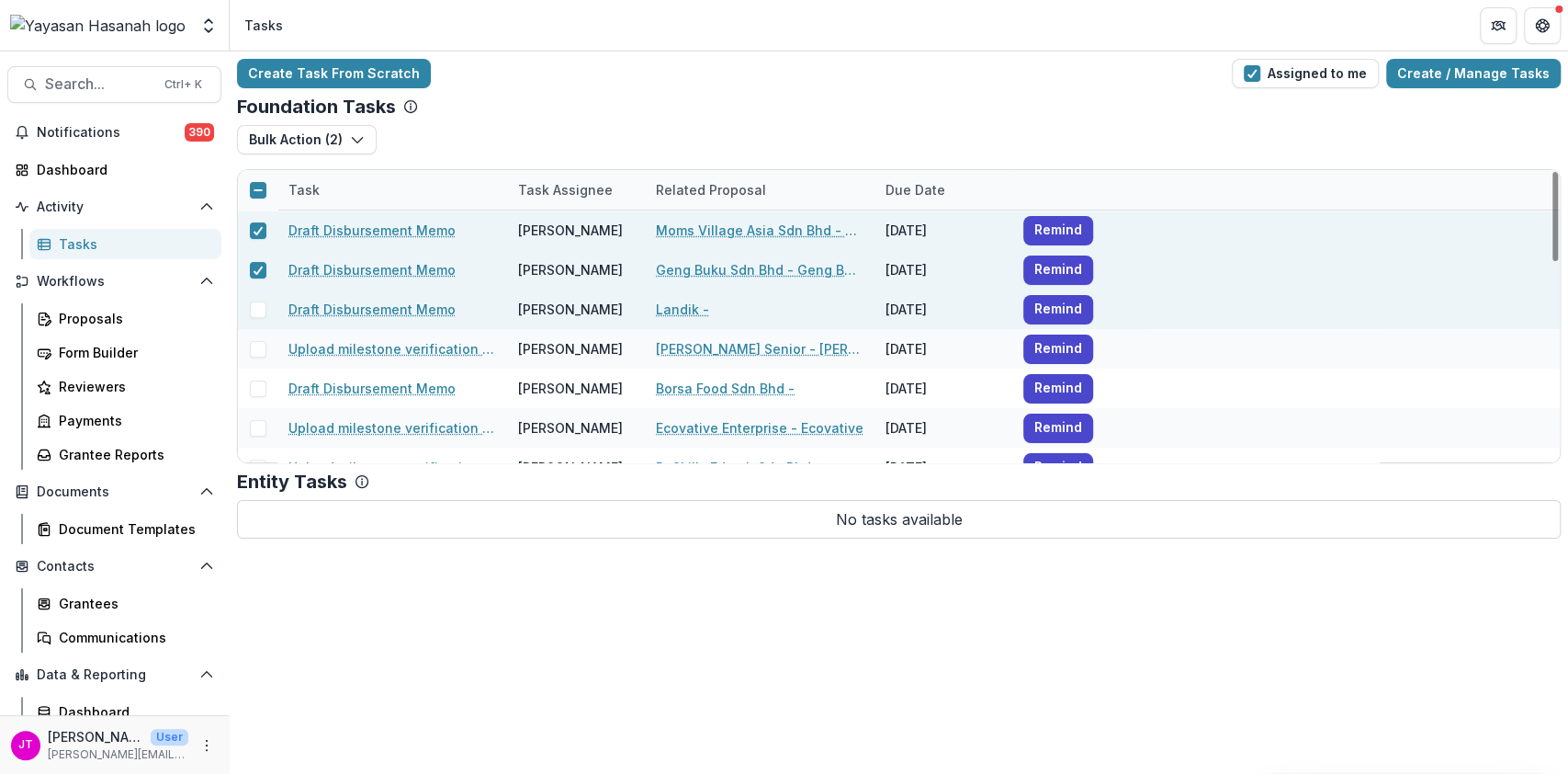
click at [251, 315] on span at bounding box center [257, 309] width 16 height 16
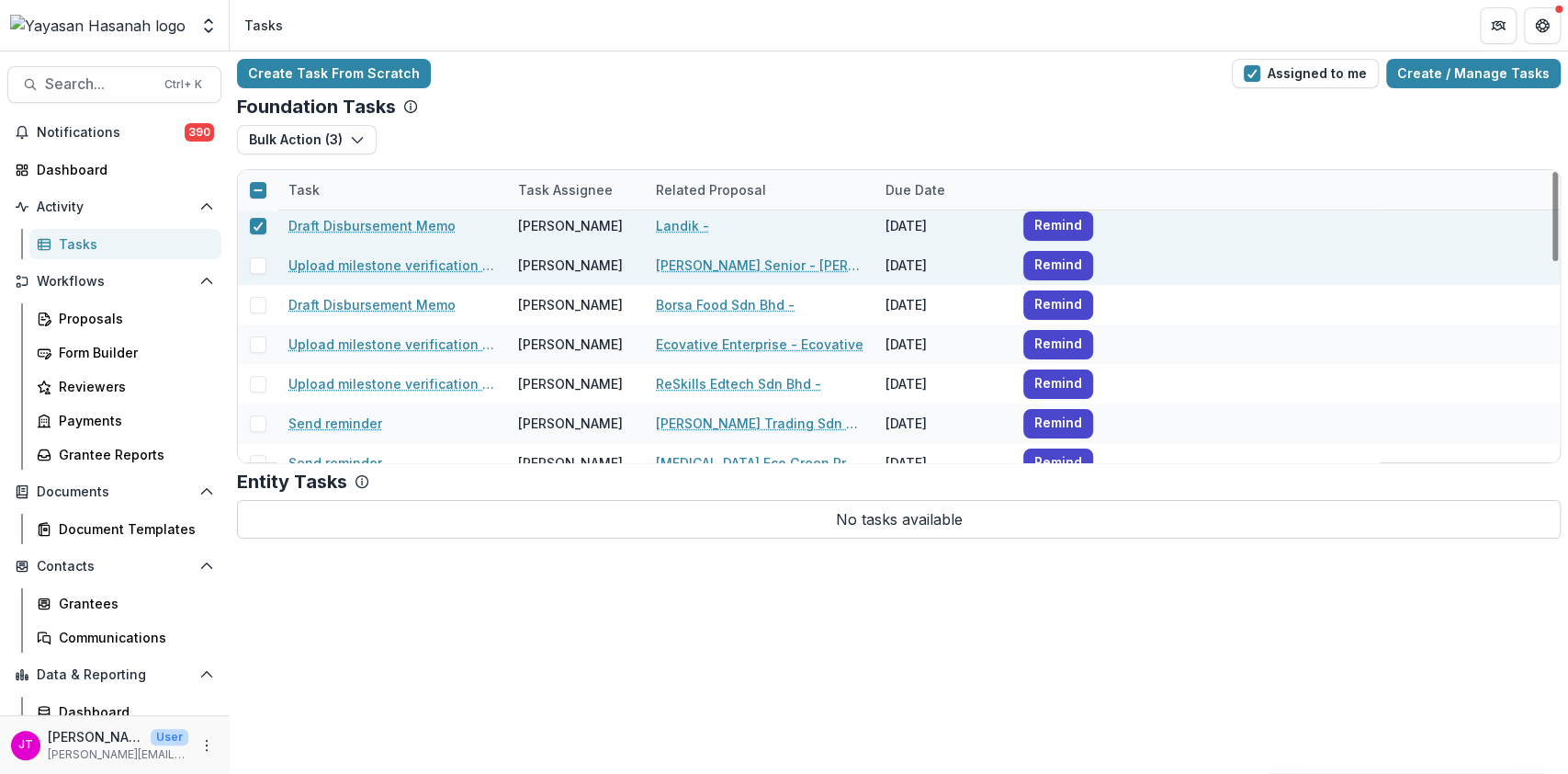
scroll to position [122, 0]
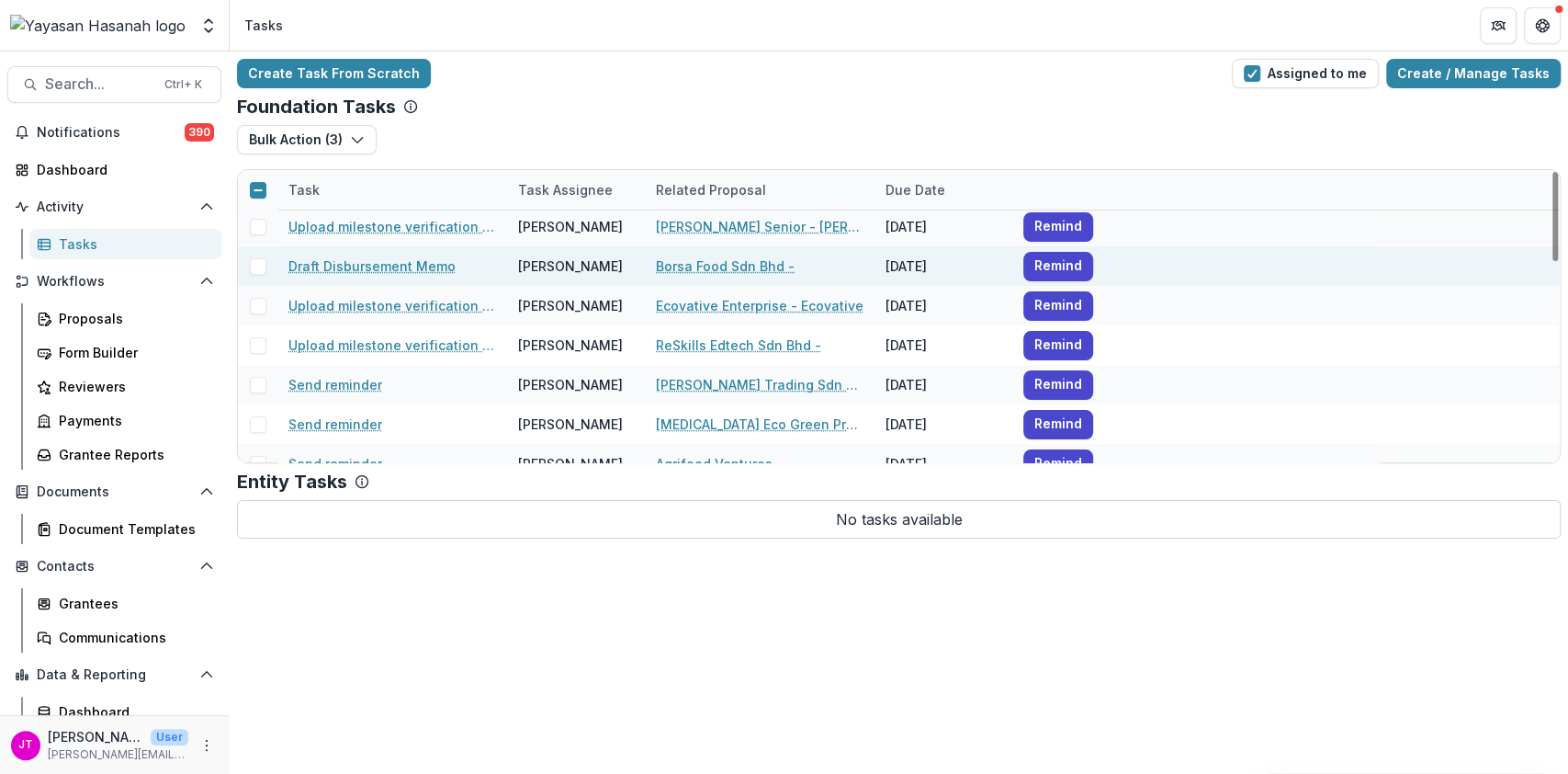
click at [251, 274] on div at bounding box center [257, 265] width 39 height 39
click at [251, 265] on span at bounding box center [257, 266] width 16 height 16
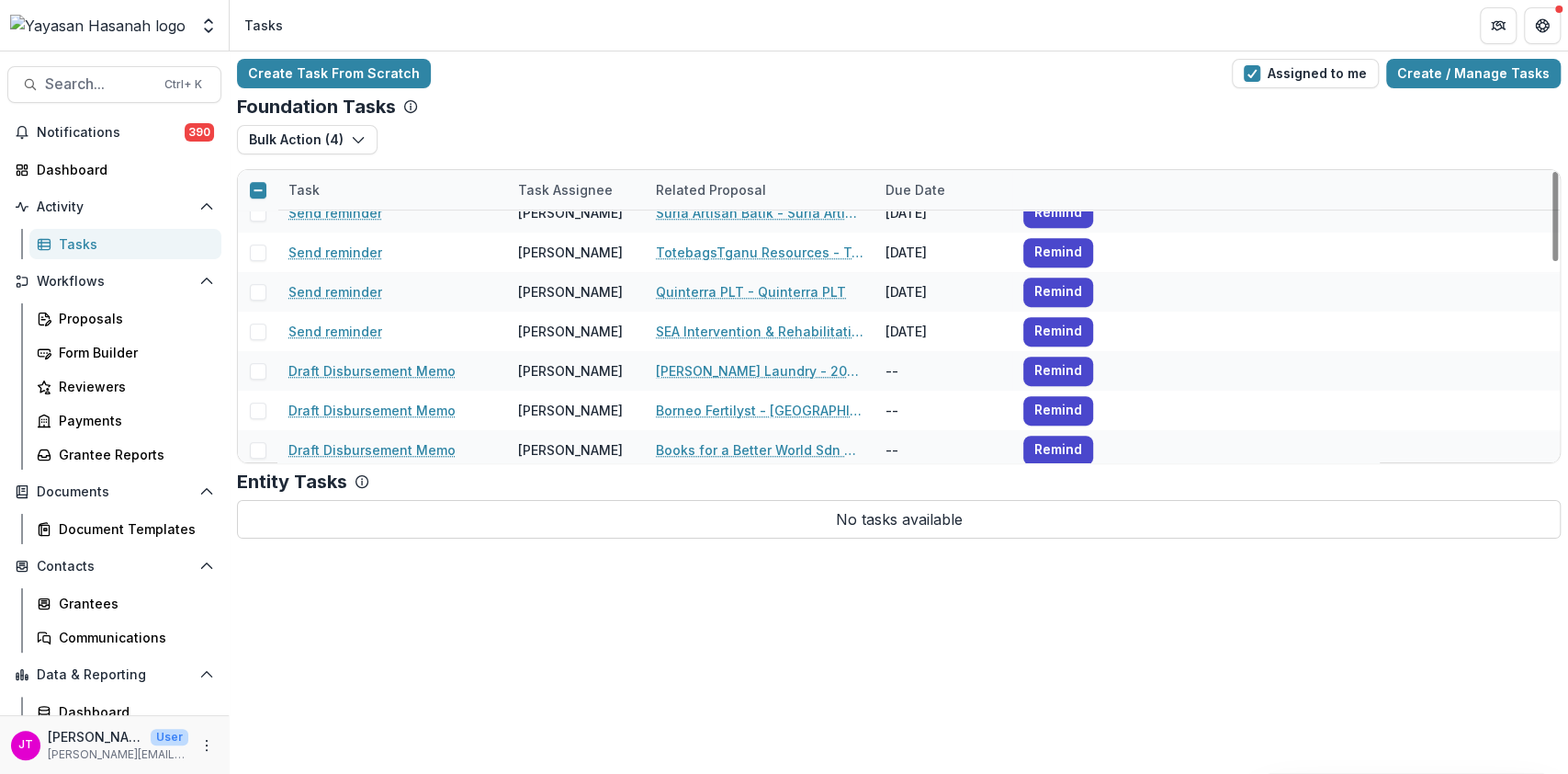
scroll to position [612, 0]
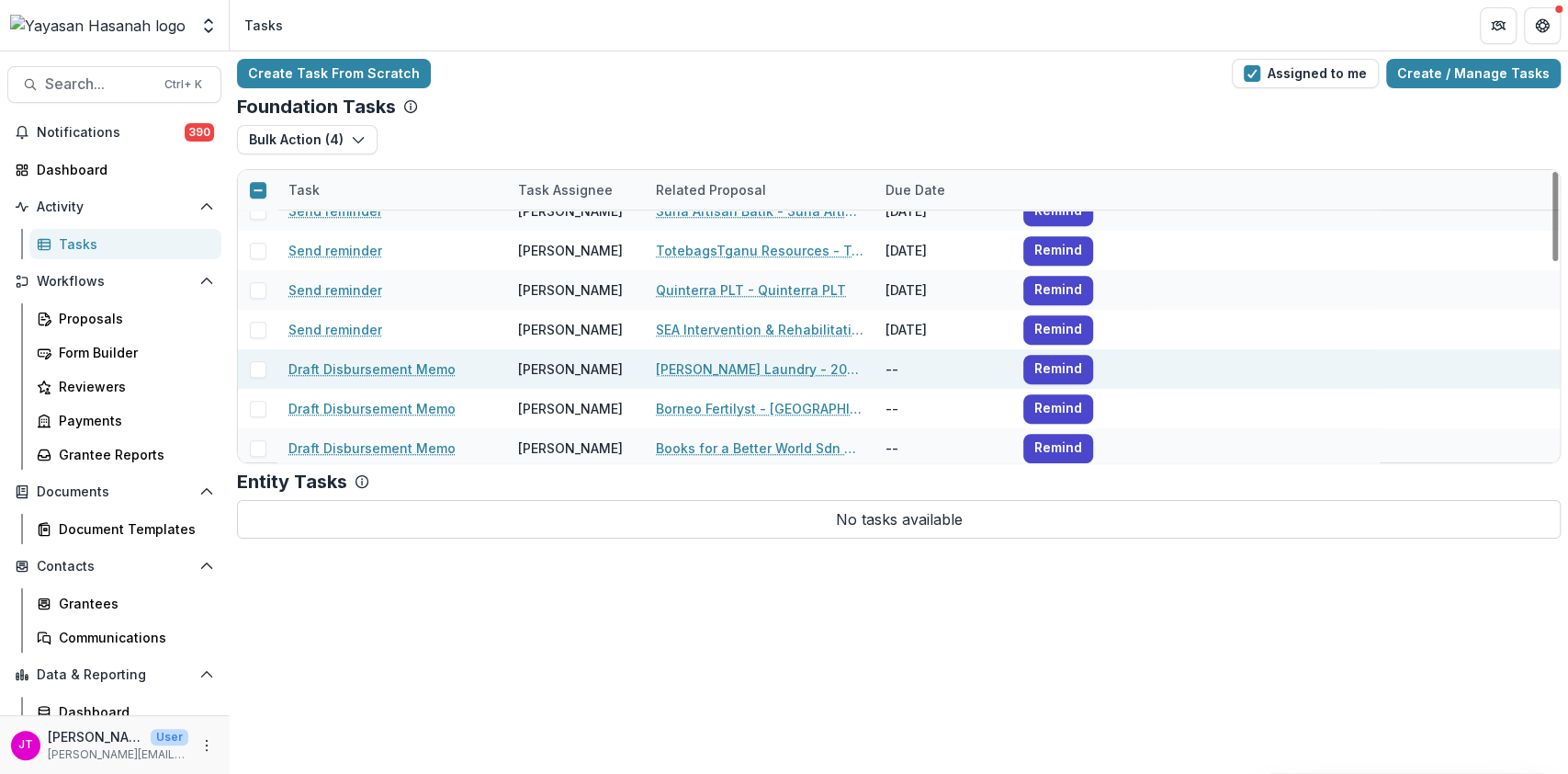
click at [262, 368] on span at bounding box center [257, 369] width 16 height 16
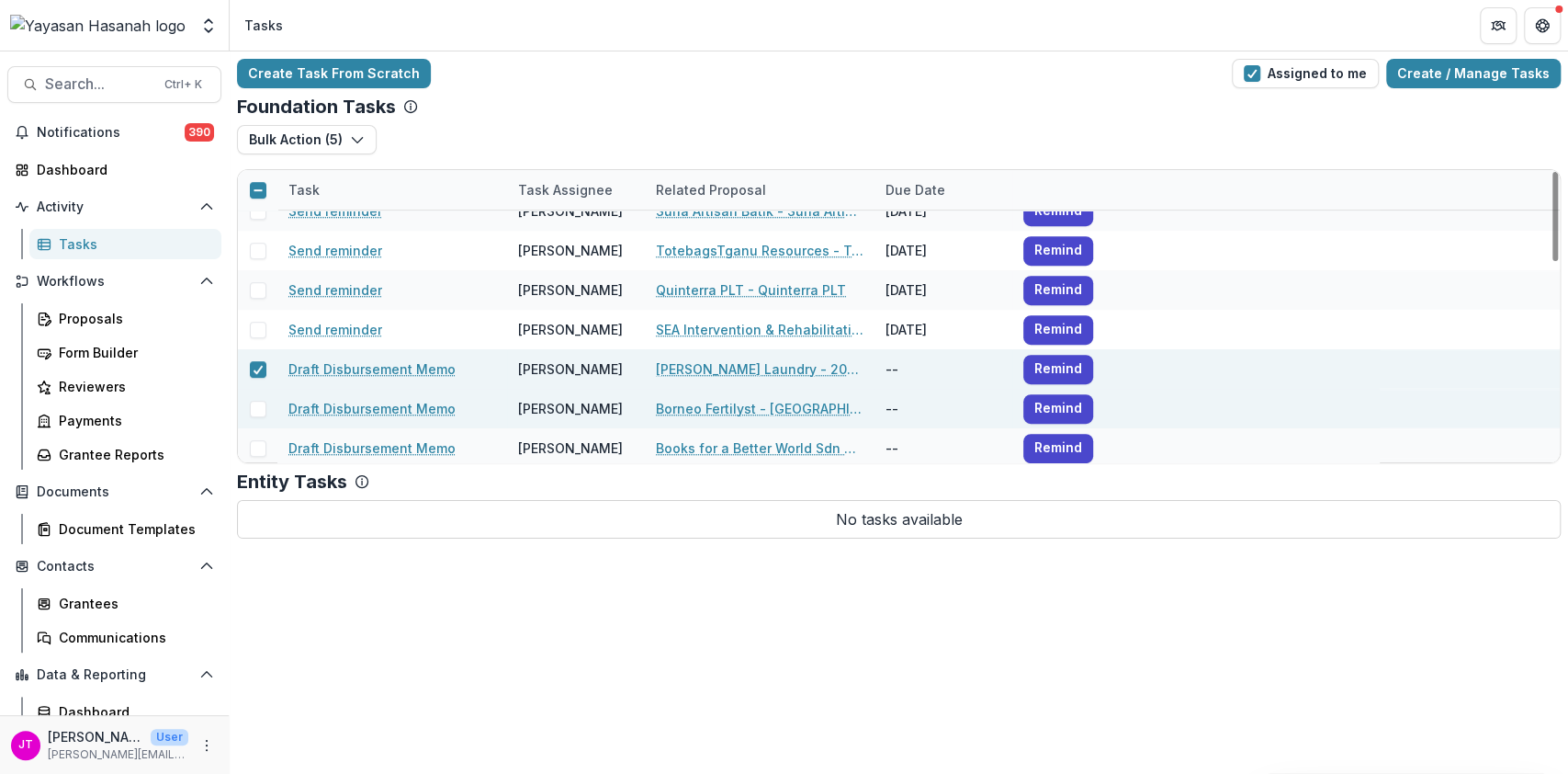
click at [256, 411] on span at bounding box center [257, 408] width 16 height 16
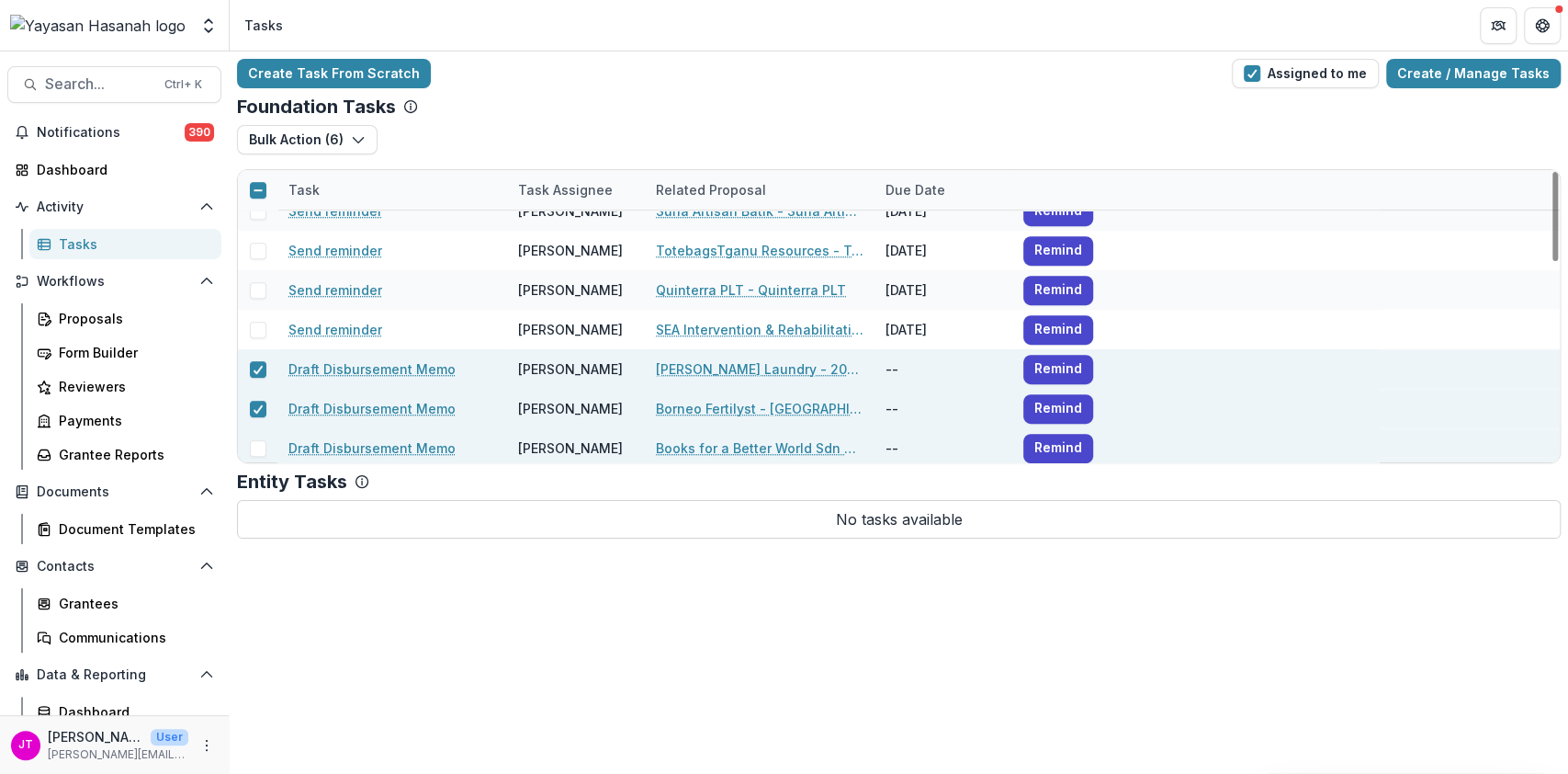
click at [252, 446] on span at bounding box center [257, 448] width 16 height 16
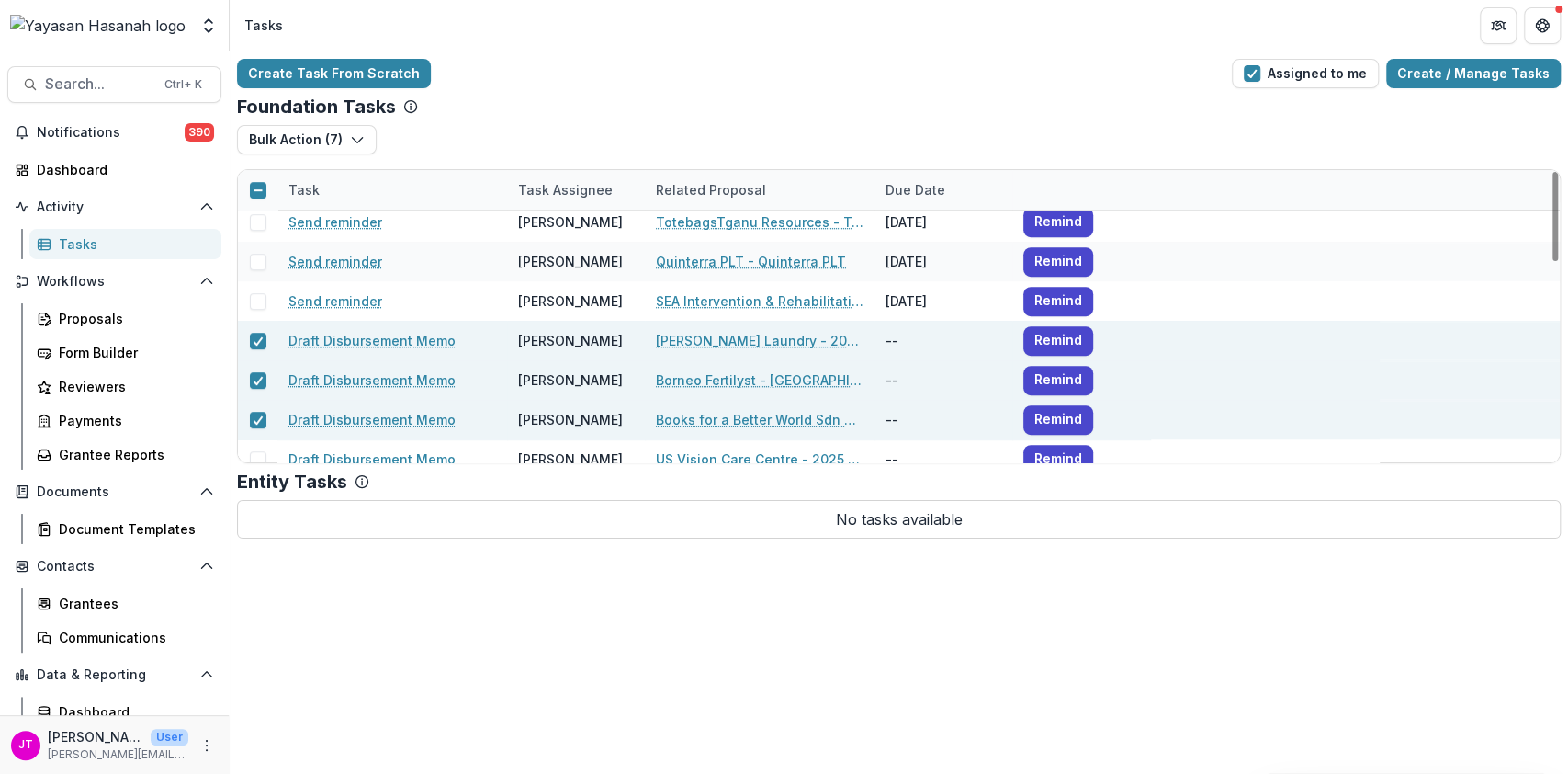
scroll to position [657, 0]
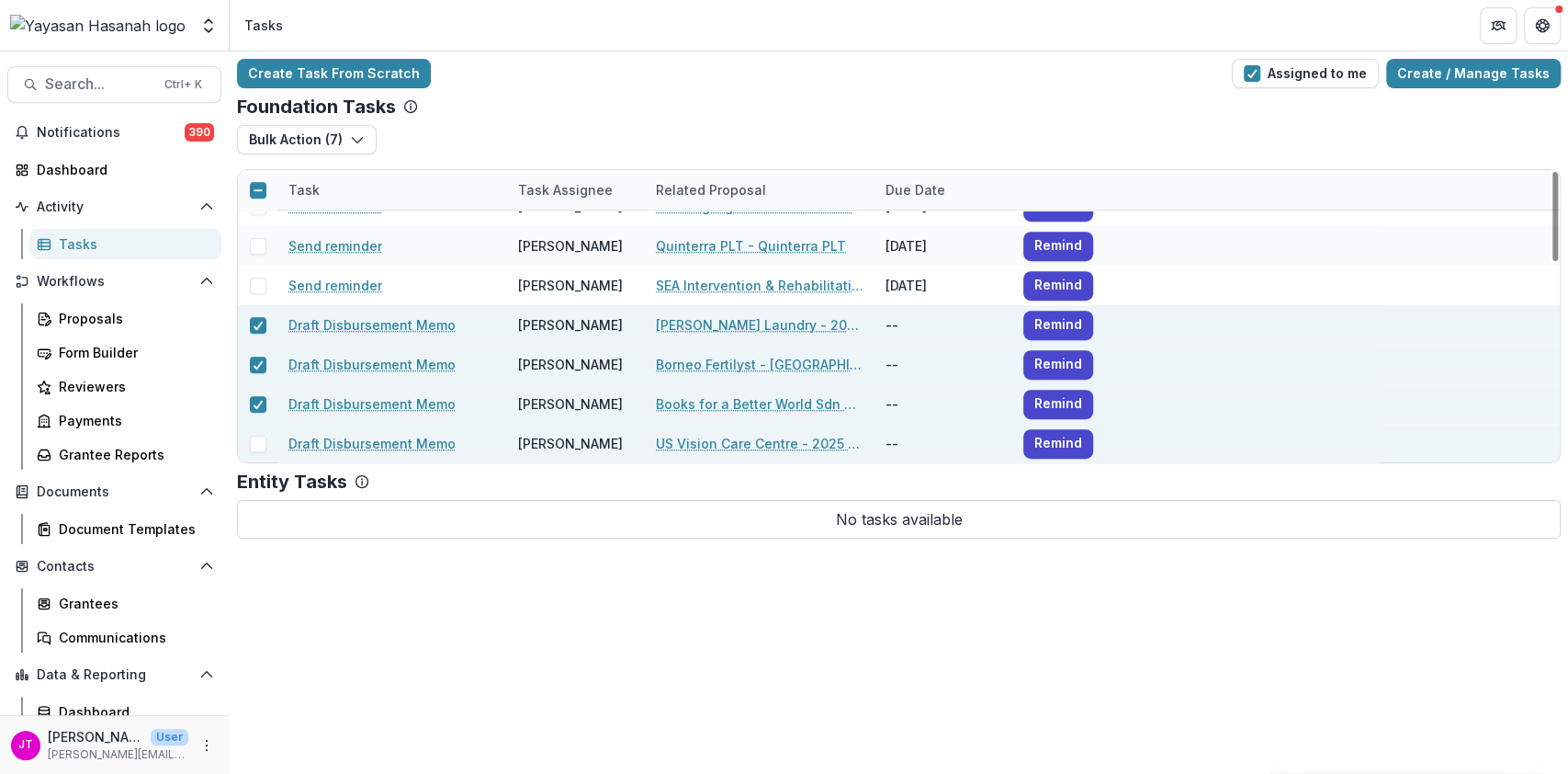
click at [250, 452] on div at bounding box center [257, 443] width 39 height 39
click at [257, 443] on span at bounding box center [257, 443] width 16 height 16
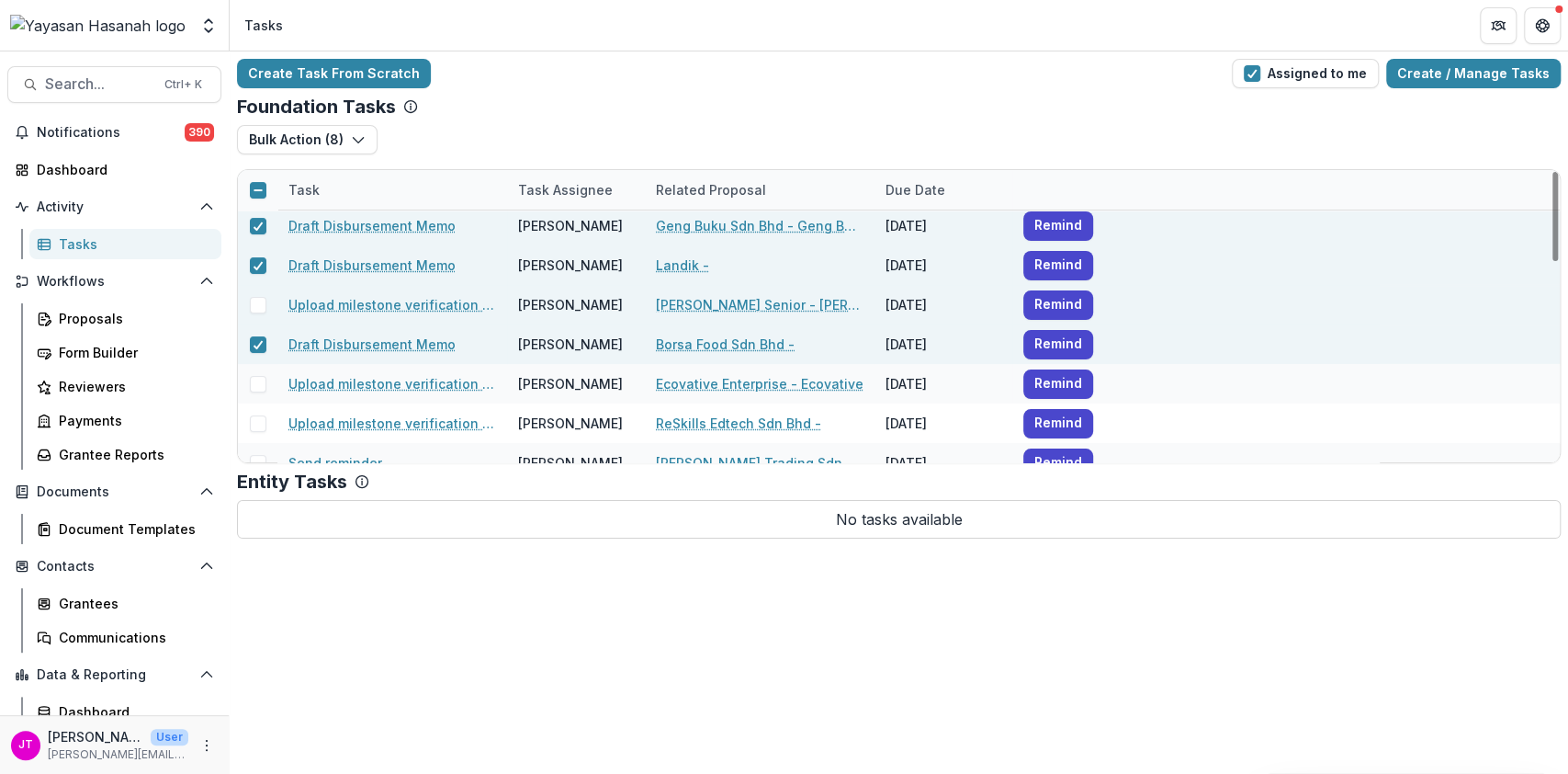
scroll to position [44, 0]
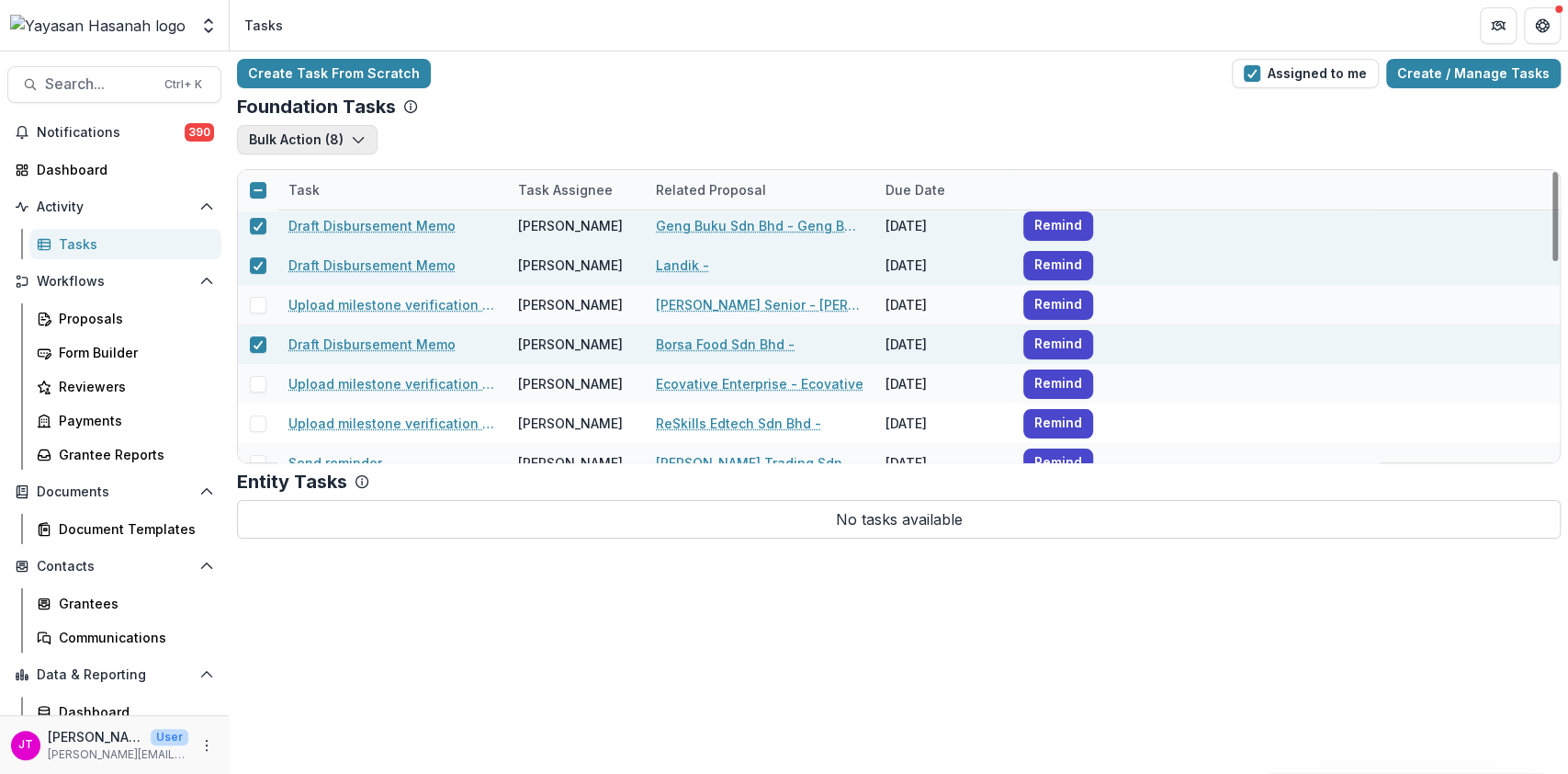
click at [351, 143] on icon "button" at bounding box center [357, 139] width 14 height 14
click at [349, 176] on button "Bulk Complete ( 8 )" at bounding box center [340, 182] width 196 height 31
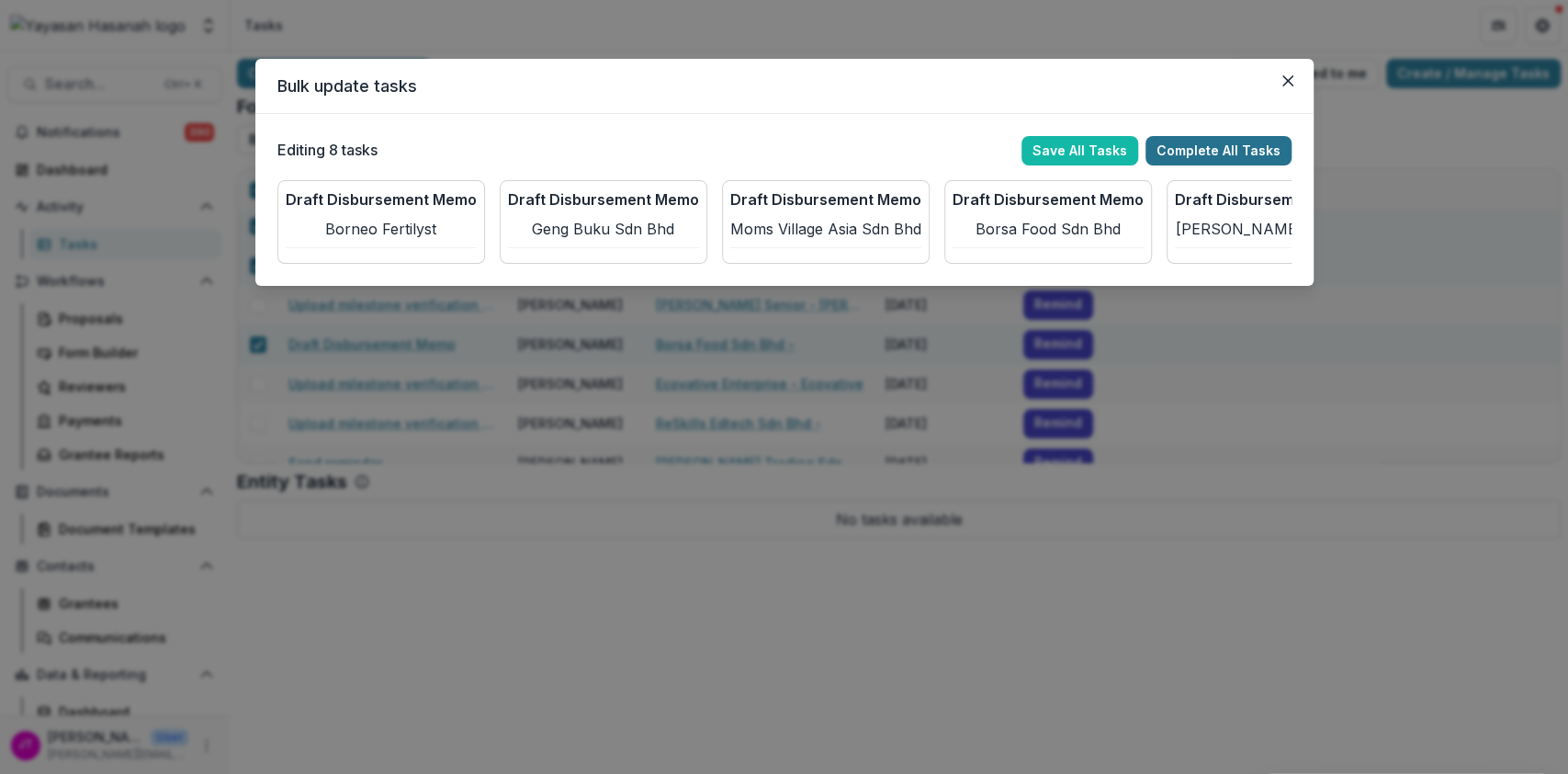
click at [1215, 136] on button "Complete All Tasks" at bounding box center [1218, 151] width 146 height 30
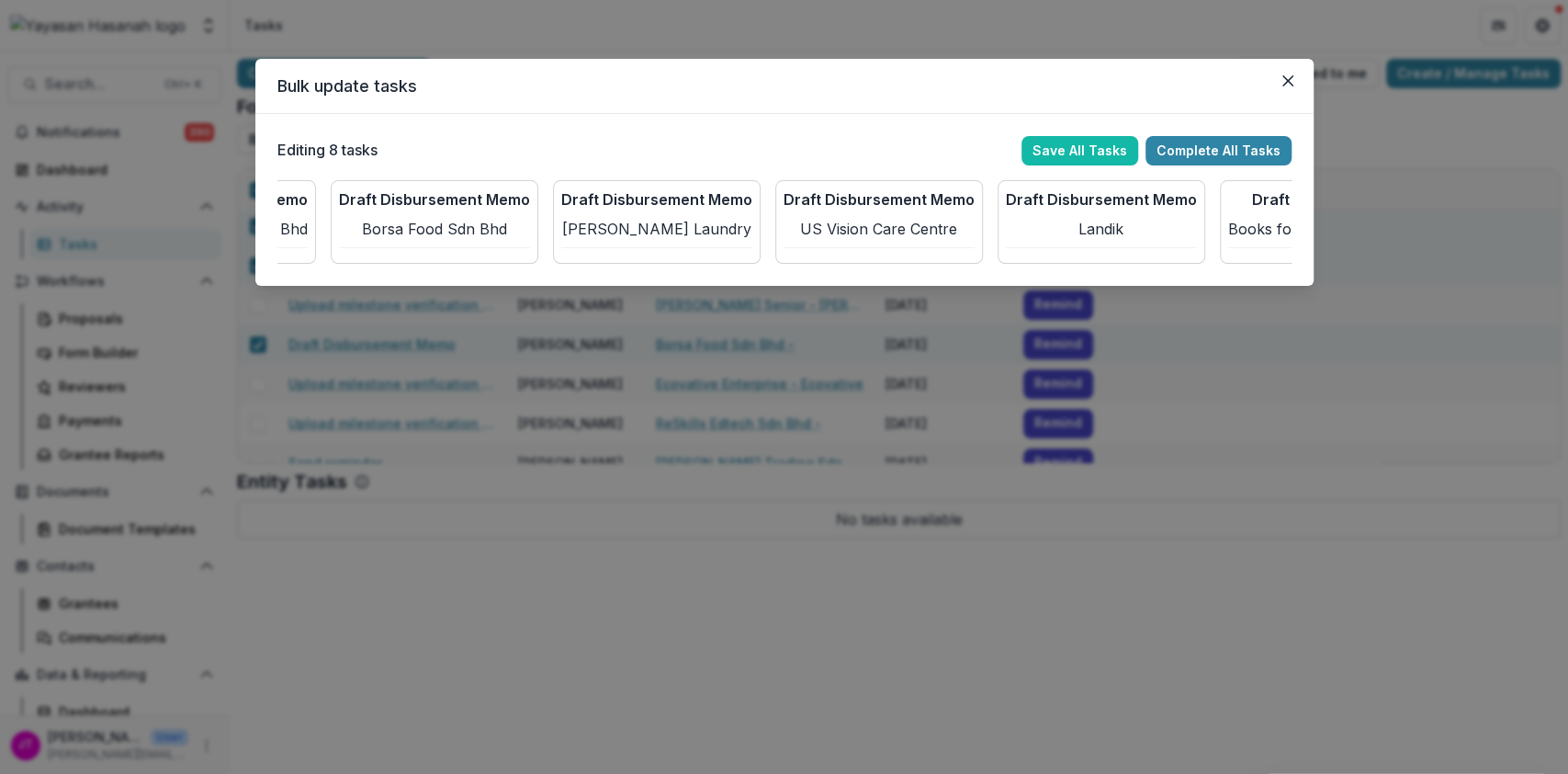
scroll to position [0, 760]
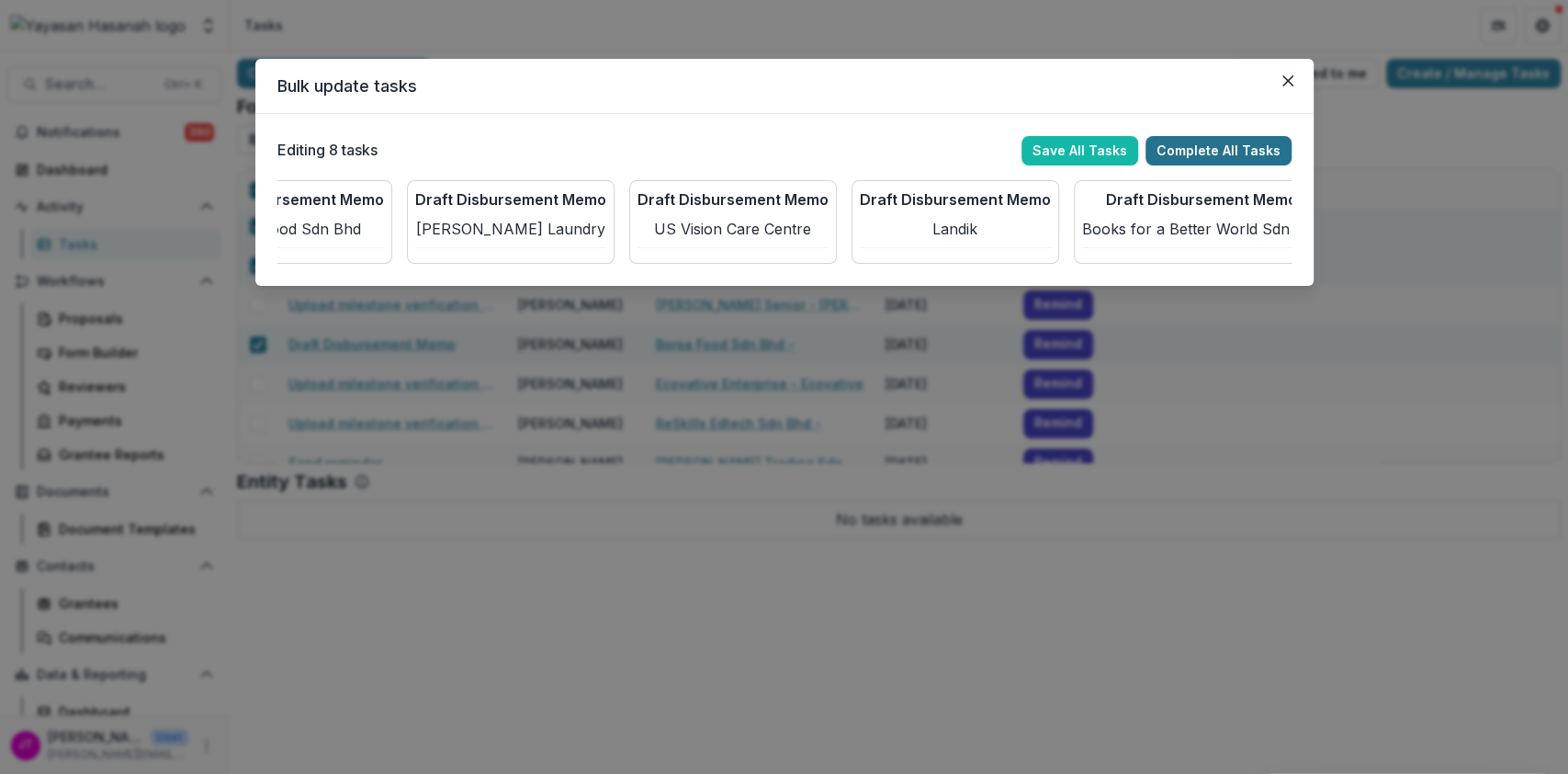
click at [1256, 151] on button "Complete All Tasks" at bounding box center [1218, 151] width 146 height 30
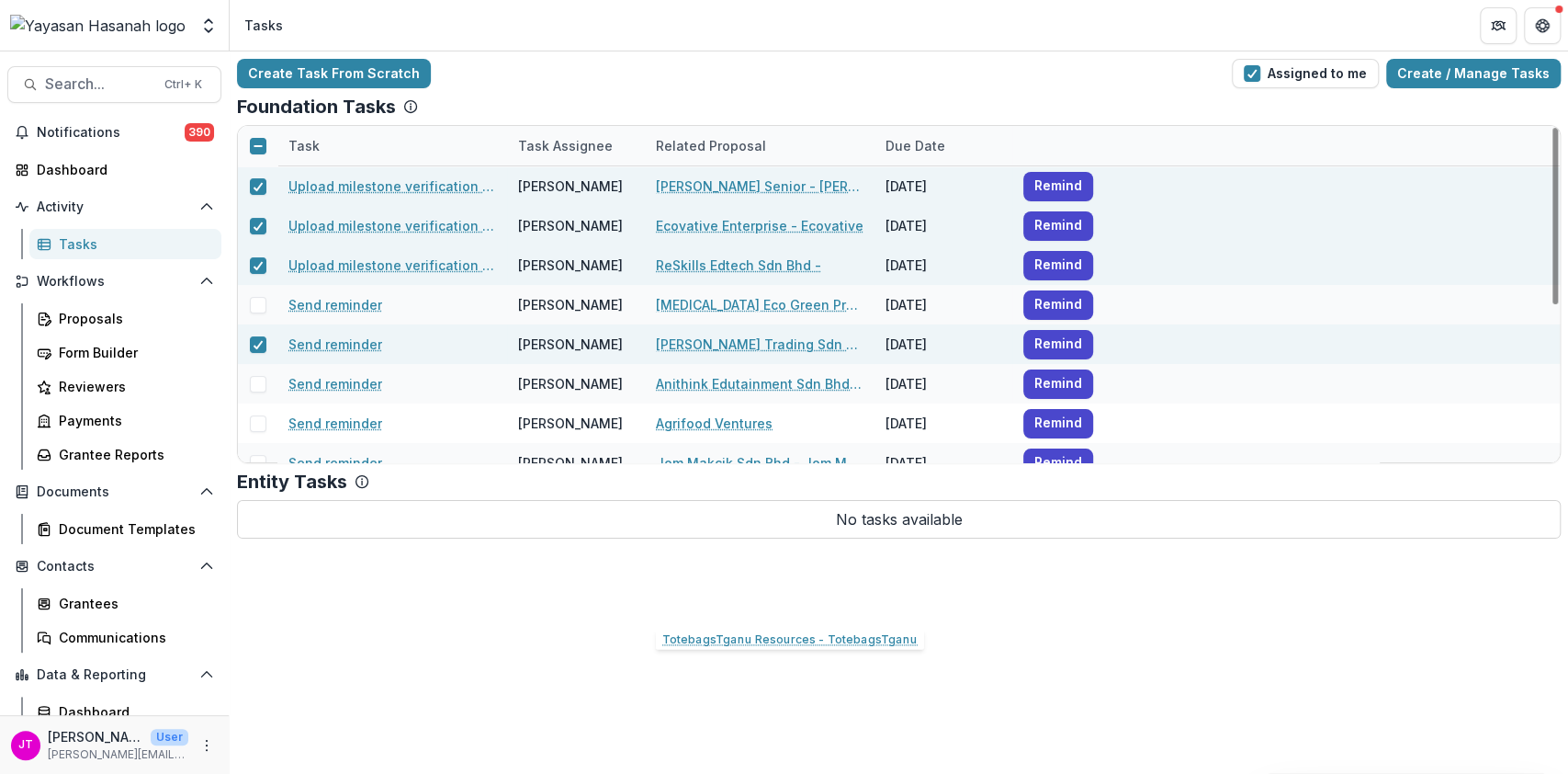
scroll to position [0, 0]
click at [260, 153] on div at bounding box center [257, 145] width 39 height 39
click at [252, 144] on icon at bounding box center [258, 147] width 11 height 11
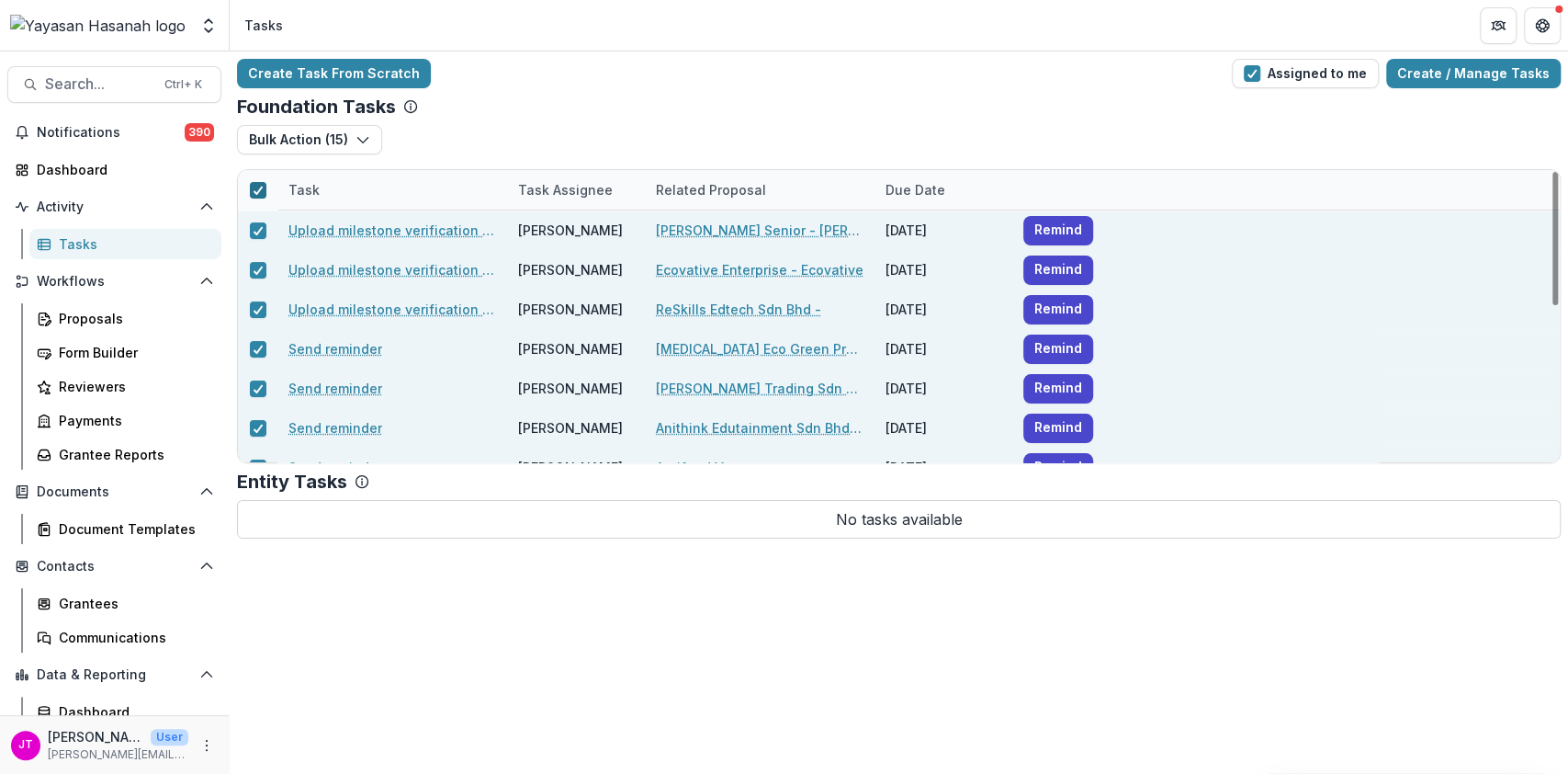
click at [257, 194] on icon at bounding box center [258, 191] width 11 height 10
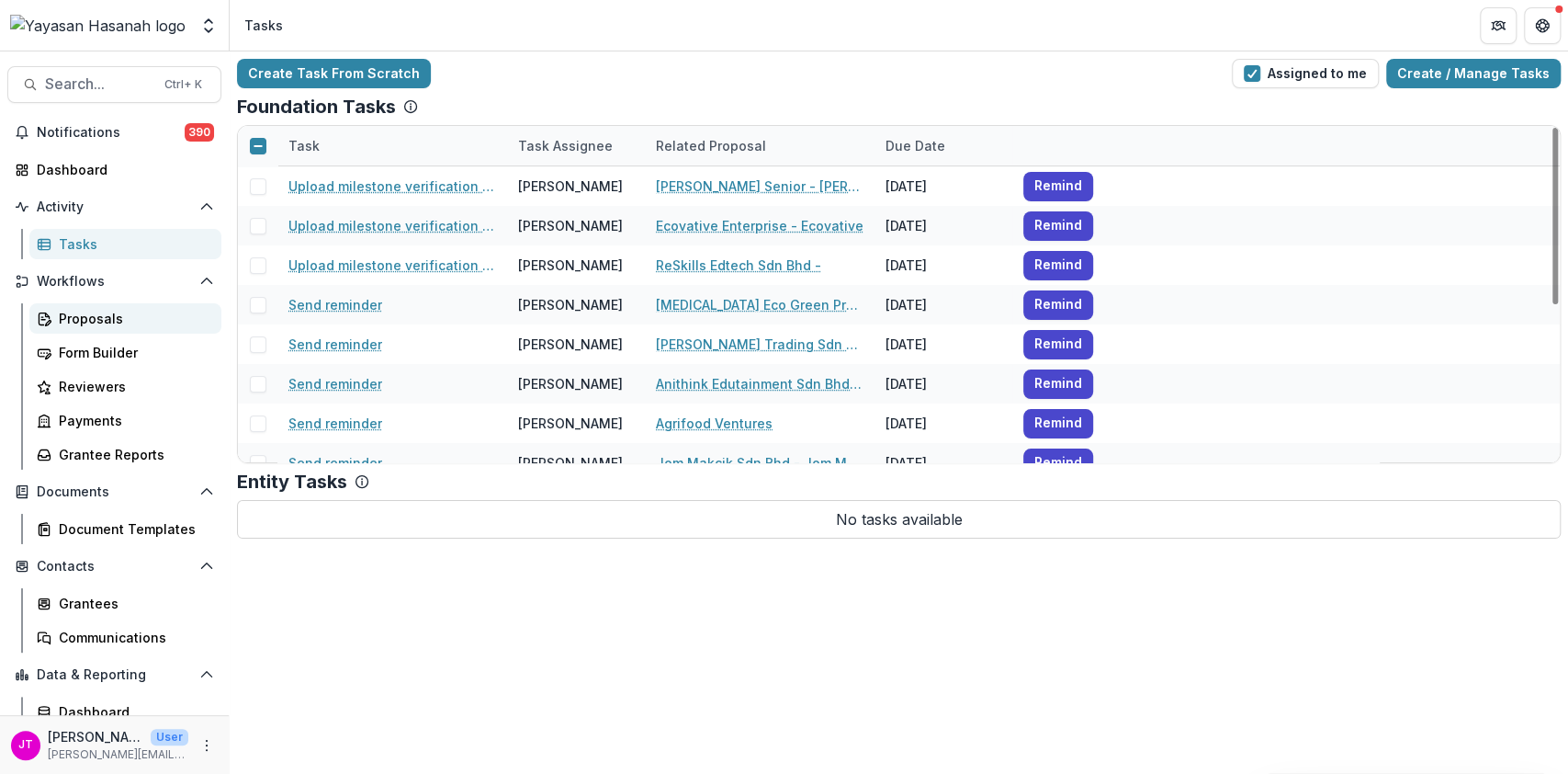
click at [128, 307] on link "Proposals" at bounding box center [126, 318] width 192 height 31
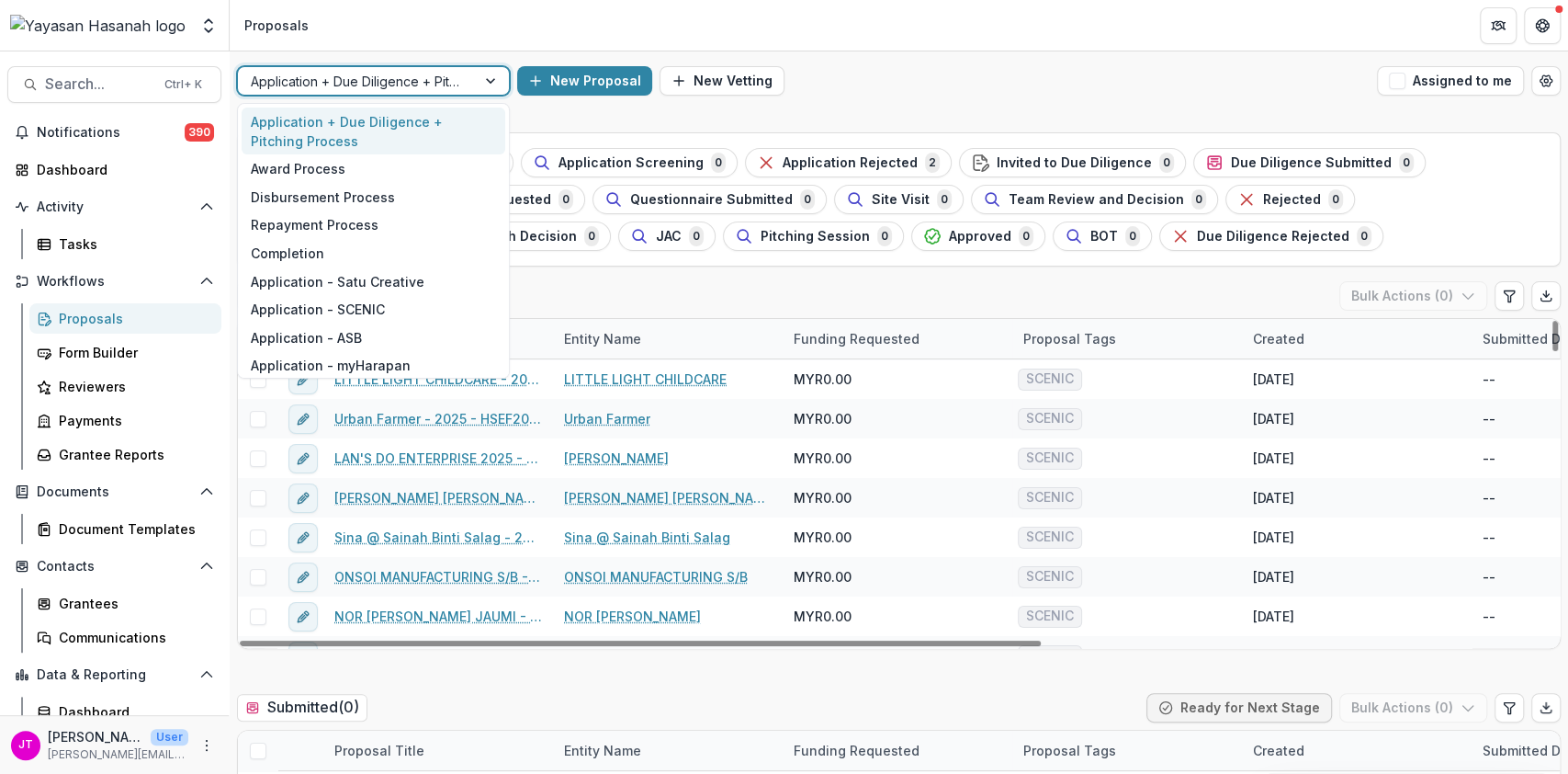
click at [450, 89] on div at bounding box center [356, 81] width 212 height 23
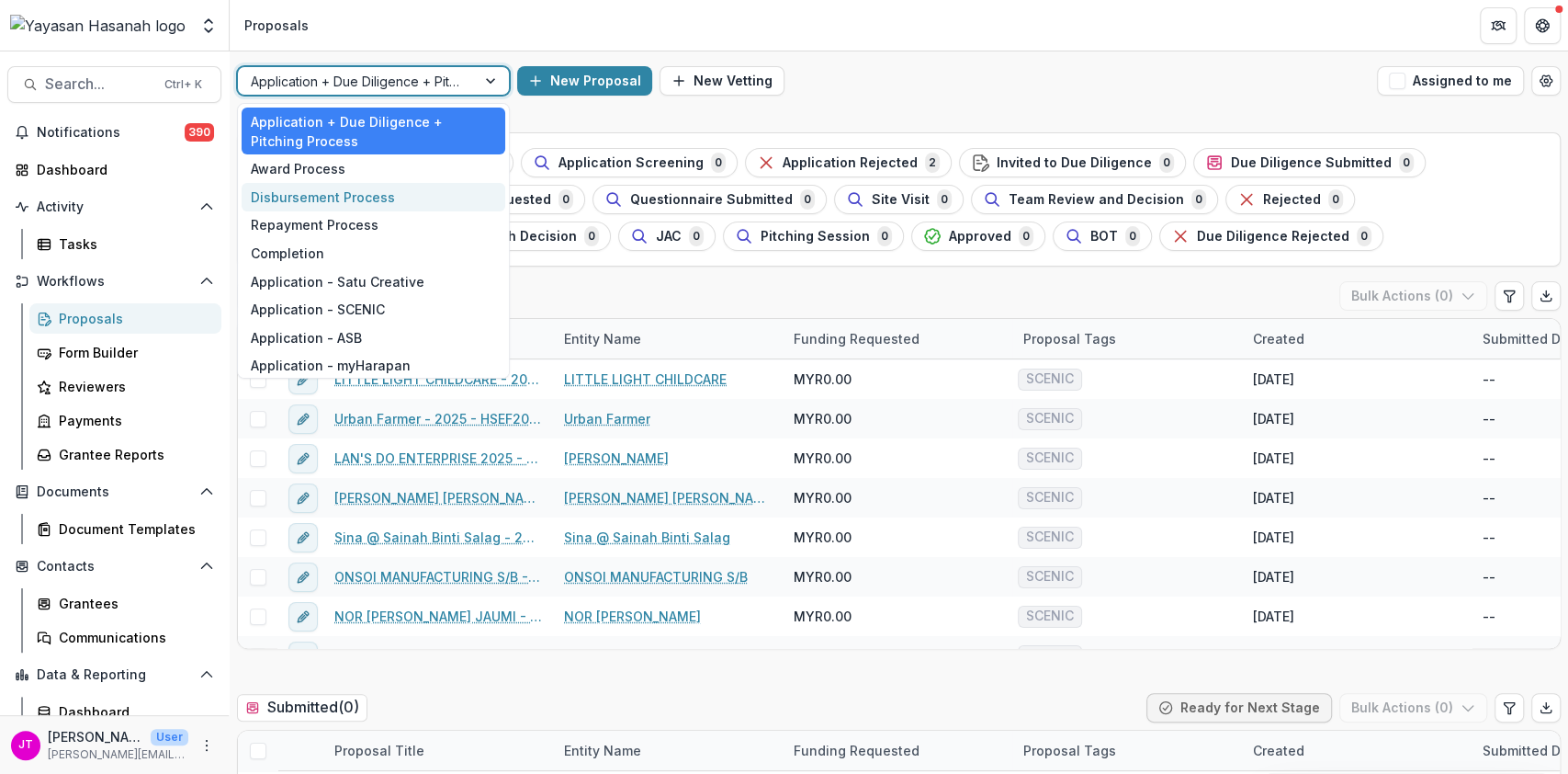
click at [406, 188] on div "Disbursement Process" at bounding box center [373, 197] width 264 height 29
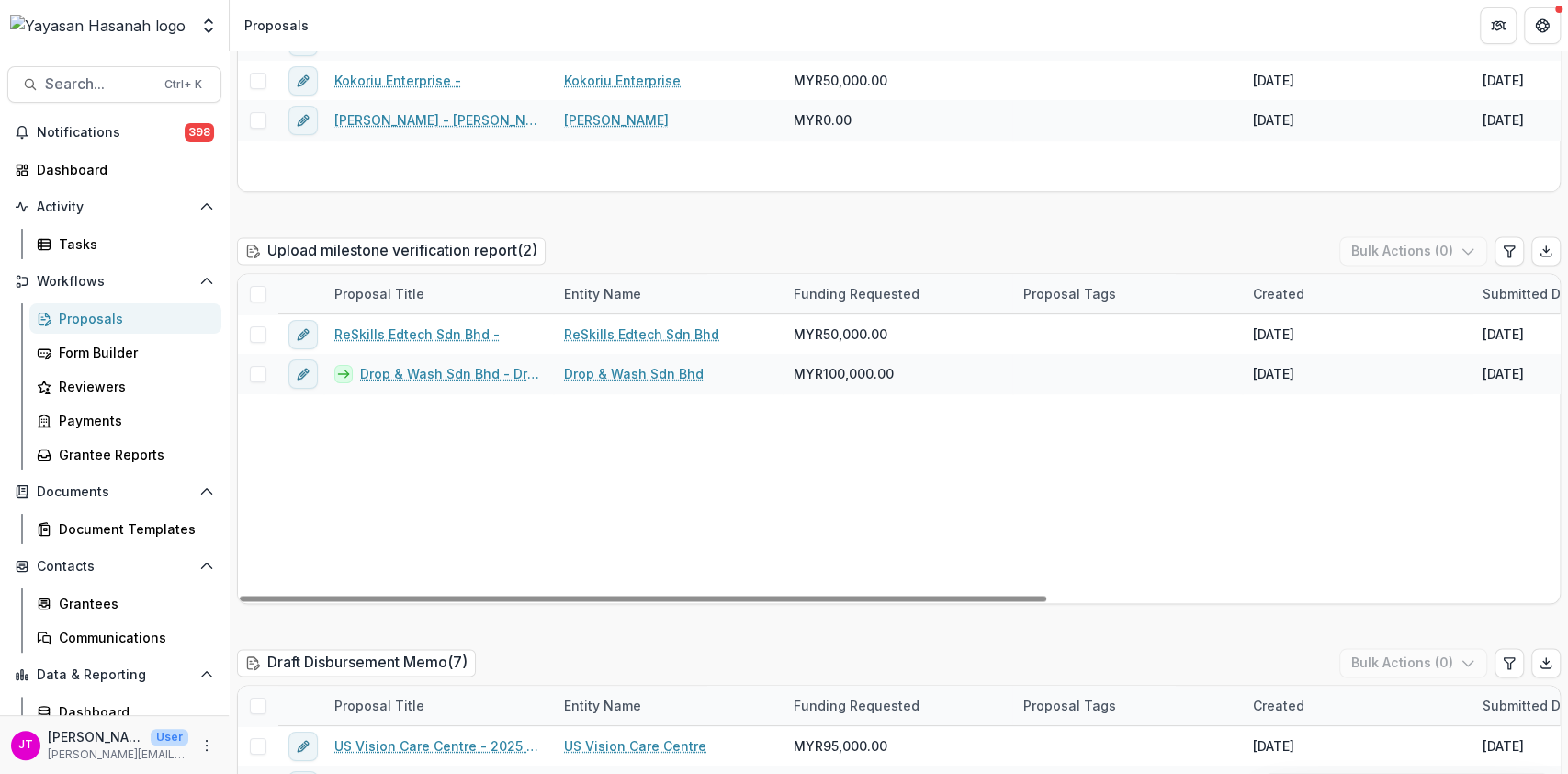
scroll to position [1961, 0]
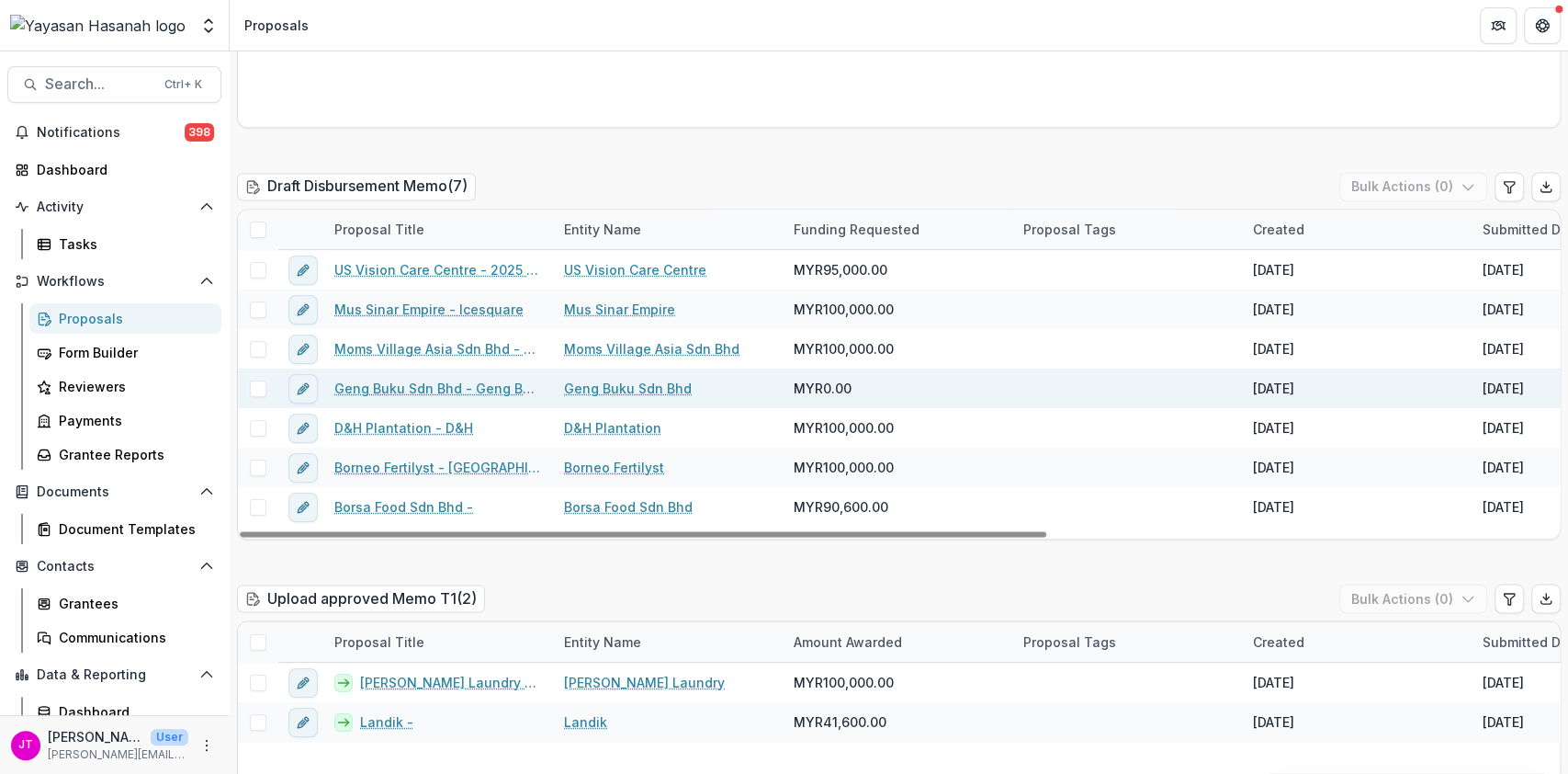
scroll to position [2083, 0]
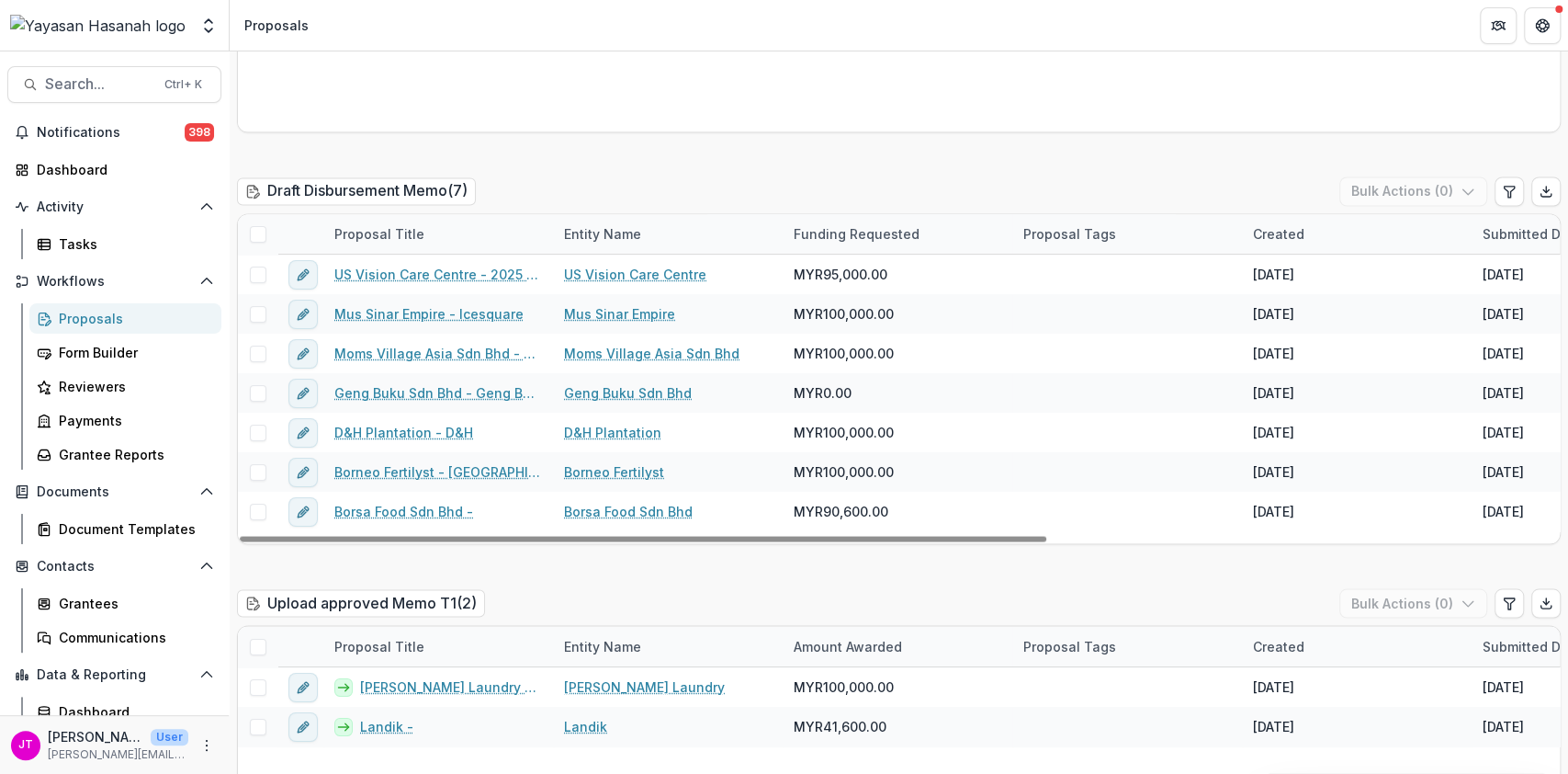
click at [254, 226] on span at bounding box center [257, 234] width 16 height 16
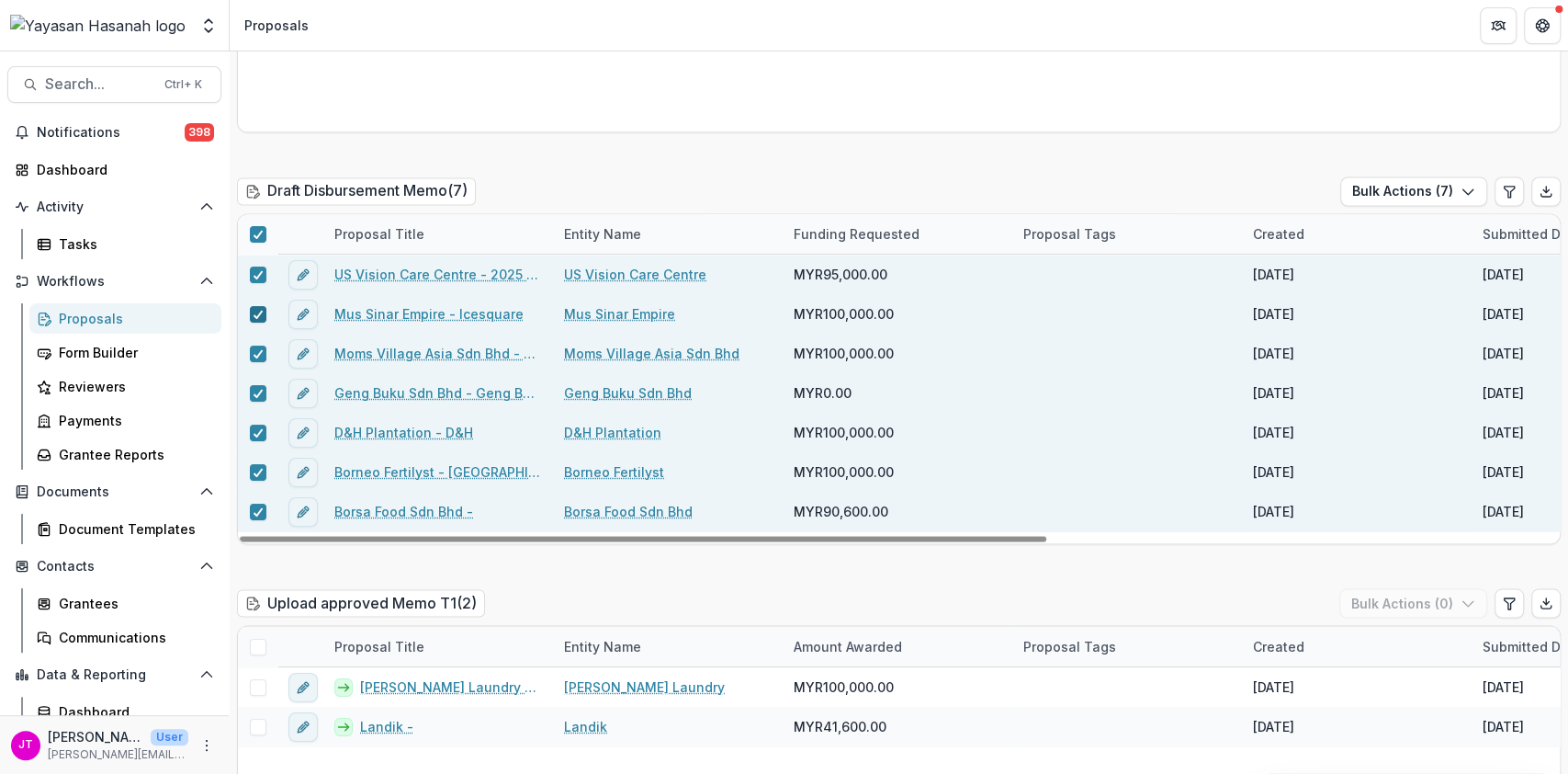
click at [252, 310] on icon at bounding box center [258, 315] width 11 height 10
click at [1449, 176] on button "Bulk Actions ( 6 )" at bounding box center [1413, 191] width 148 height 30
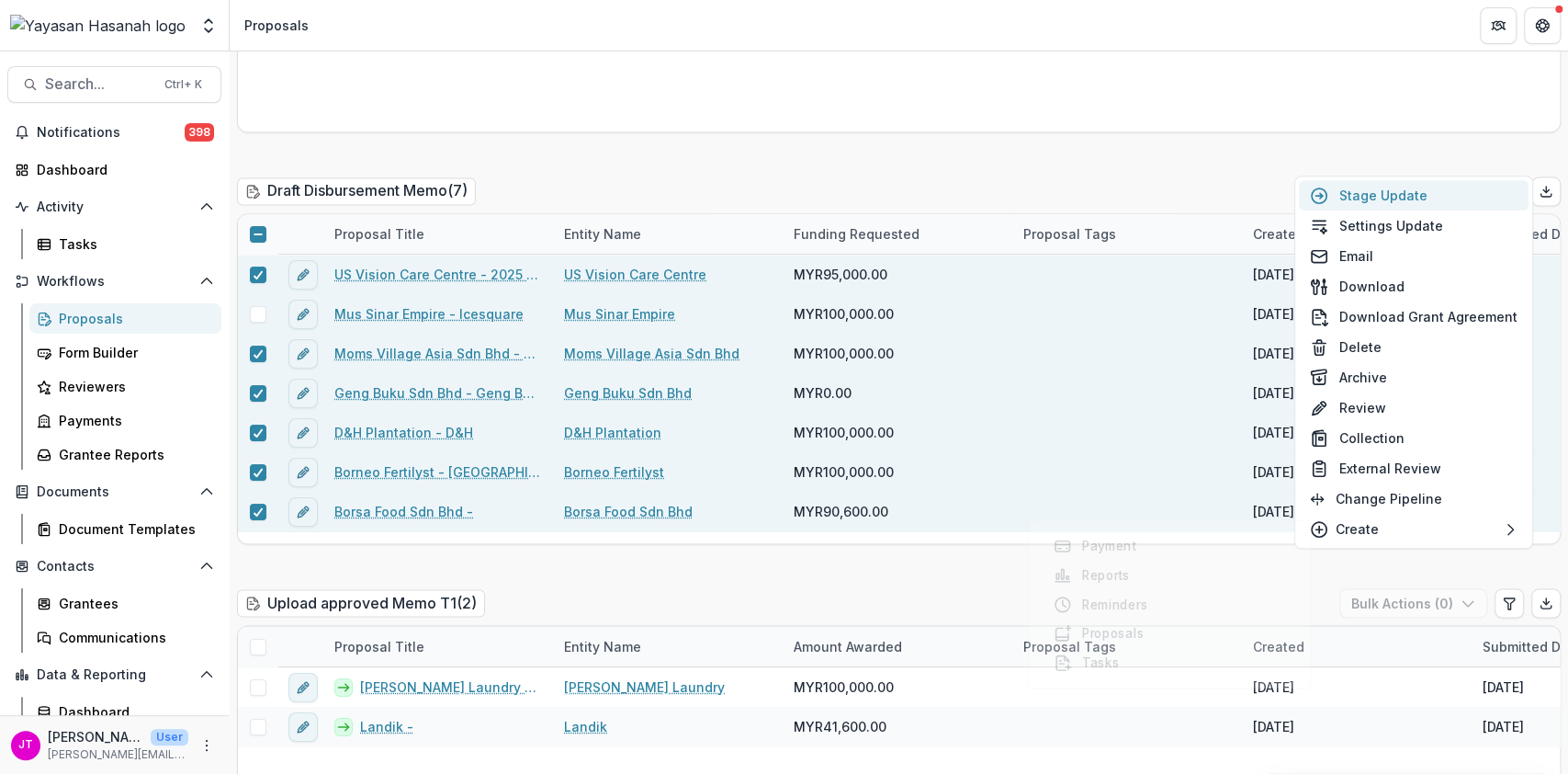
click at [1422, 194] on button "Stage Update" at bounding box center [1414, 195] width 230 height 31
select select "**********"
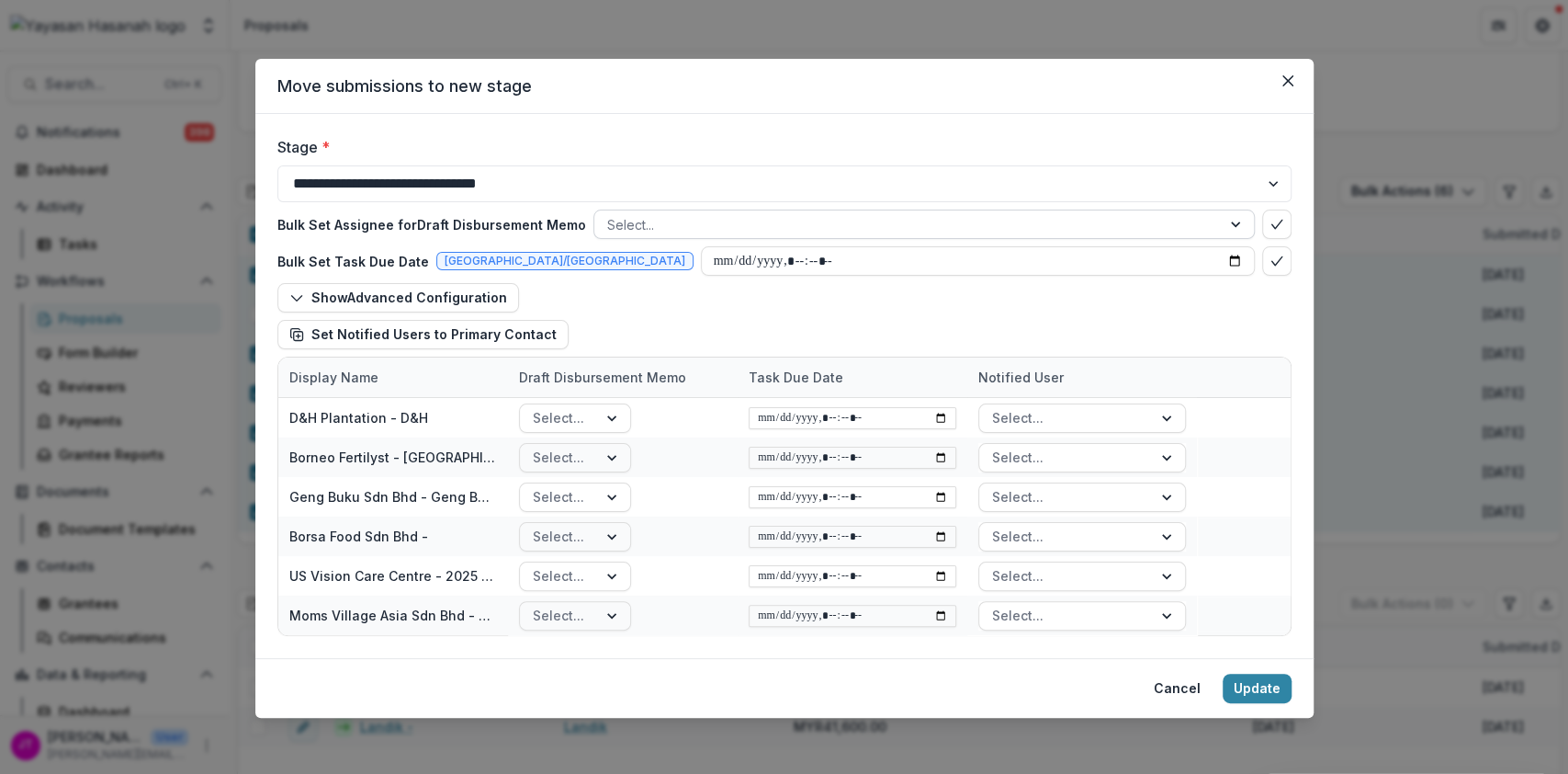
click at [1165, 219] on div at bounding box center [907, 225] width 601 height 23
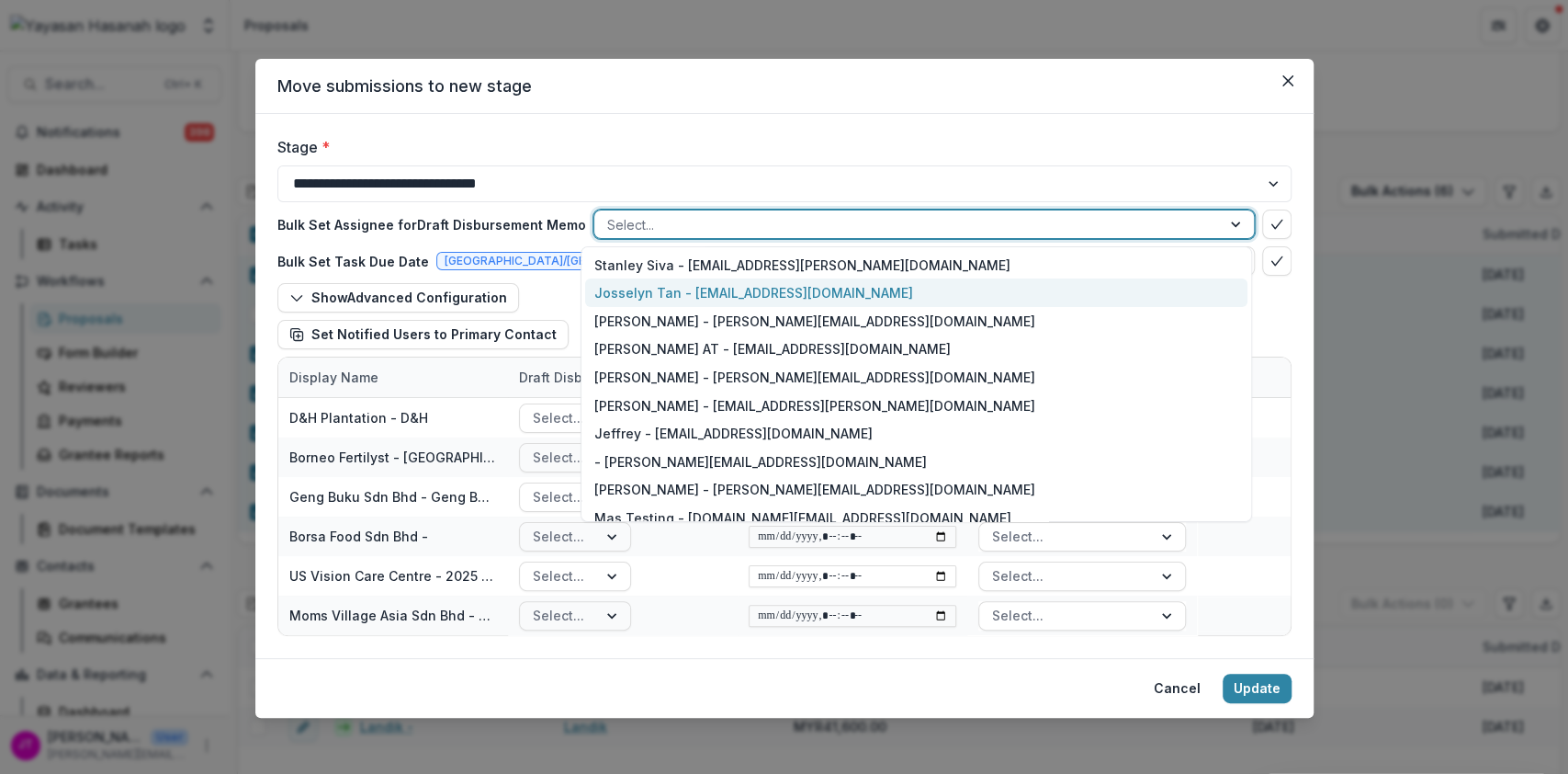
click at [948, 294] on div "Josselyn Tan - josselyn.tan@hasanah.org.my" at bounding box center [915, 293] width 661 height 29
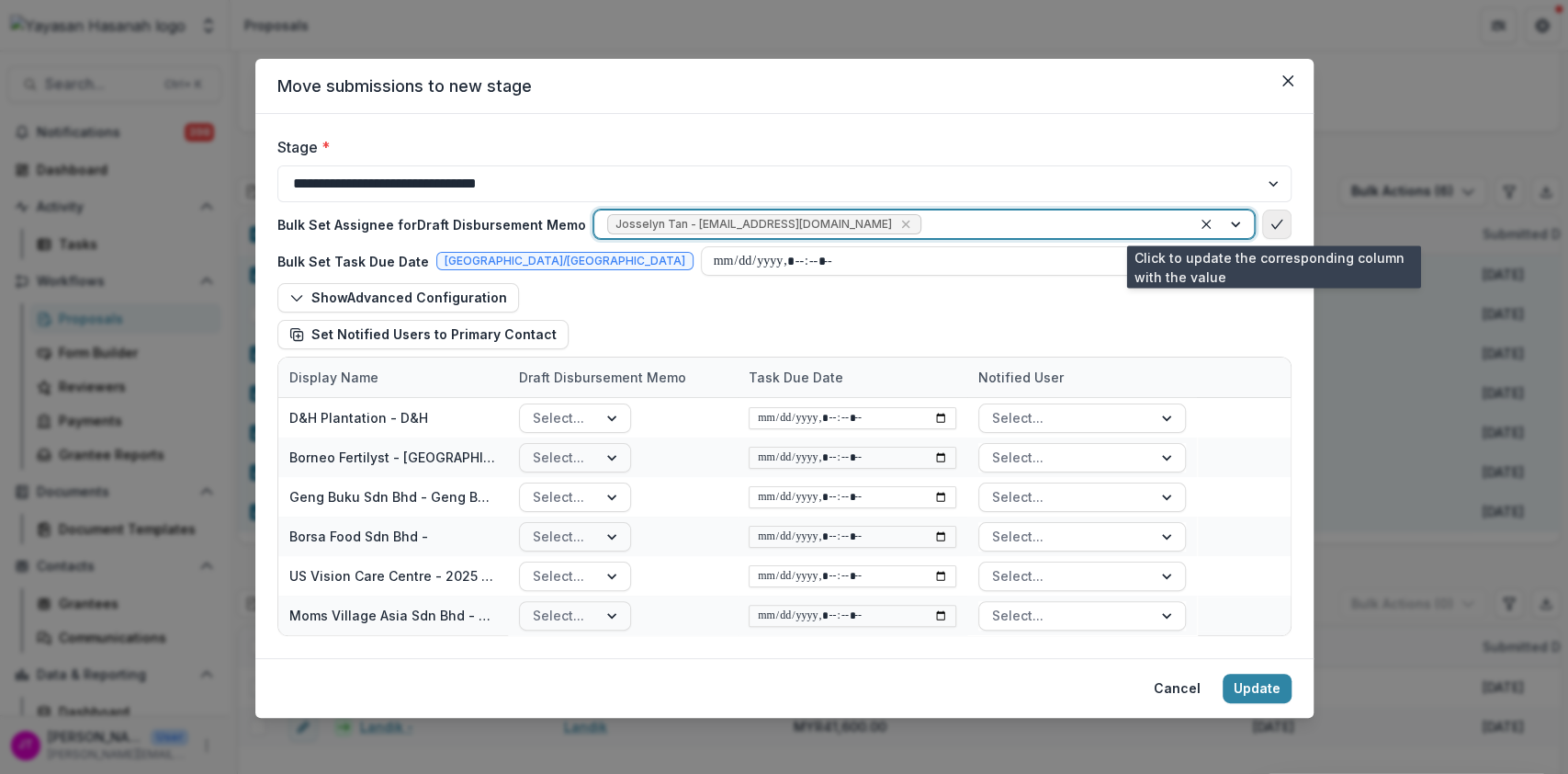
click at [1274, 224] on icon "bulk-confirm-option" at bounding box center [1277, 224] width 14 height 14
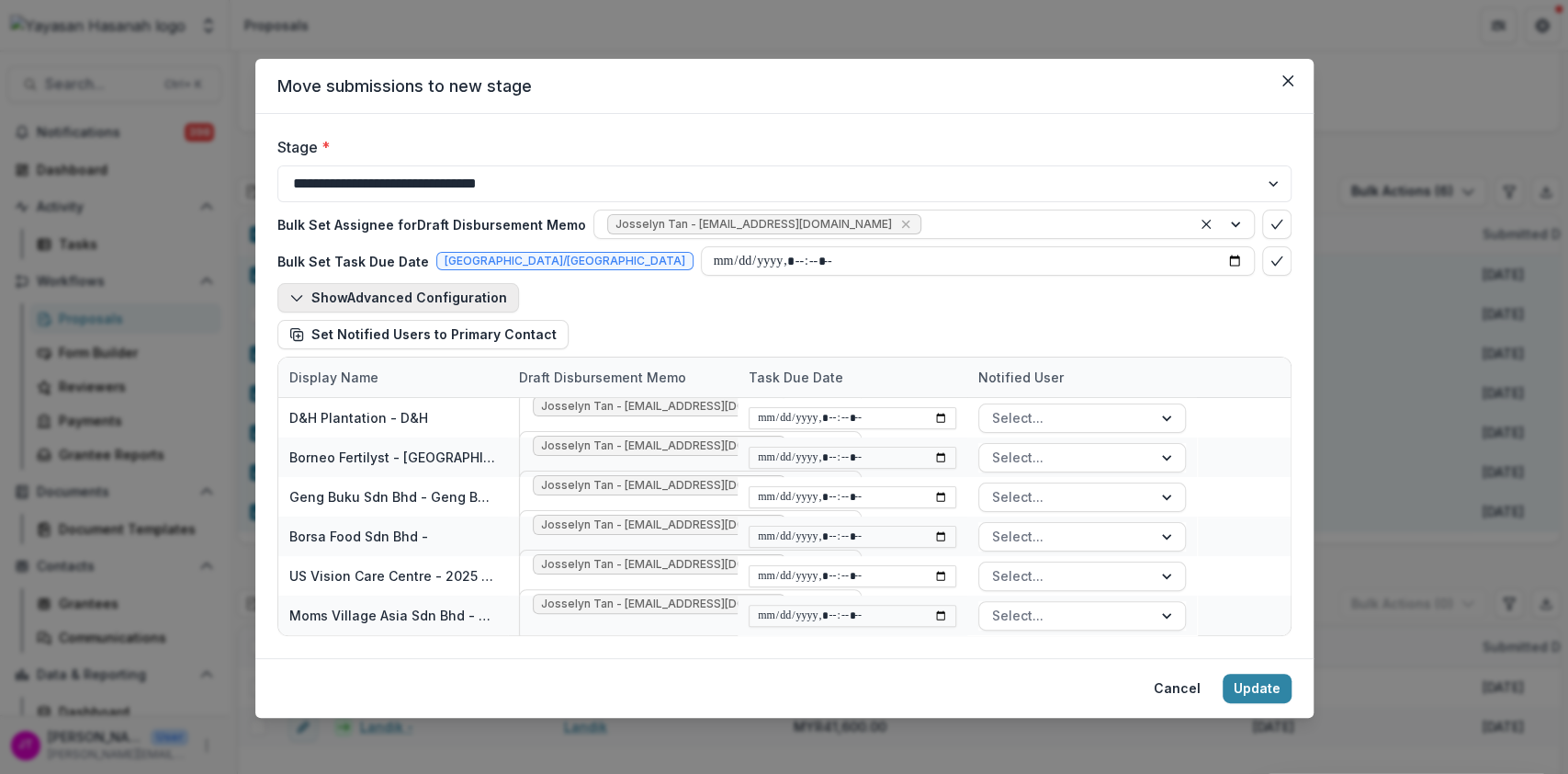
click at [358, 289] on button "Show Advanced Configuration" at bounding box center [398, 297] width 242 height 30
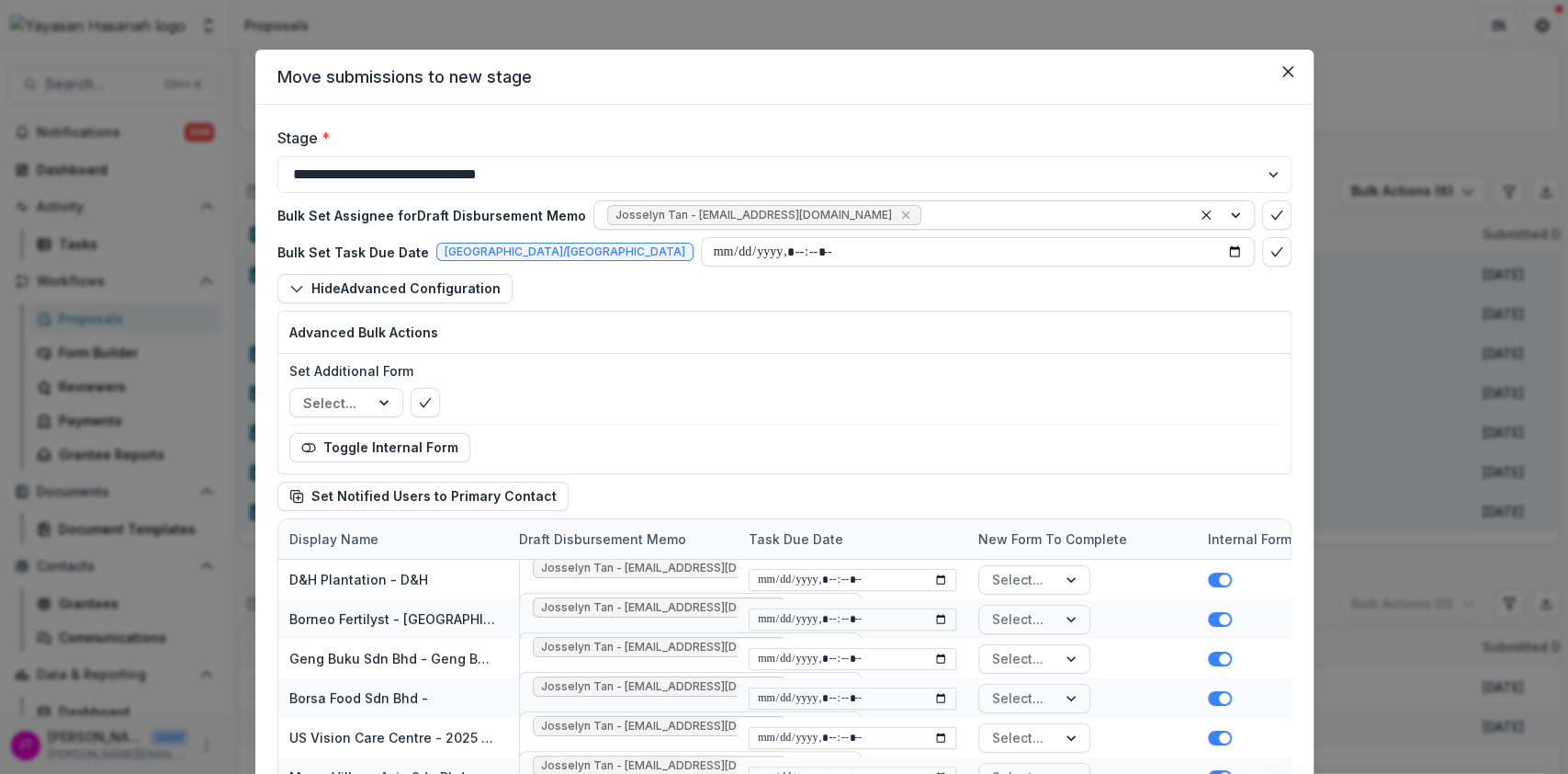
scroll to position [0, 0]
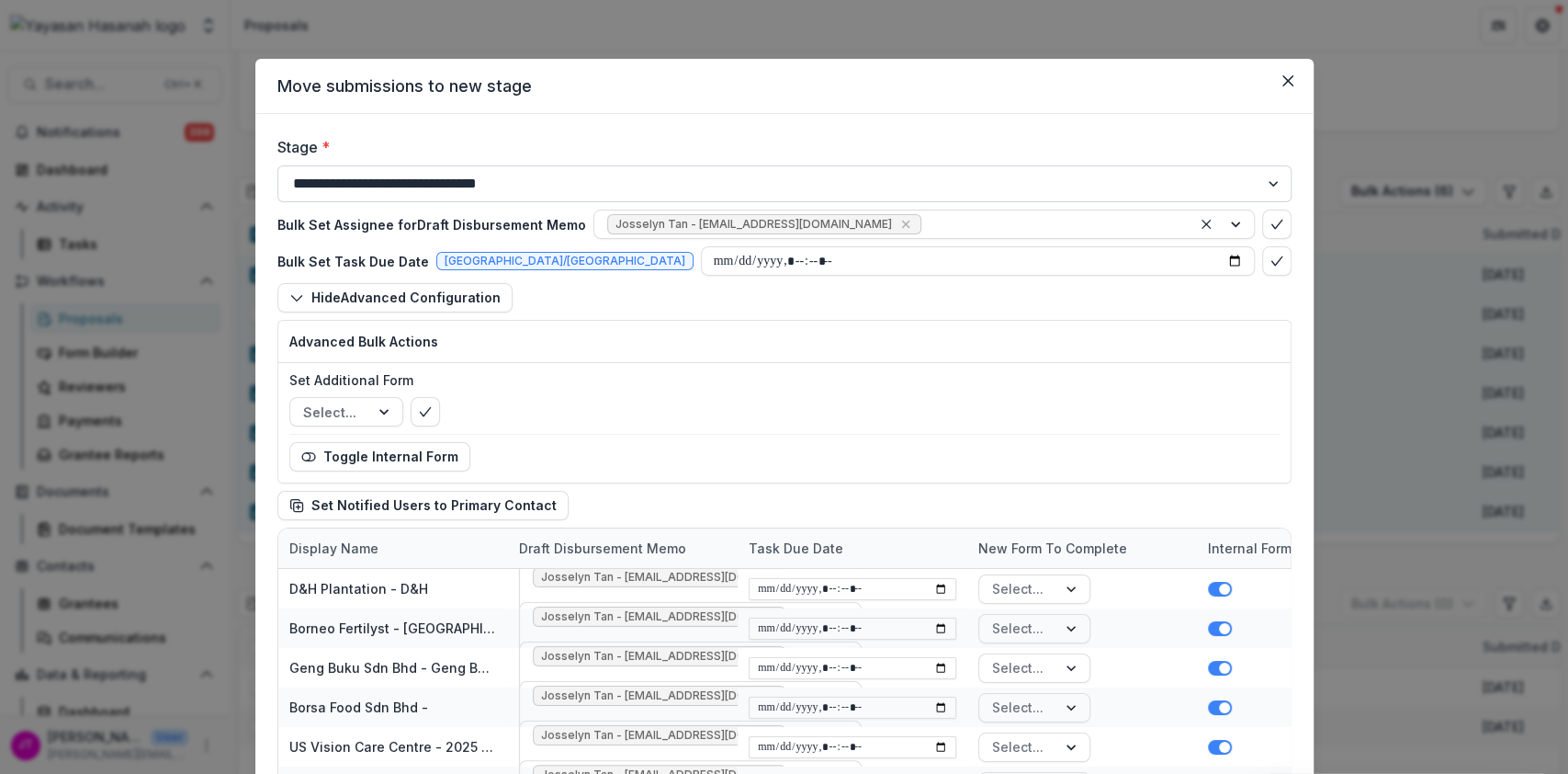
click at [731, 175] on select "**********" at bounding box center [784, 184] width 1015 height 37
select select "**********"
click at [277, 166] on select "**********" at bounding box center [784, 184] width 1015 height 37
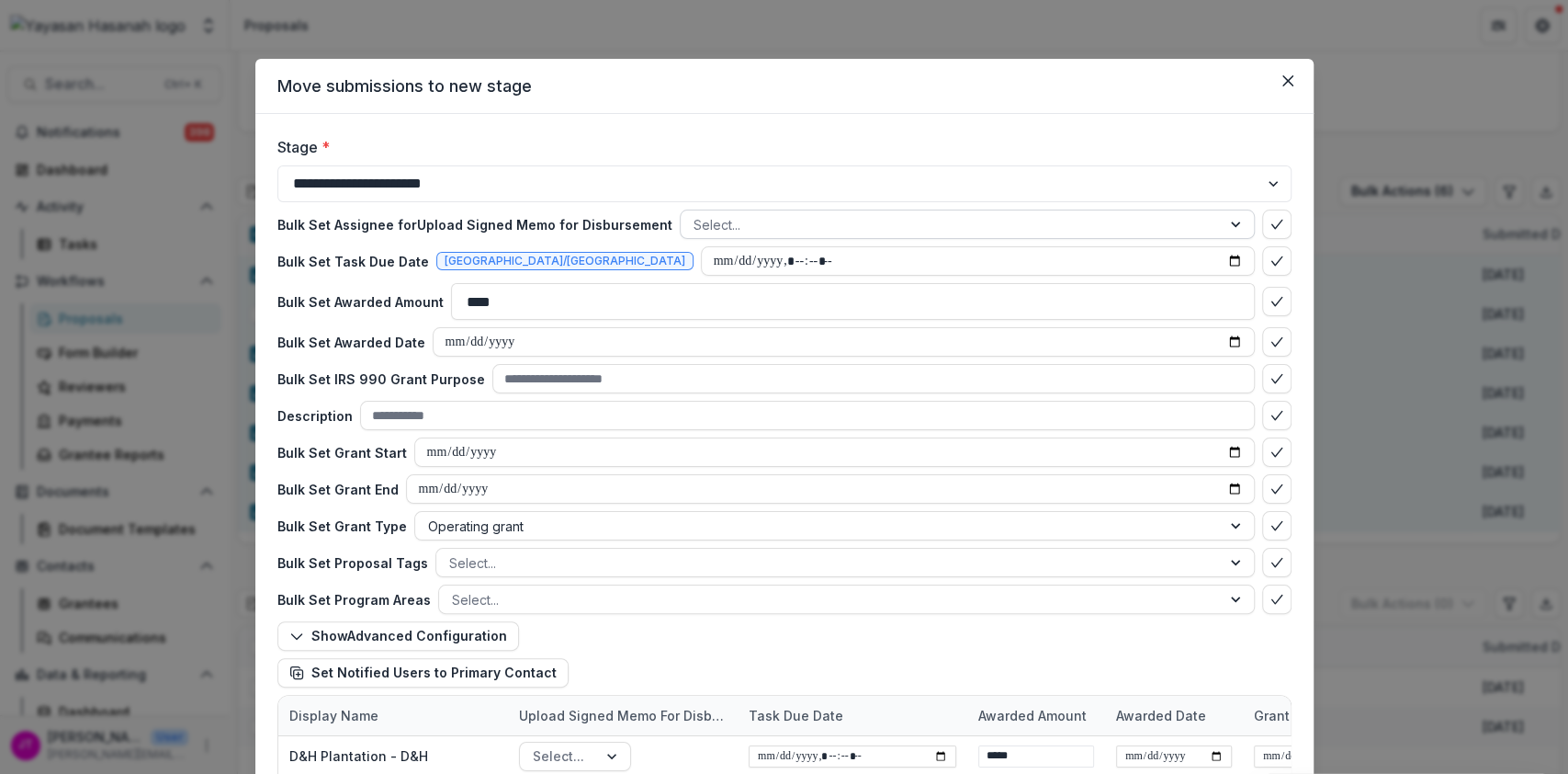
click at [1238, 221] on div at bounding box center [1237, 224] width 33 height 28
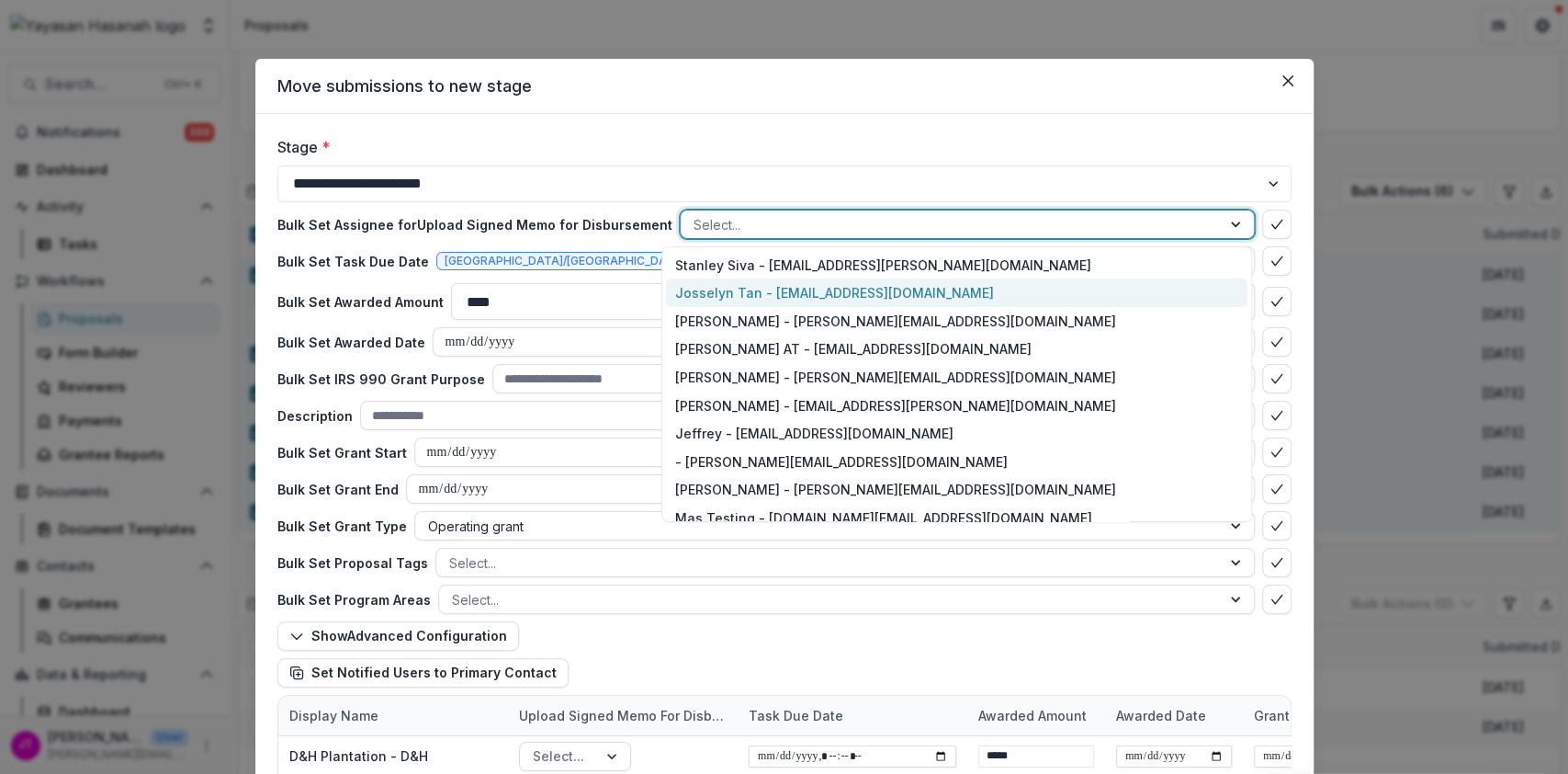
click at [1123, 297] on div "Josselyn Tan - josselyn.tan@hasanah.org.my" at bounding box center [955, 293] width 580 height 29
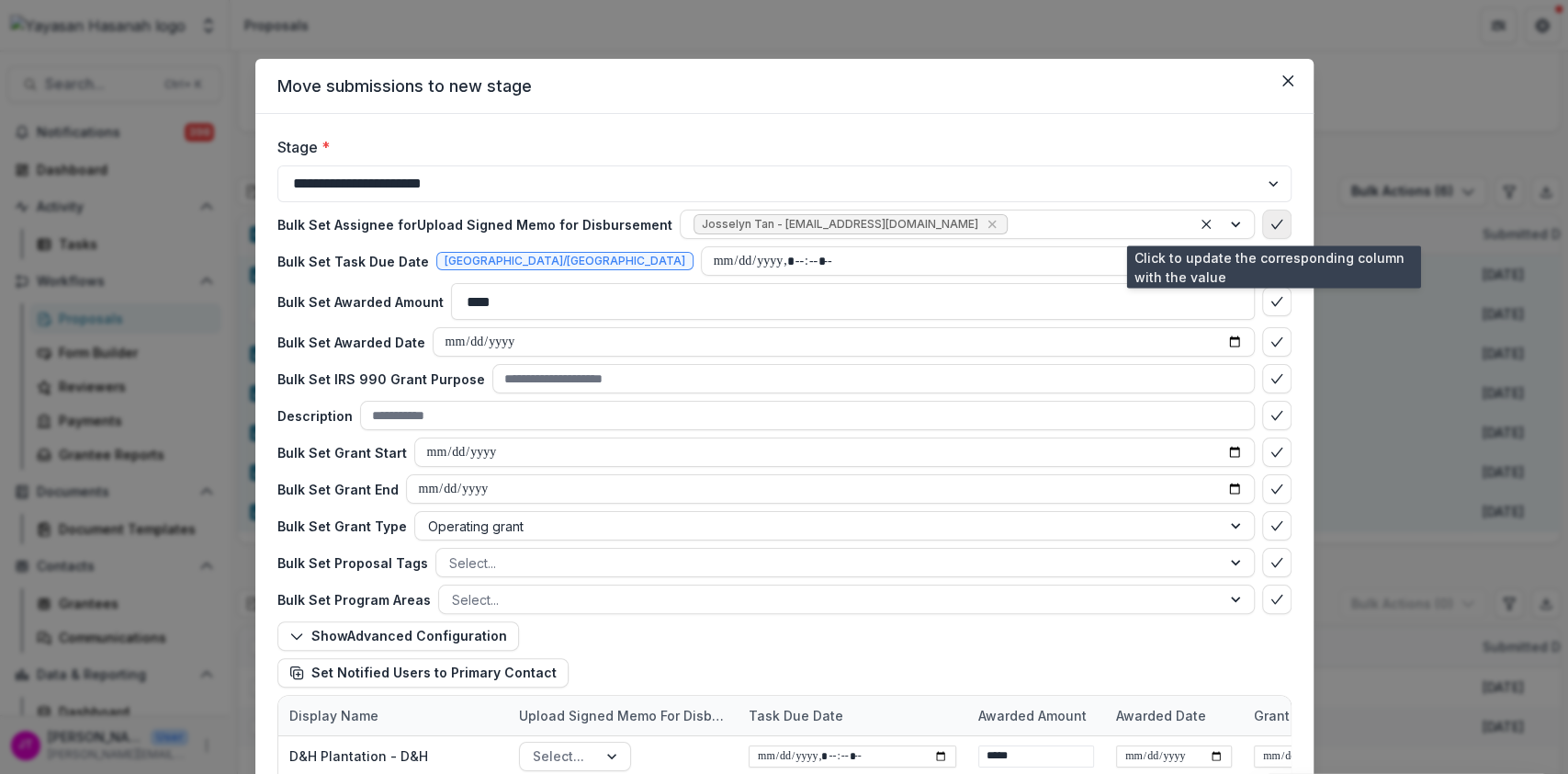
click at [1262, 225] on button "bulk-confirm-option" at bounding box center [1277, 224] width 30 height 30
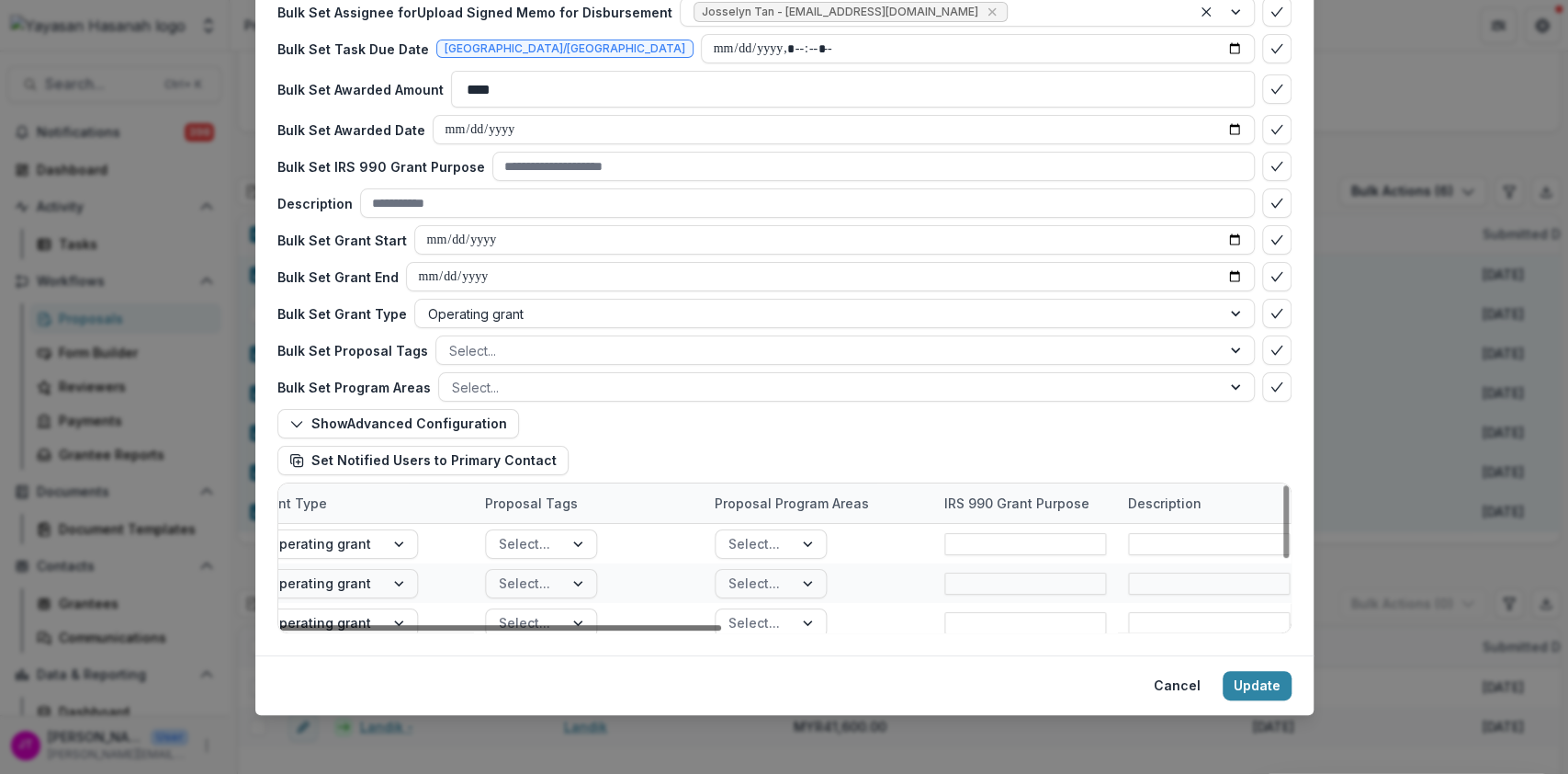
scroll to position [0, 1284]
drag, startPoint x: 658, startPoint y: 632, endPoint x: 1245, endPoint y: 605, distance: 587.6
click at [721, 625] on div at bounding box center [500, 628] width 441 height 6
click at [1245, 695] on button "Update" at bounding box center [1257, 685] width 69 height 30
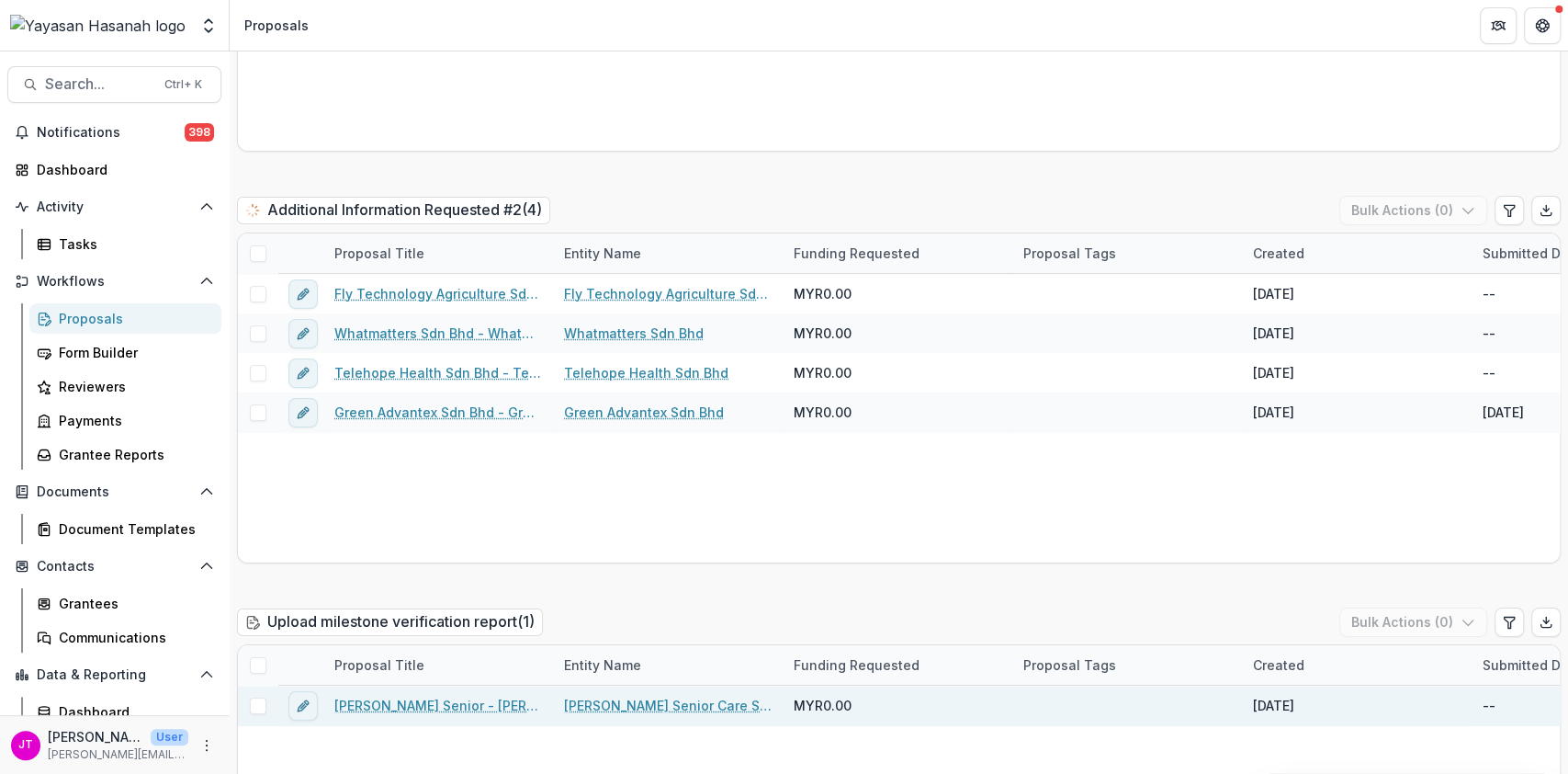
scroll to position [4656, 0]
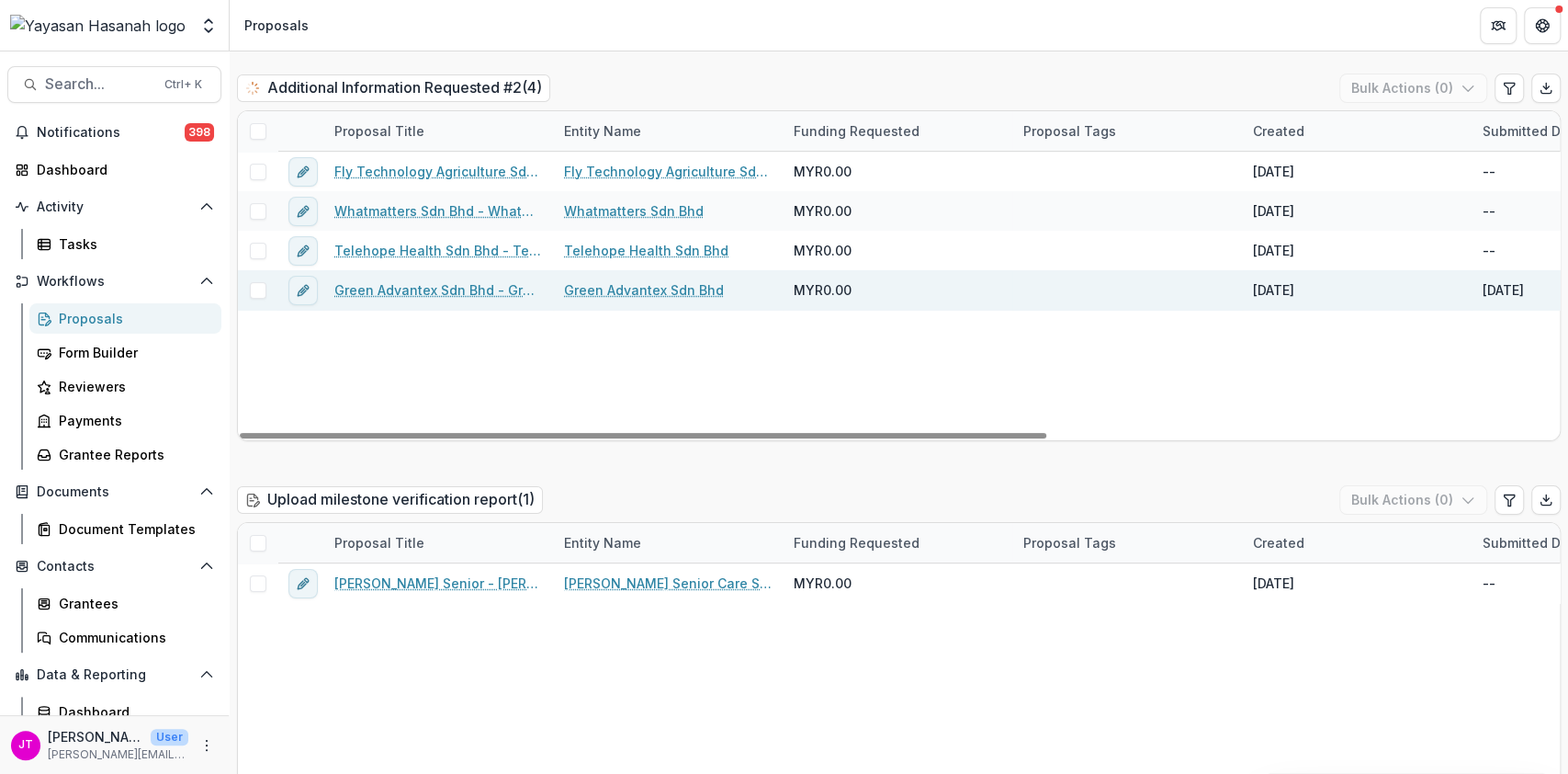
click at [476, 280] on link "Green Advantex Sdn Bhd - Green Advantex" at bounding box center [438, 290] width 208 height 19
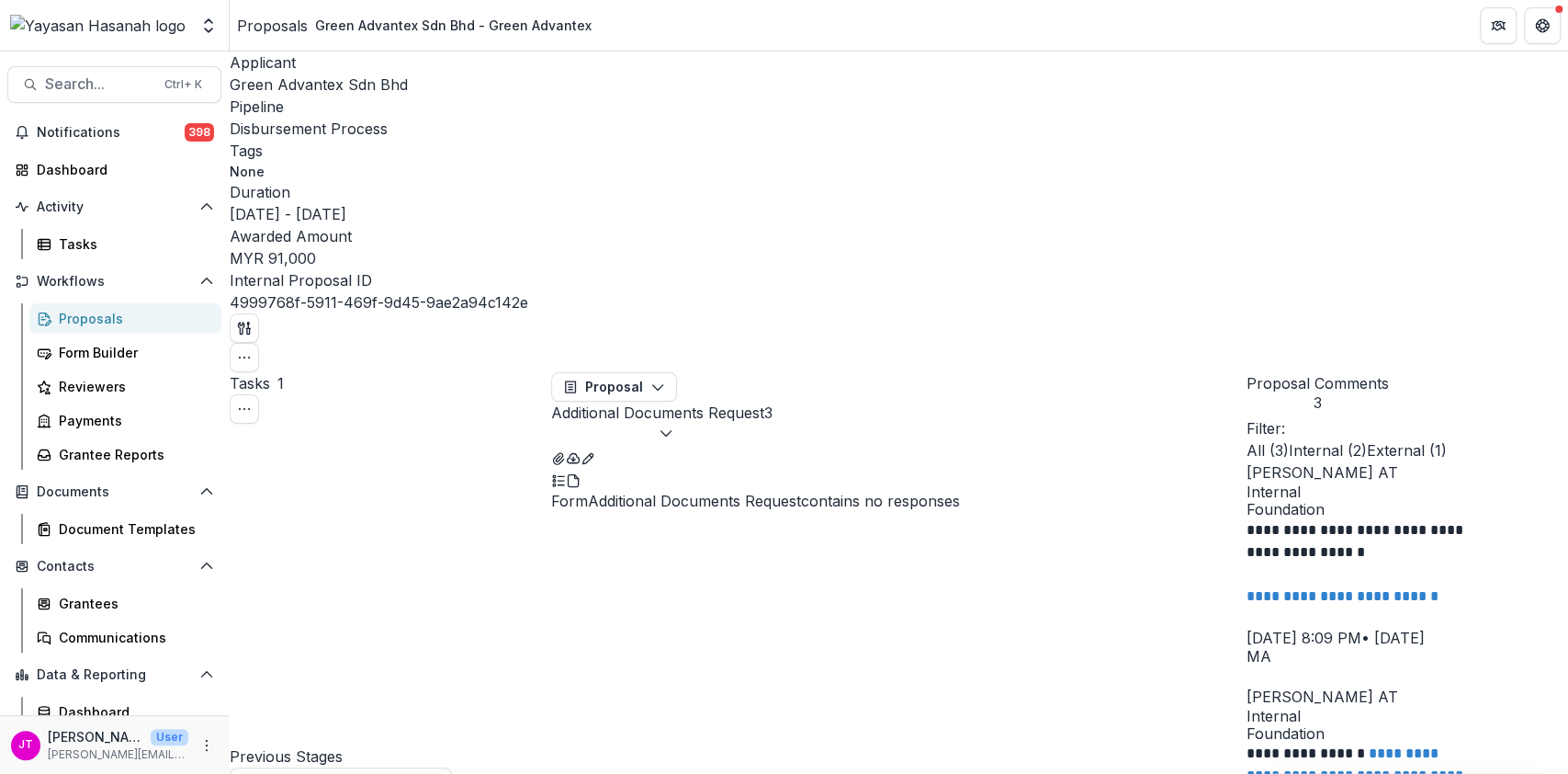
click at [1447, 441] on span "External ( 1 )" at bounding box center [1407, 450] width 80 height 18
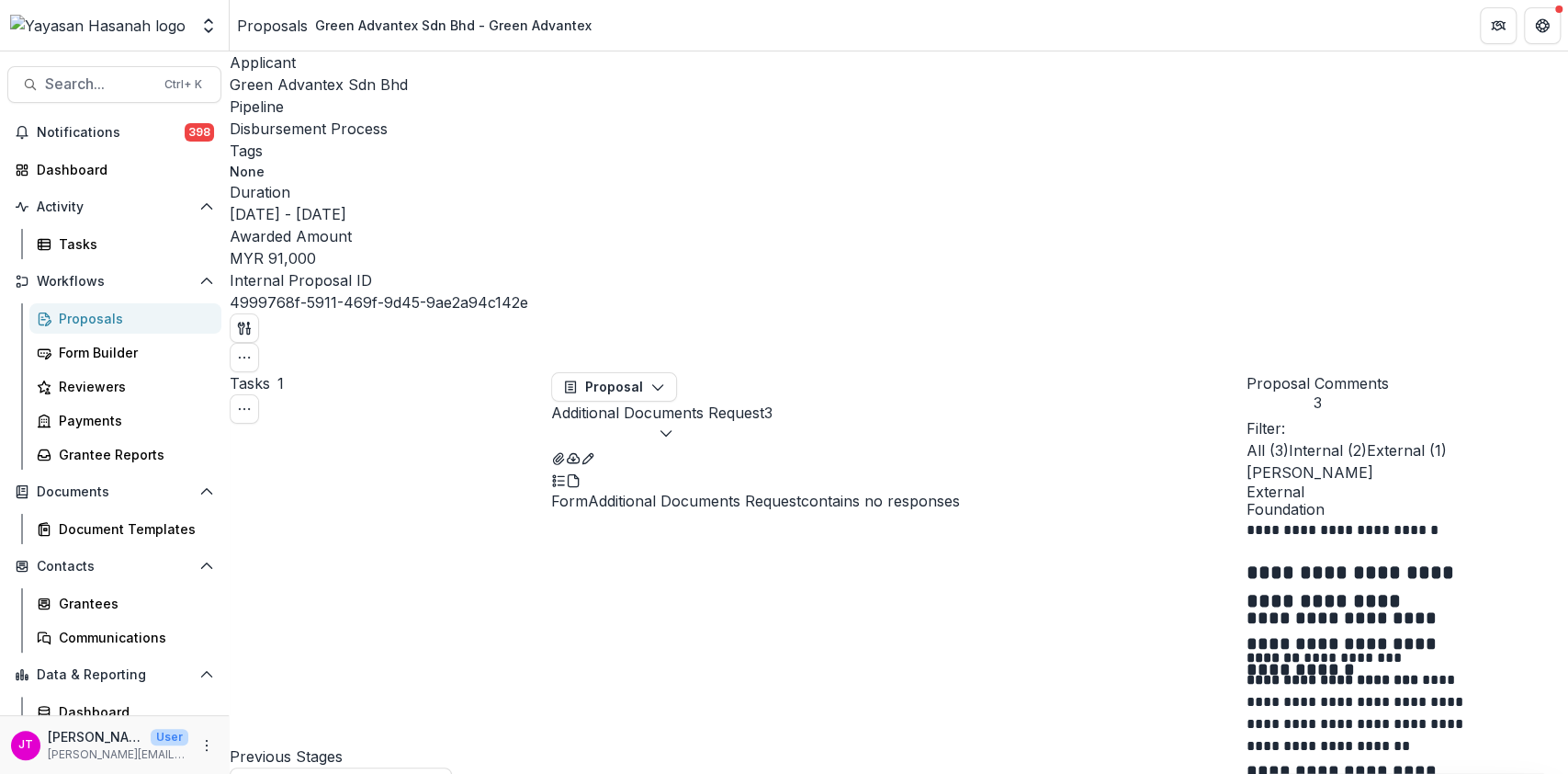
scroll to position [51, 0]
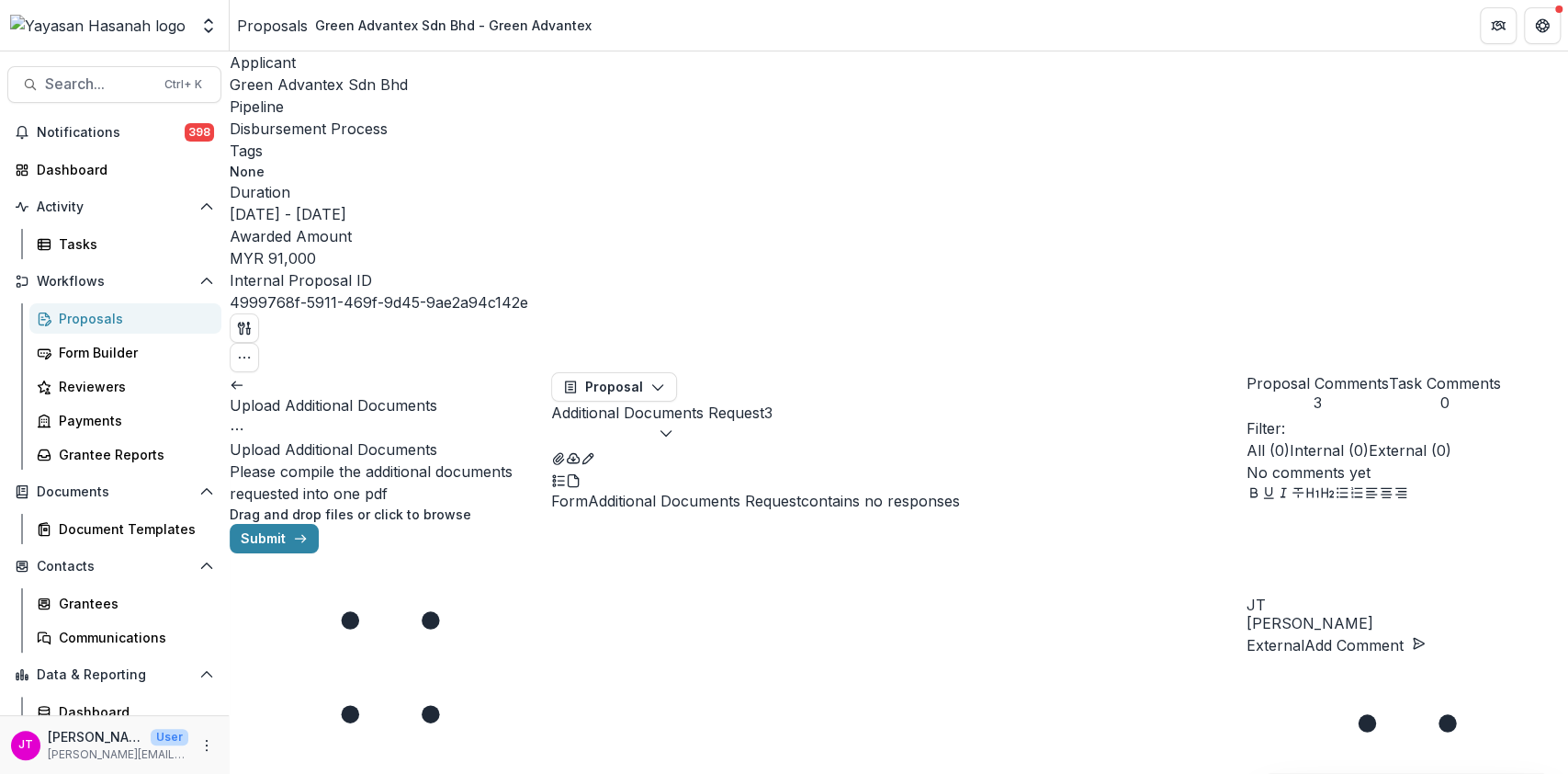
click at [245, 377] on icon at bounding box center [236, 384] width 14 height 14
